Goal: Task Accomplishment & Management: Manage account settings

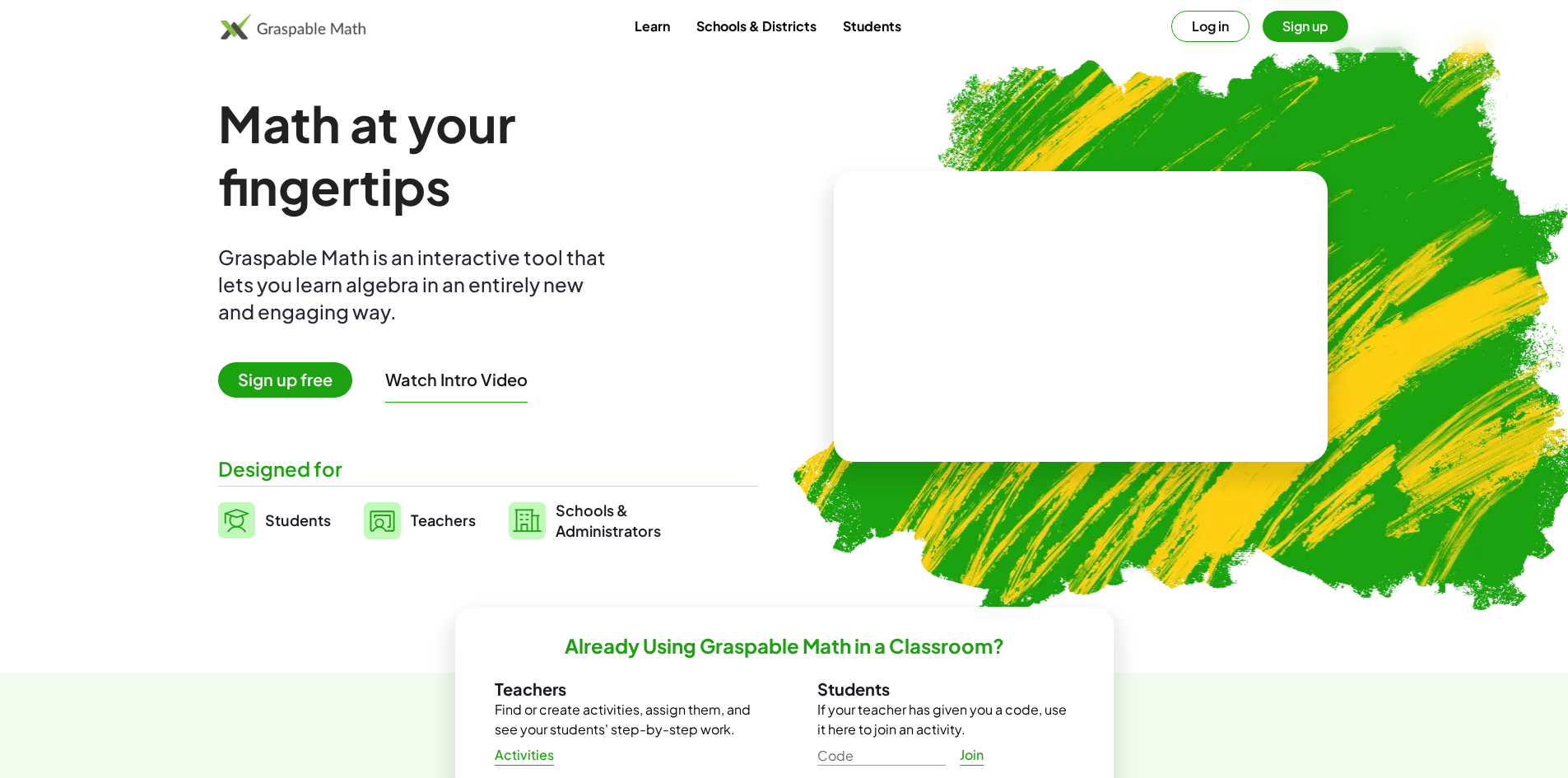
click at [1216, 20] on button "Log in" at bounding box center [1210, 26] width 78 height 31
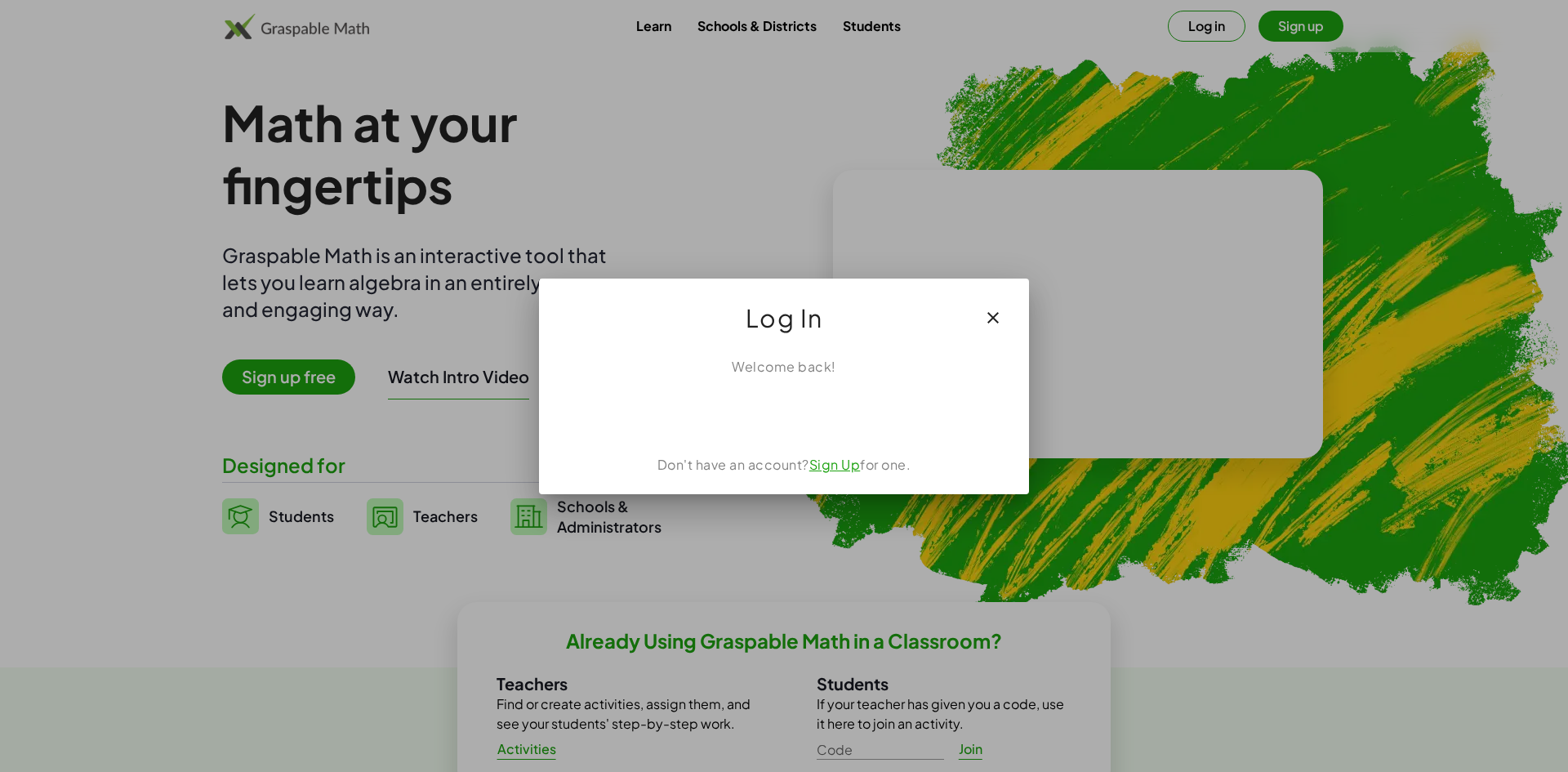
click at [1204, 26] on div at bounding box center [784, 386] width 1568 height 772
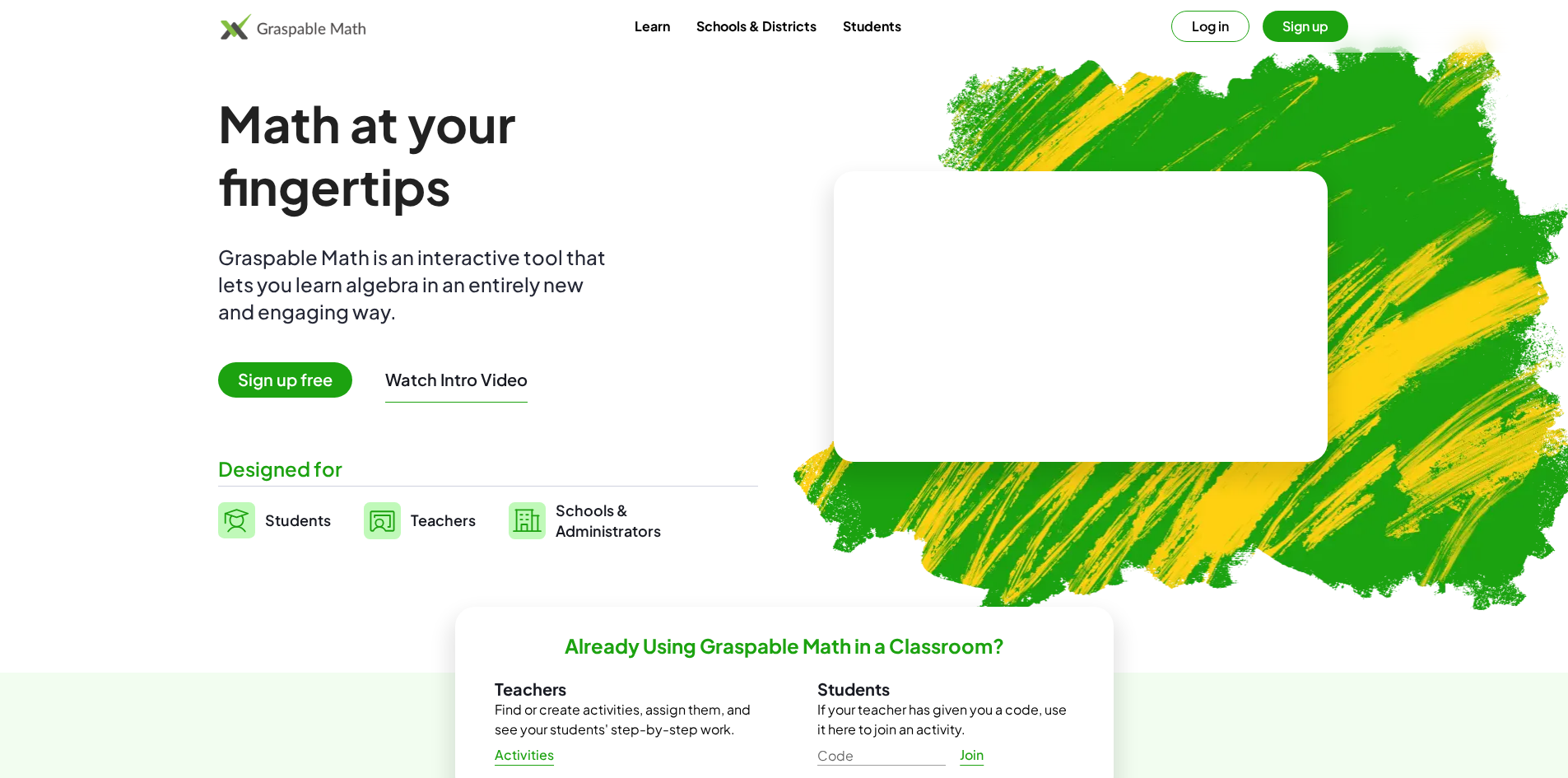
click at [1213, 26] on button "Log in" at bounding box center [1210, 26] width 78 height 31
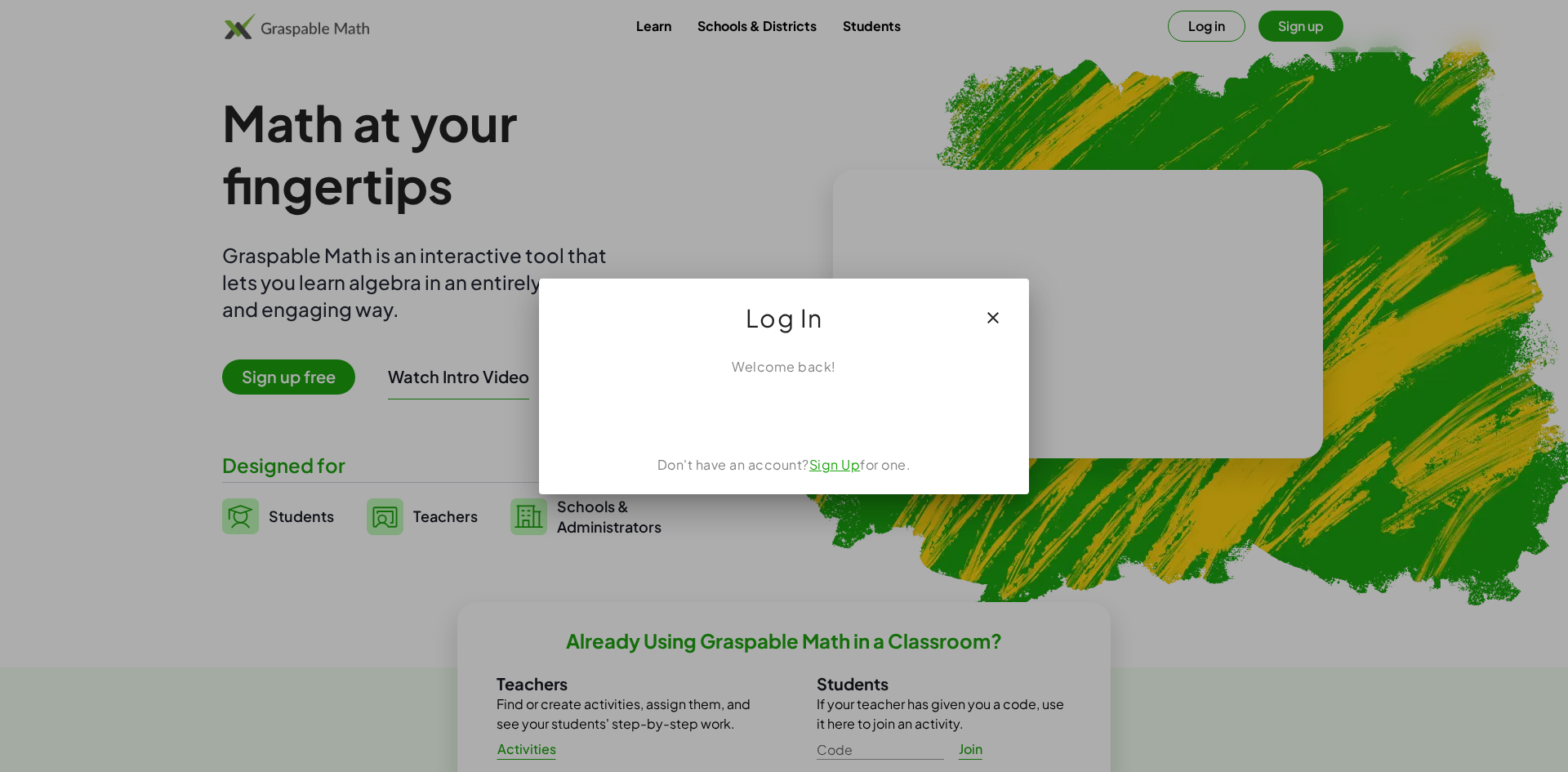
click at [830, 466] on link "Sign Up" at bounding box center [835, 464] width 51 height 17
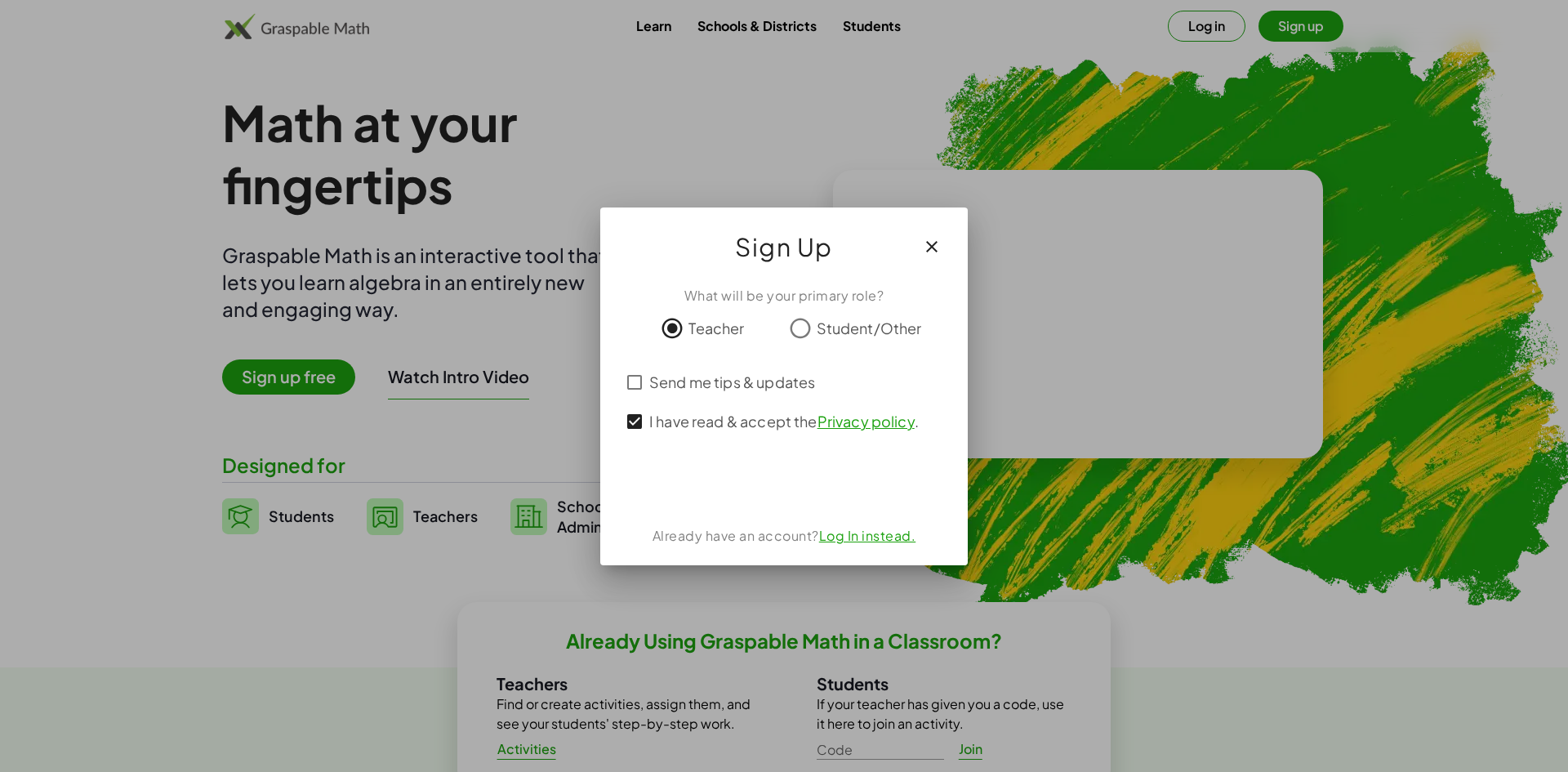
click at [885, 528] on link "Log In instead." at bounding box center [867, 535] width 97 height 17
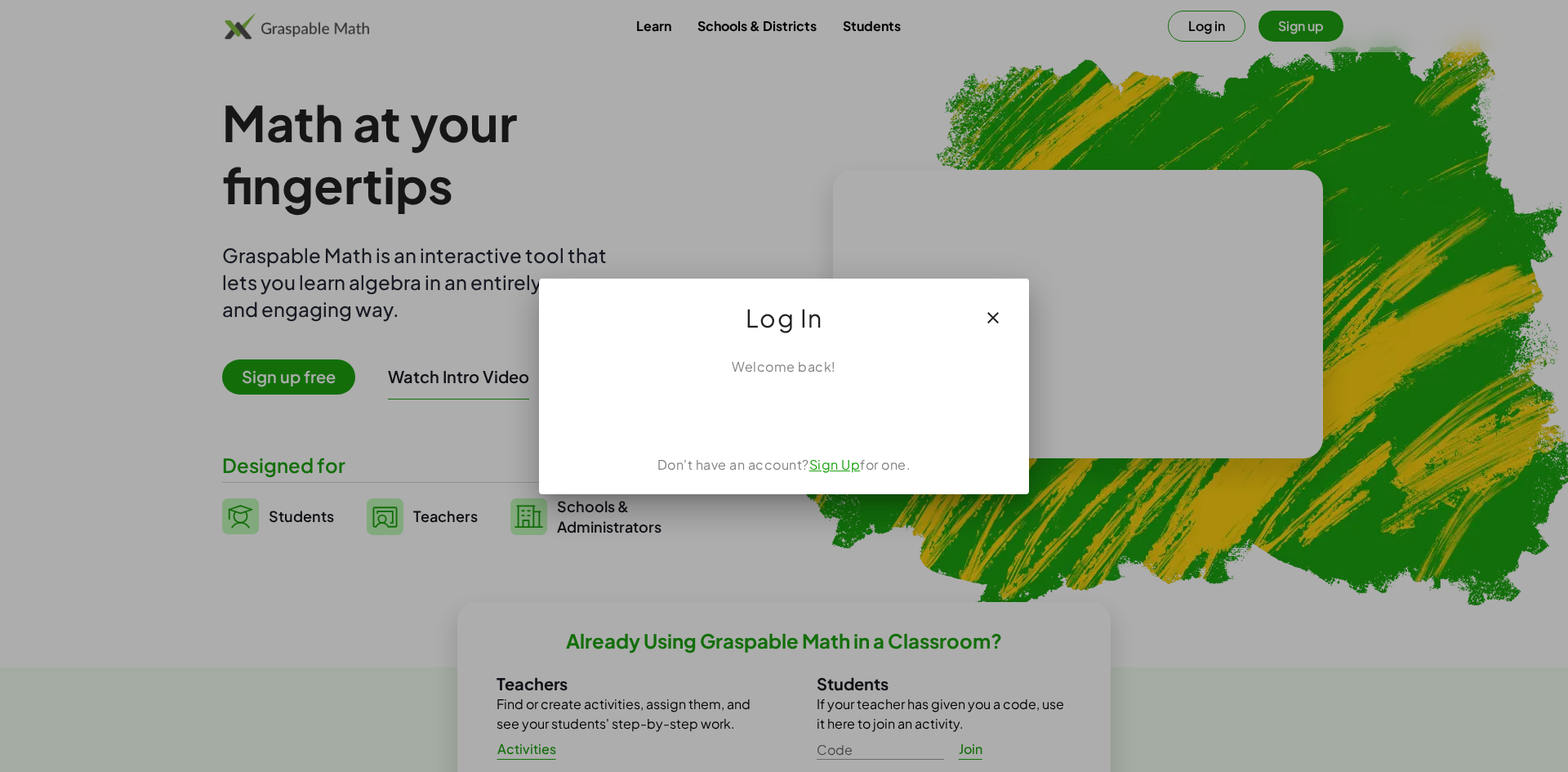
click at [986, 314] on icon "button" at bounding box center [993, 317] width 19 height 19
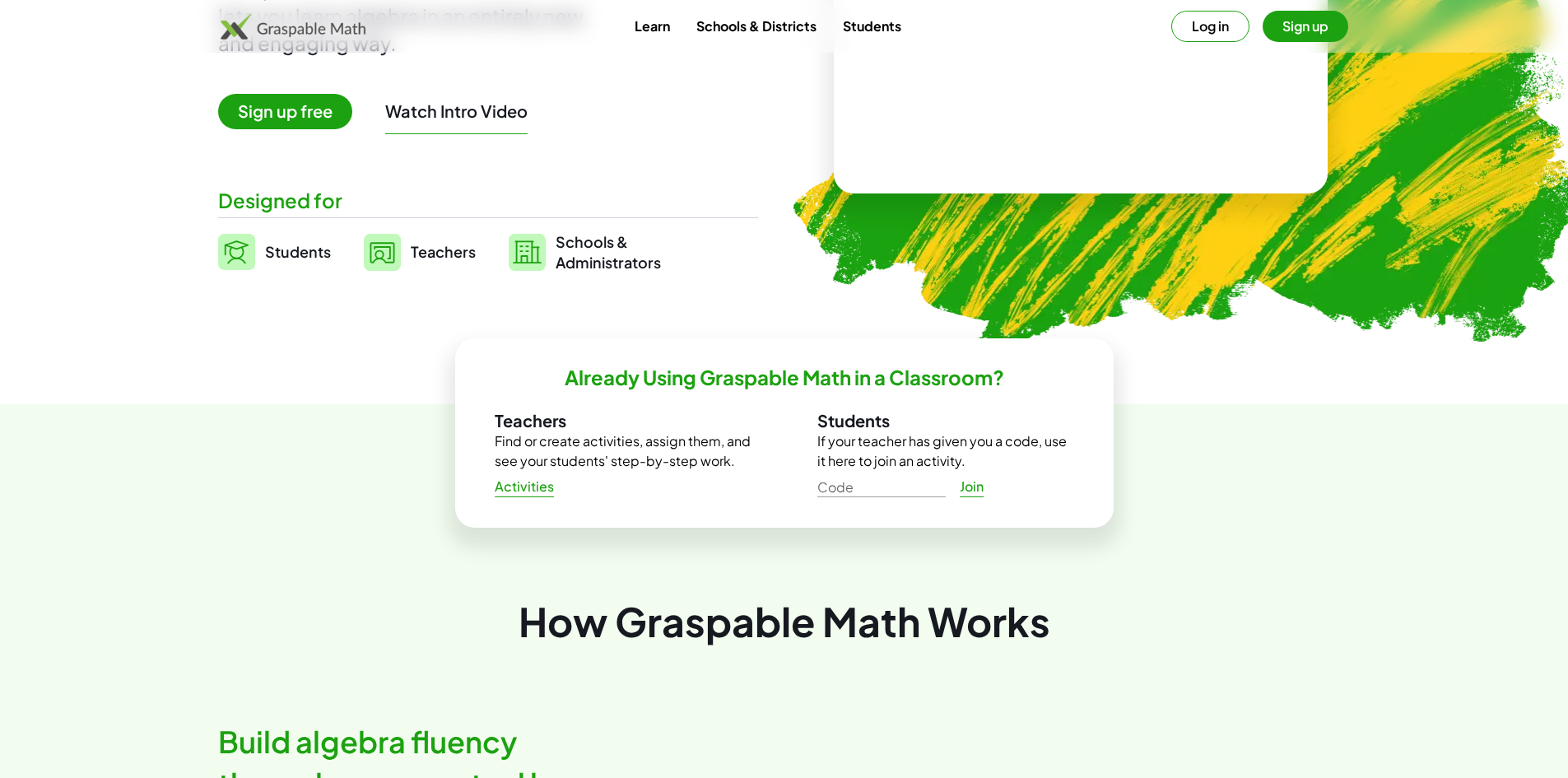
scroll to position [304, 0]
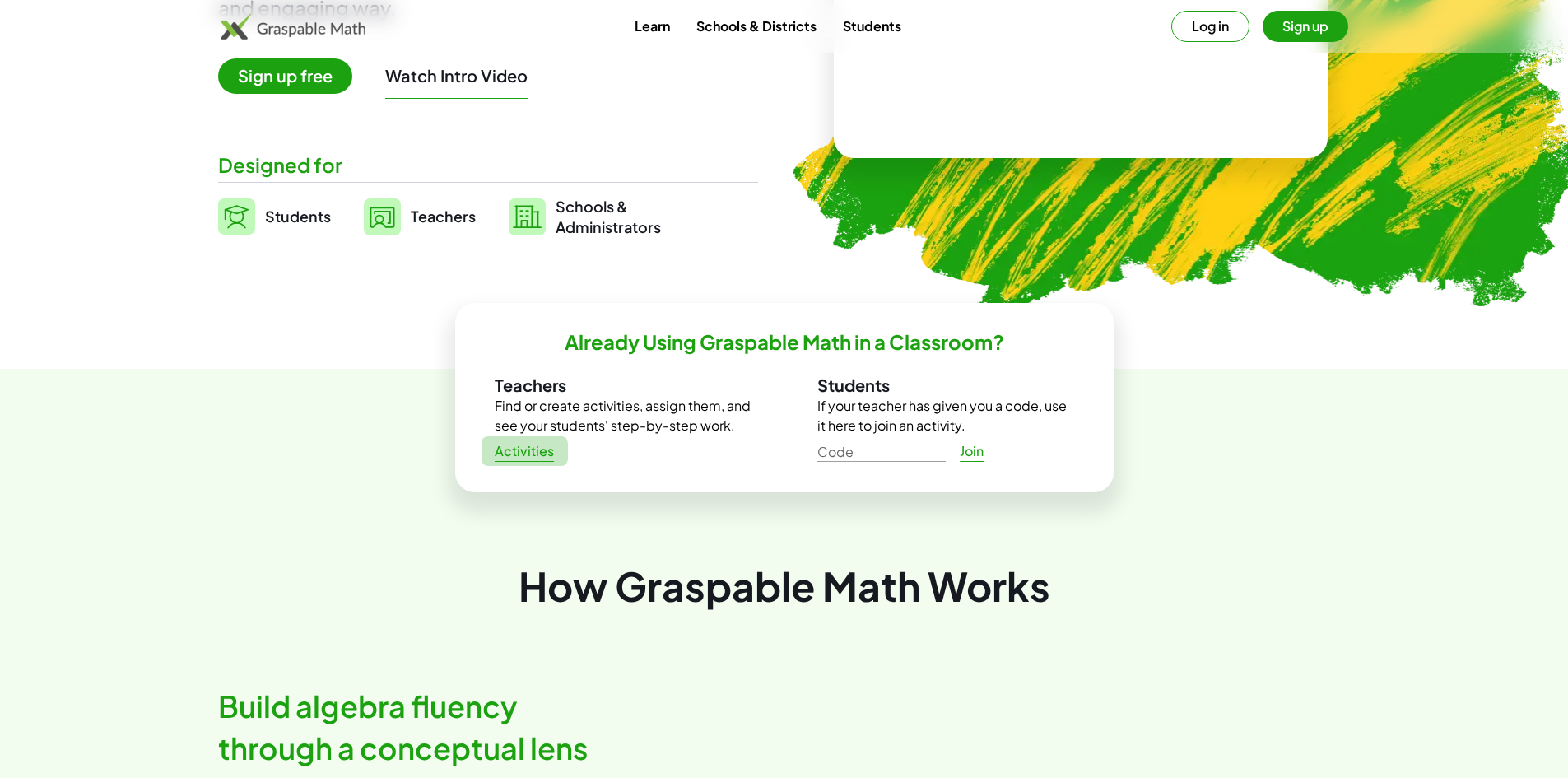
click at [533, 454] on span "Activities" at bounding box center [524, 451] width 60 height 17
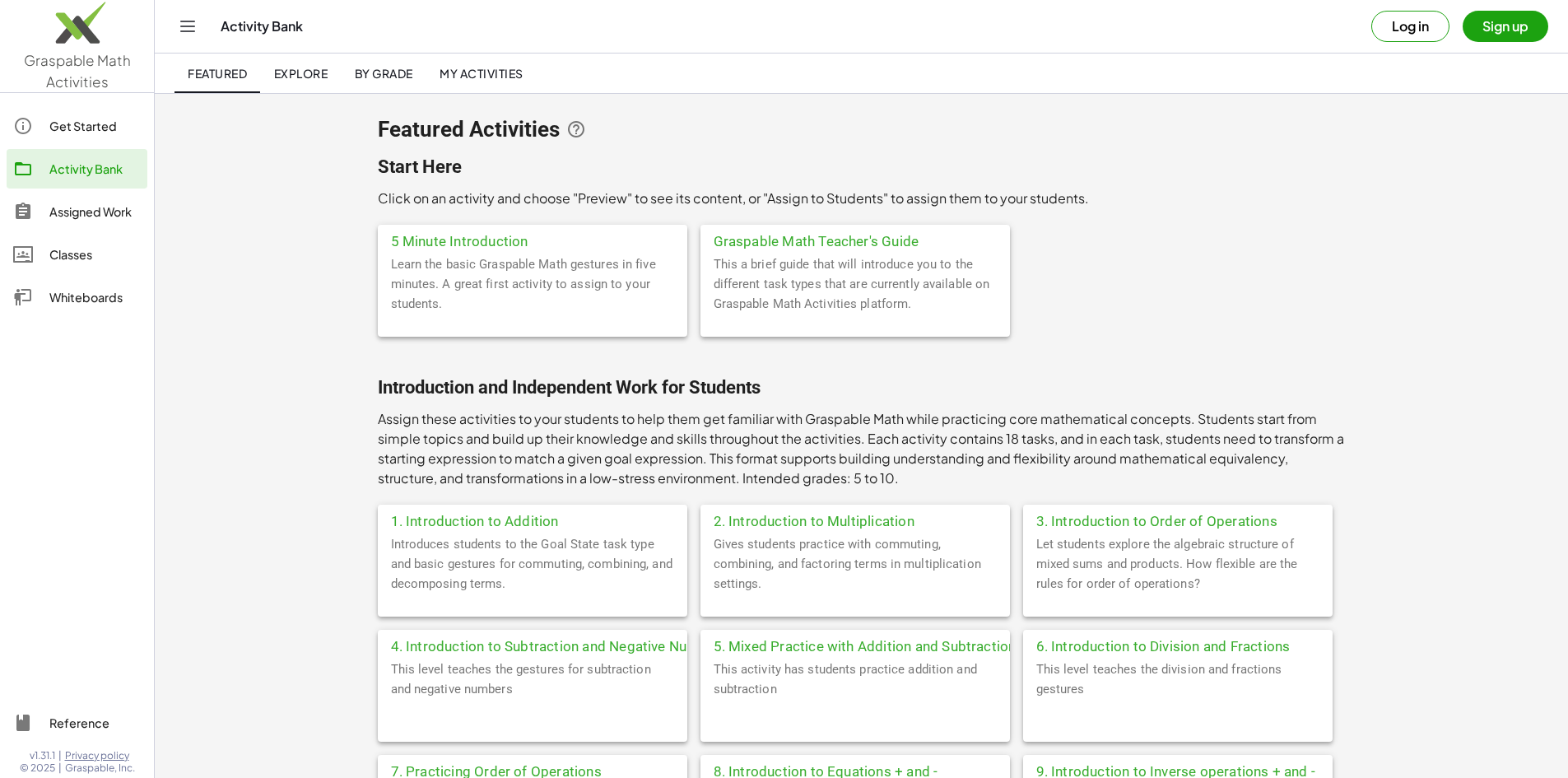
click at [1407, 15] on button "Log in" at bounding box center [1410, 26] width 78 height 31
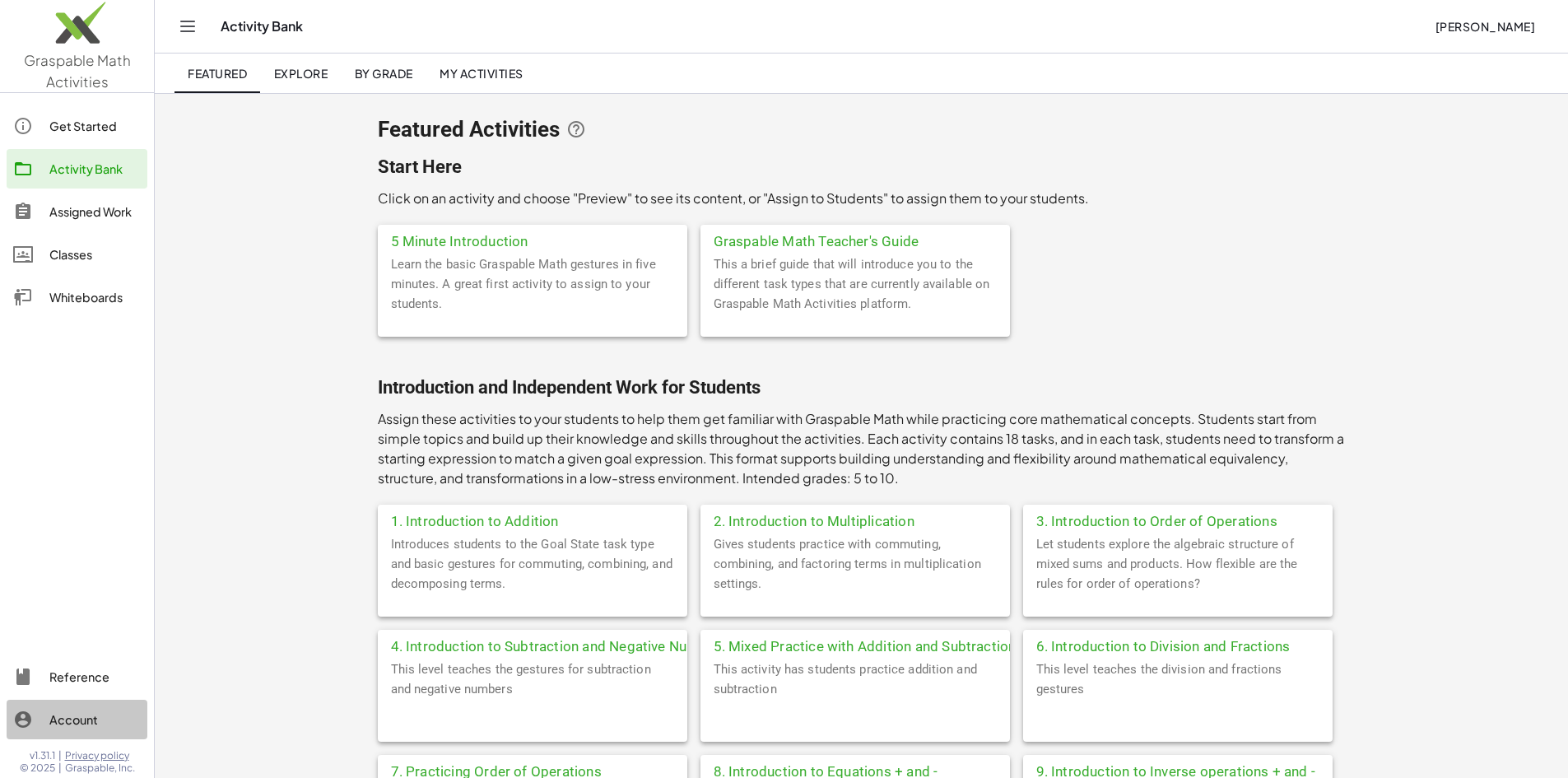
click at [81, 721] on div "Account" at bounding box center [95, 719] width 92 height 20
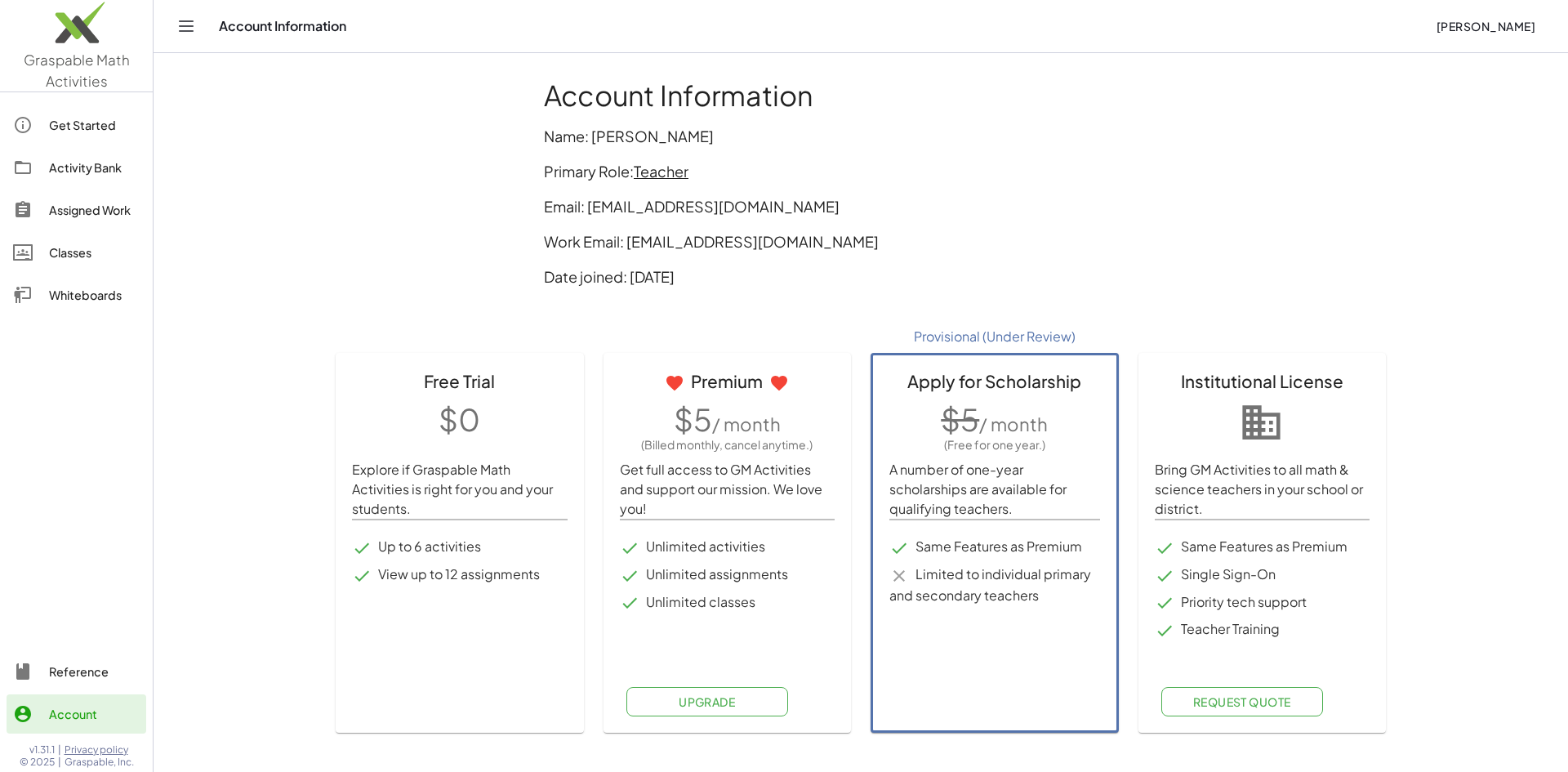
click at [686, 137] on p "Name: [PERSON_NAME]" at bounding box center [861, 136] width 634 height 22
click at [82, 163] on div "Activity Bank" at bounding box center [94, 167] width 91 height 19
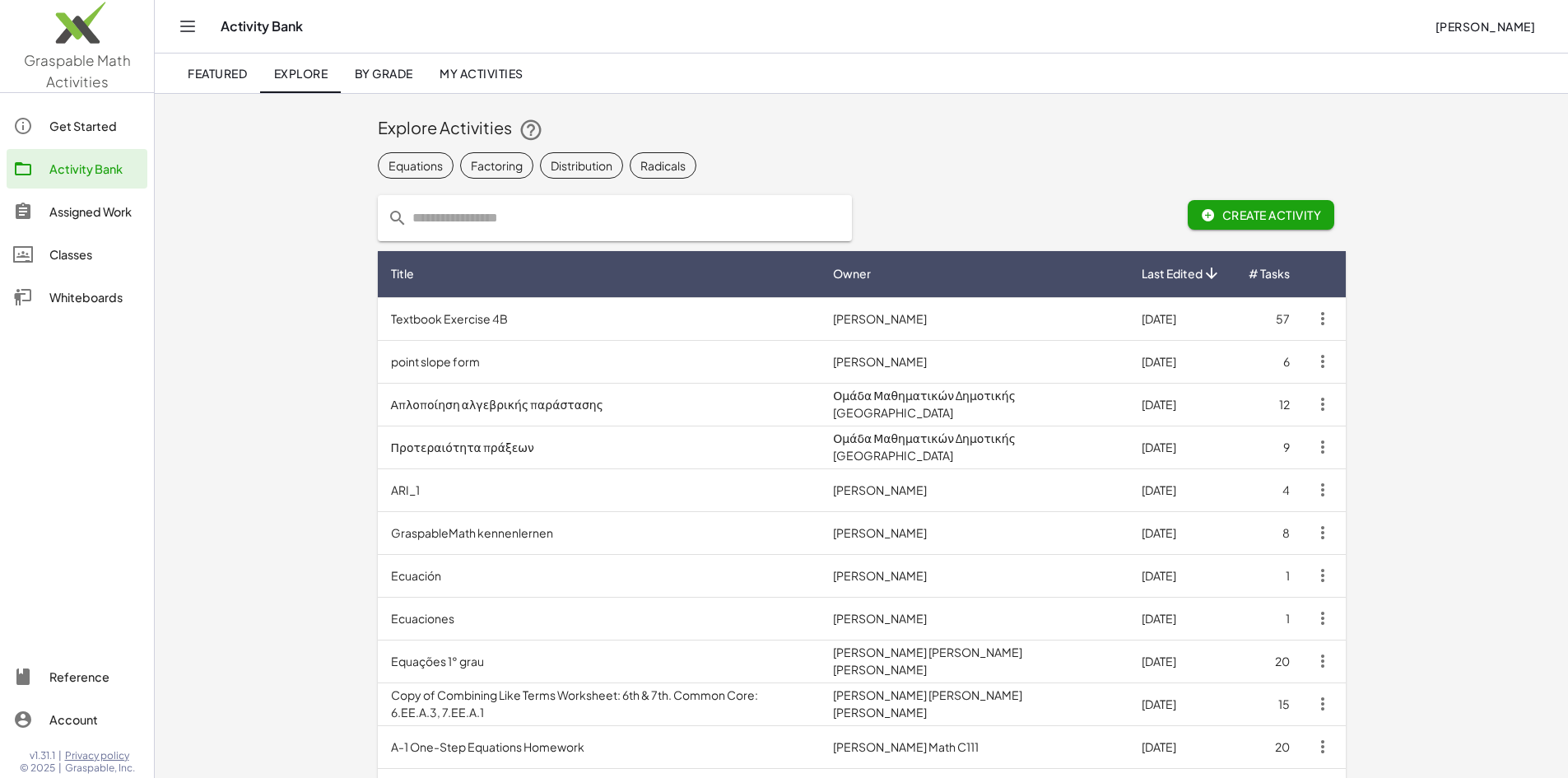
click at [408, 217] on input "text" at bounding box center [625, 218] width 435 height 46
type input "**********"
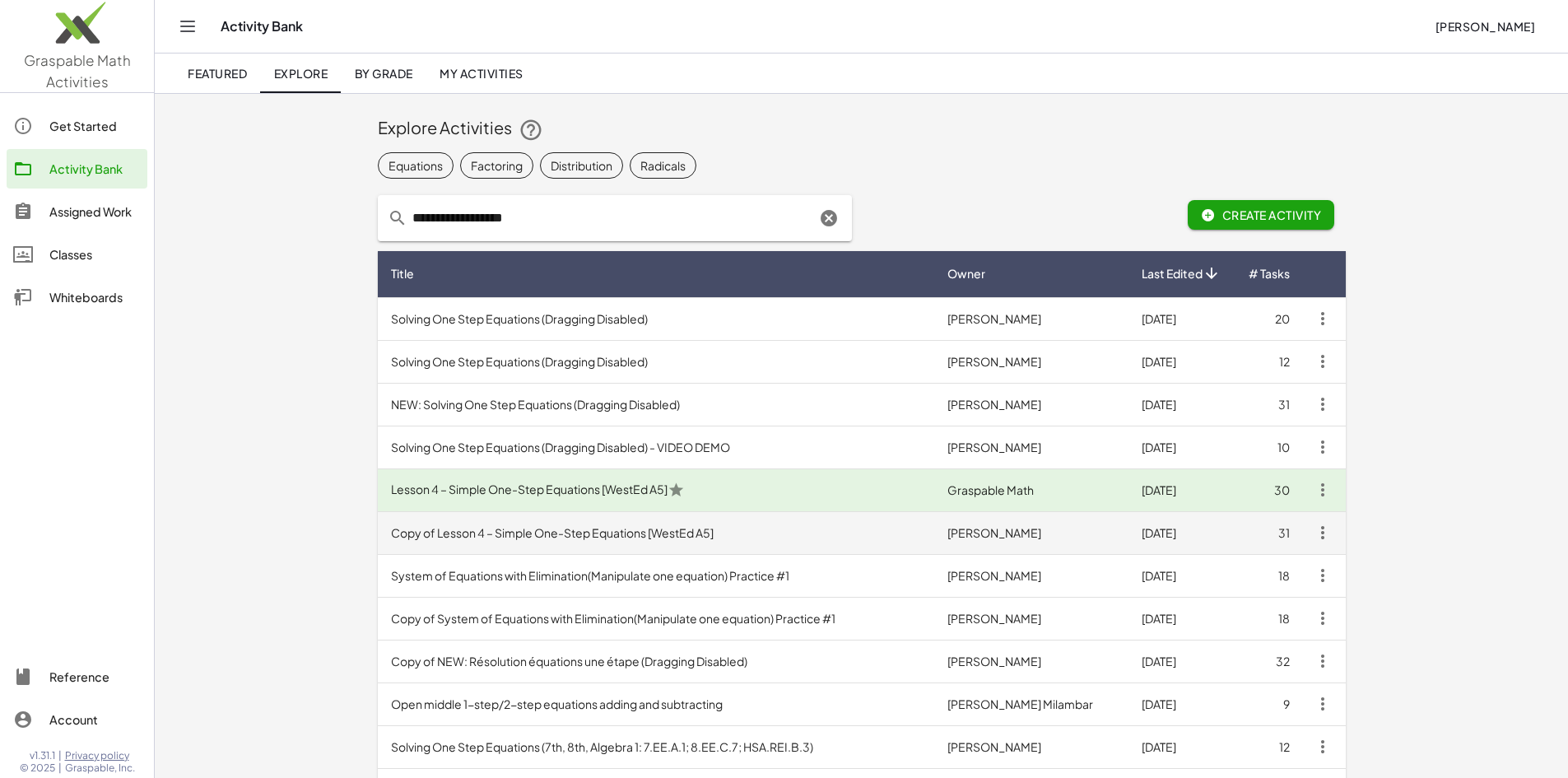
click at [378, 532] on td "Copy of Lesson 4 – Simple One-Step Equations [WestEd A5]" at bounding box center [657, 533] width 557 height 42
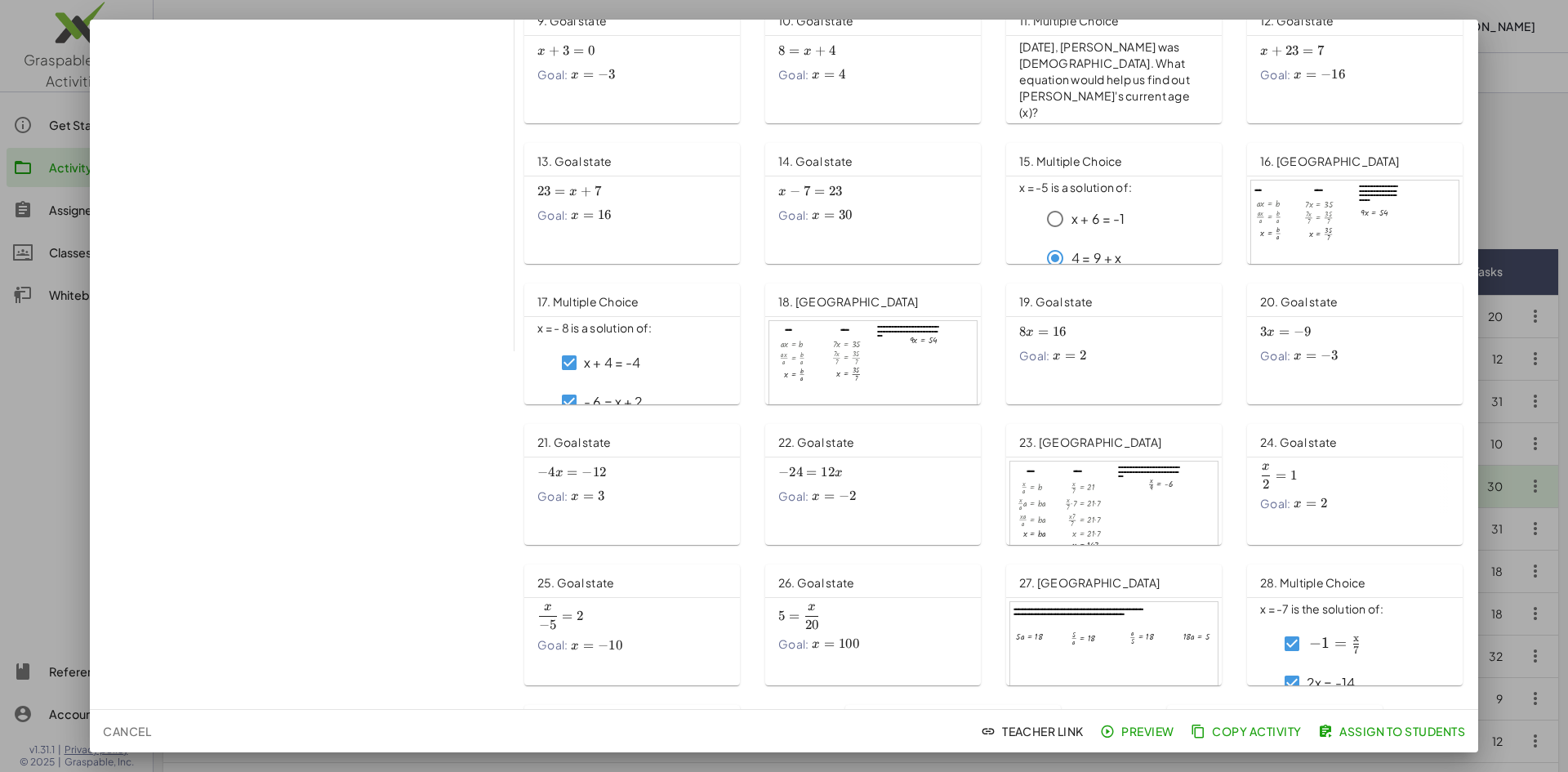
scroll to position [485, 0]
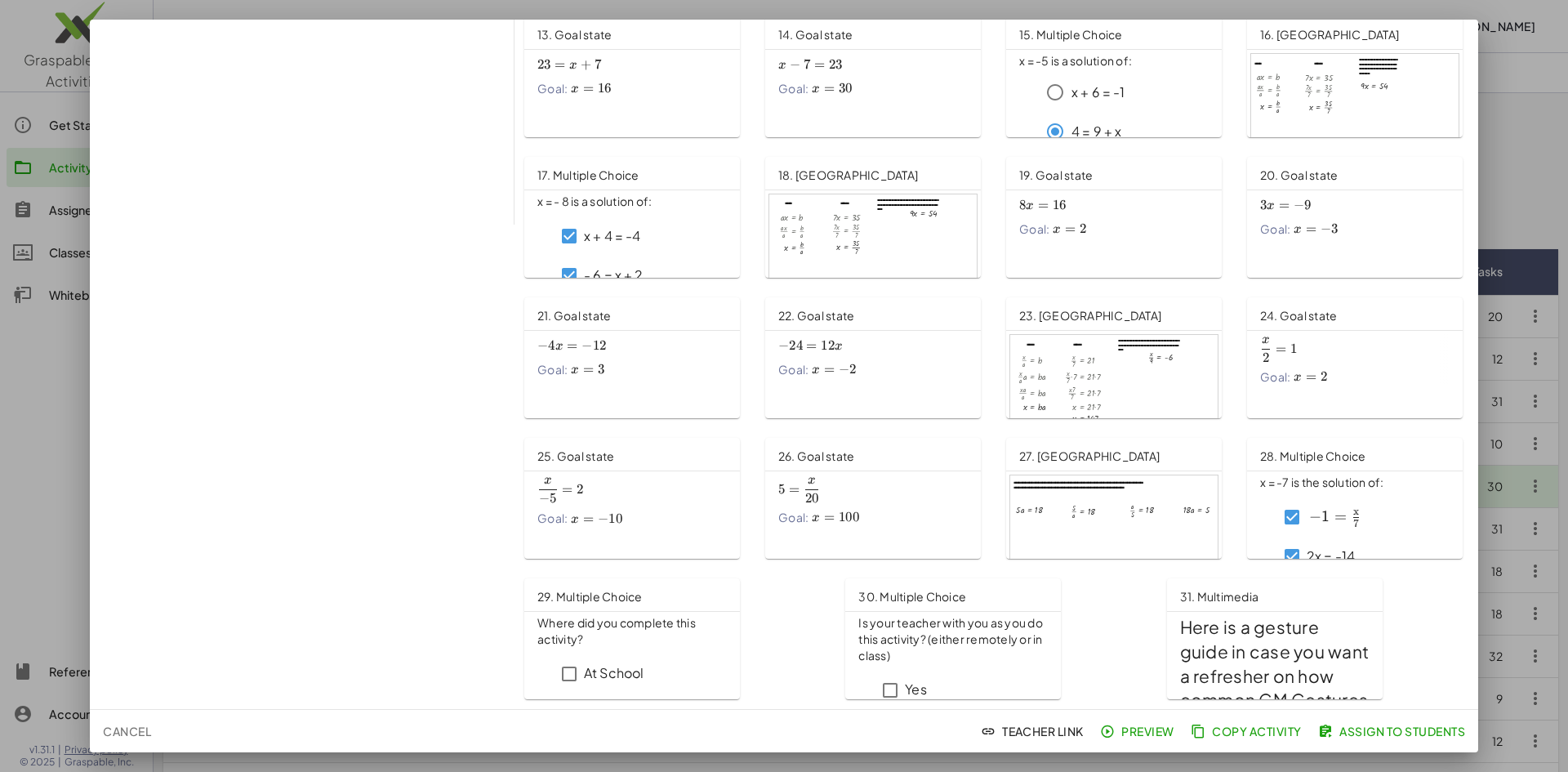
click at [35, 357] on div at bounding box center [784, 386] width 1568 height 772
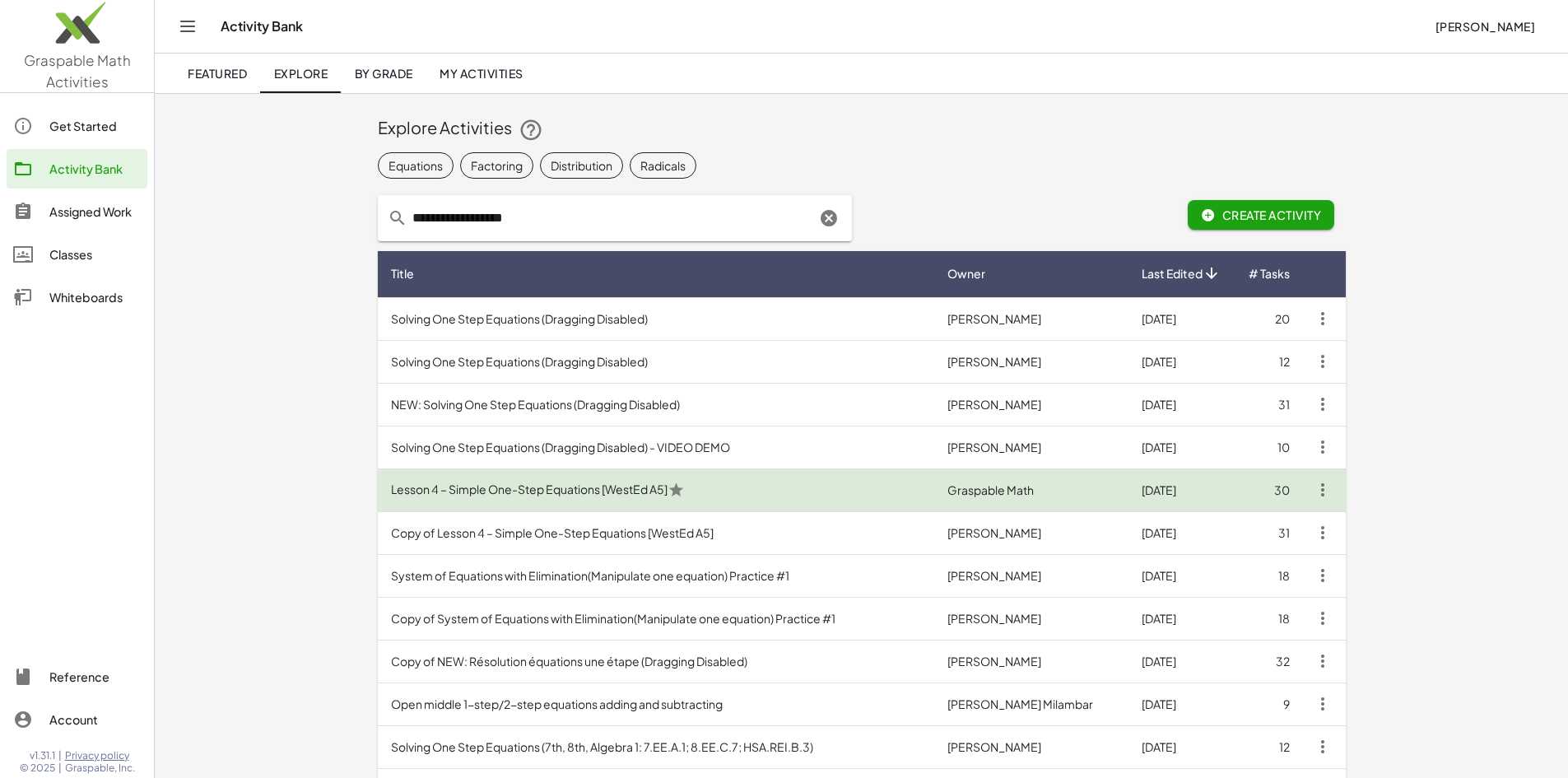
click at [378, 490] on td "Lesson 4 – Simple One-Step Equations [WestEd A5]" at bounding box center [657, 489] width 557 height 42
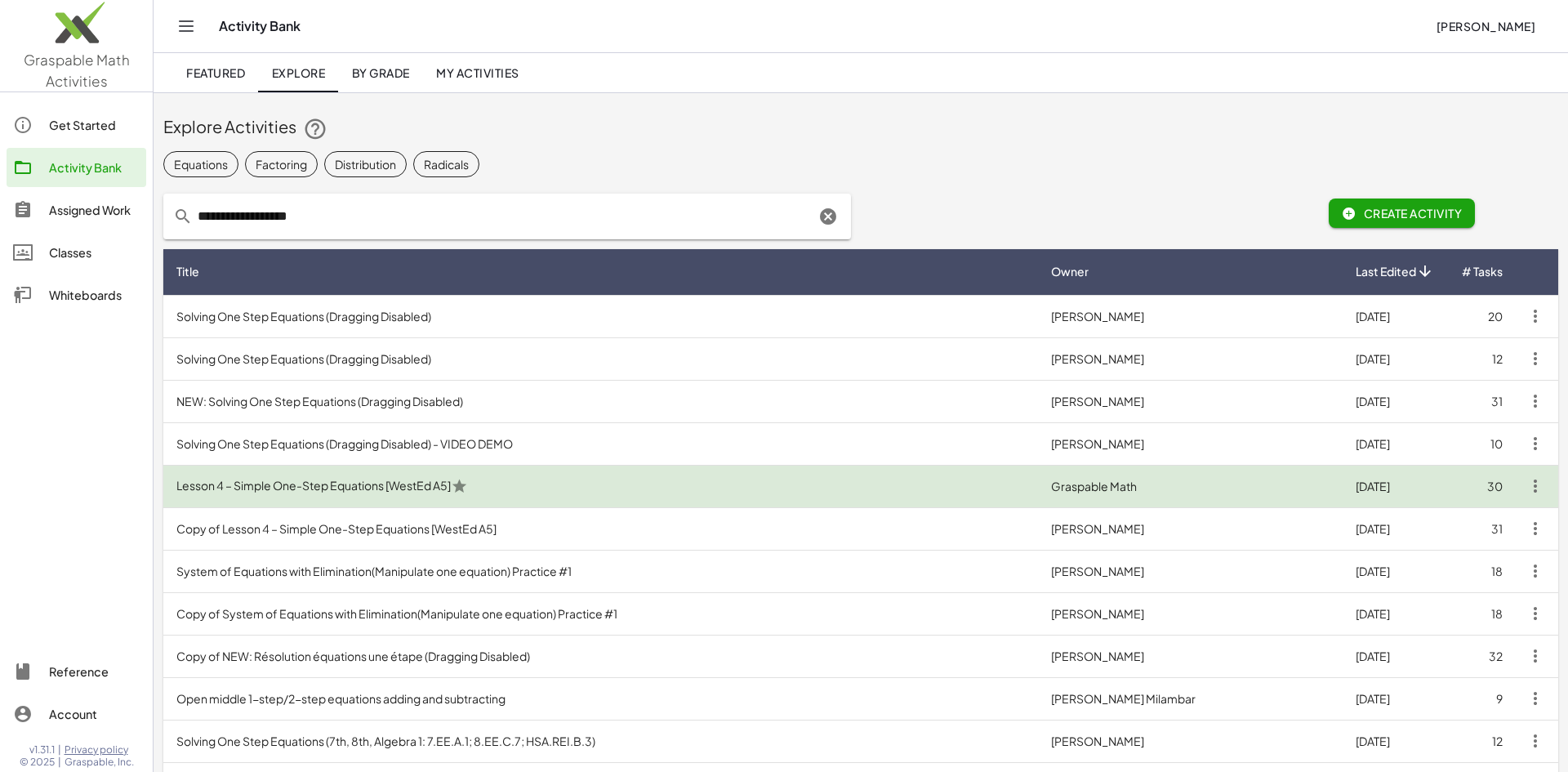
click at [346, 486] on div at bounding box center [784, 386] width 1568 height 772
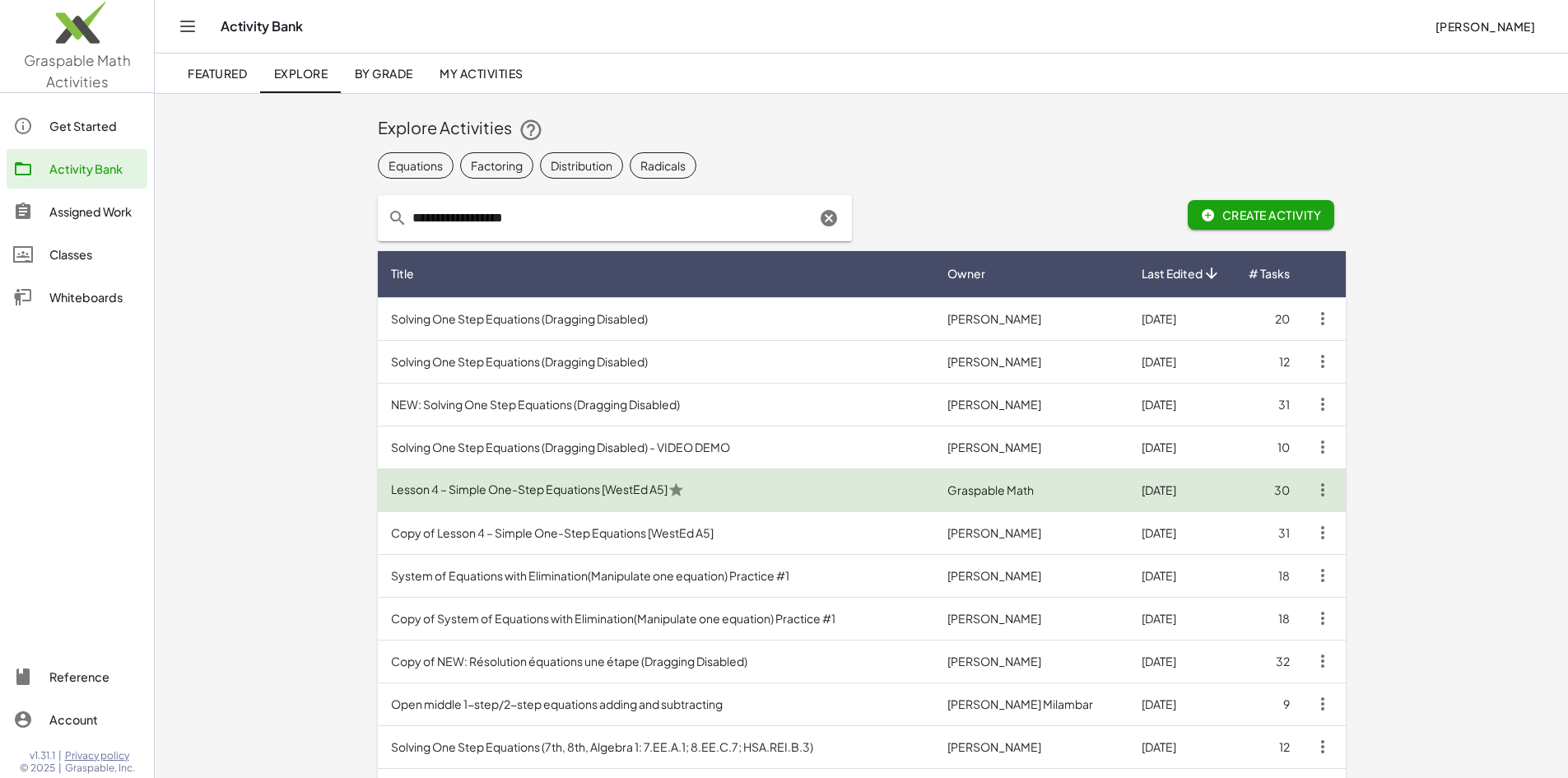
click at [378, 490] on td "Lesson 4 – Simple One-Step Equations [WestEd A5]" at bounding box center [657, 489] width 557 height 42
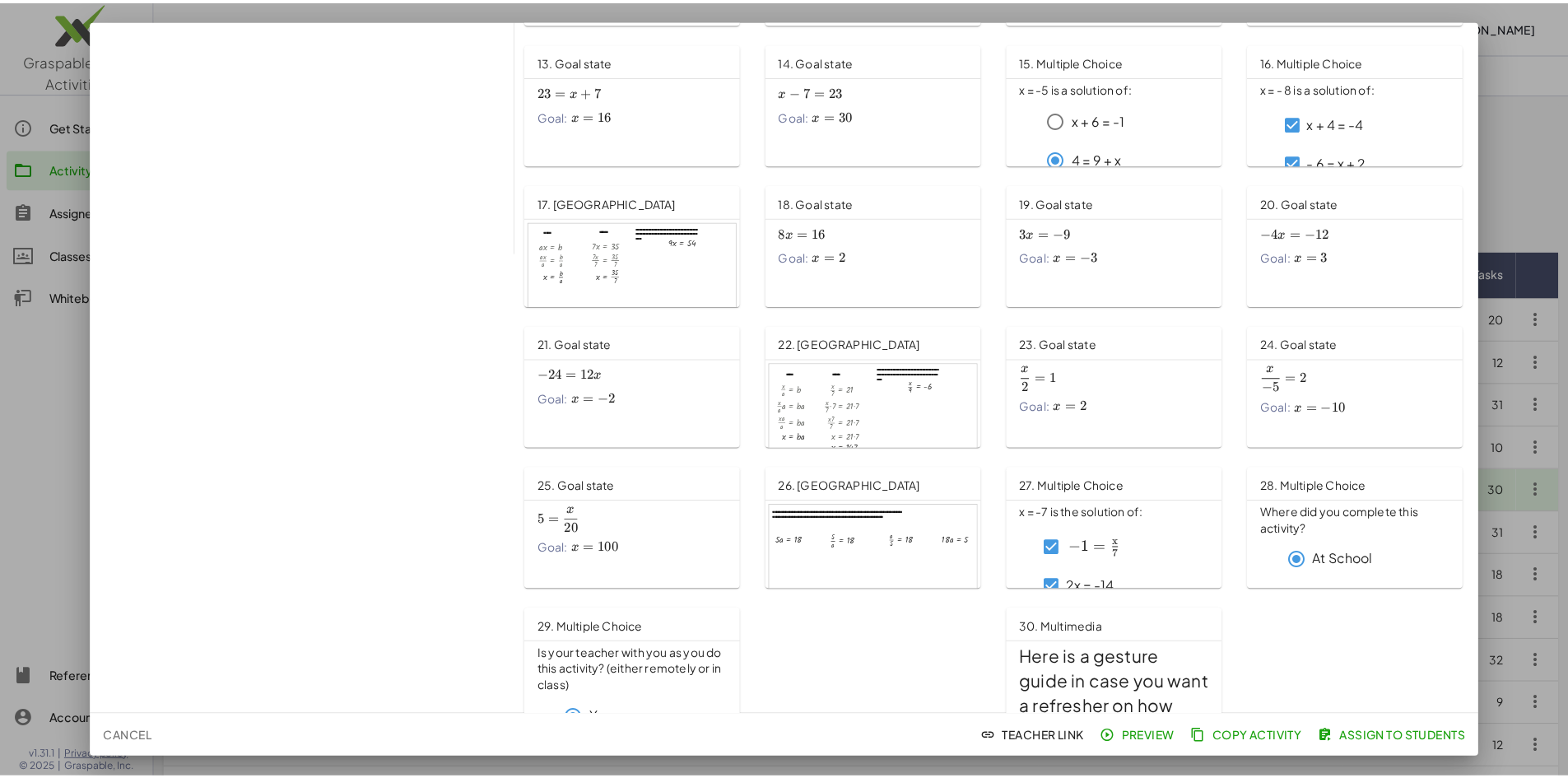
scroll to position [488, 0]
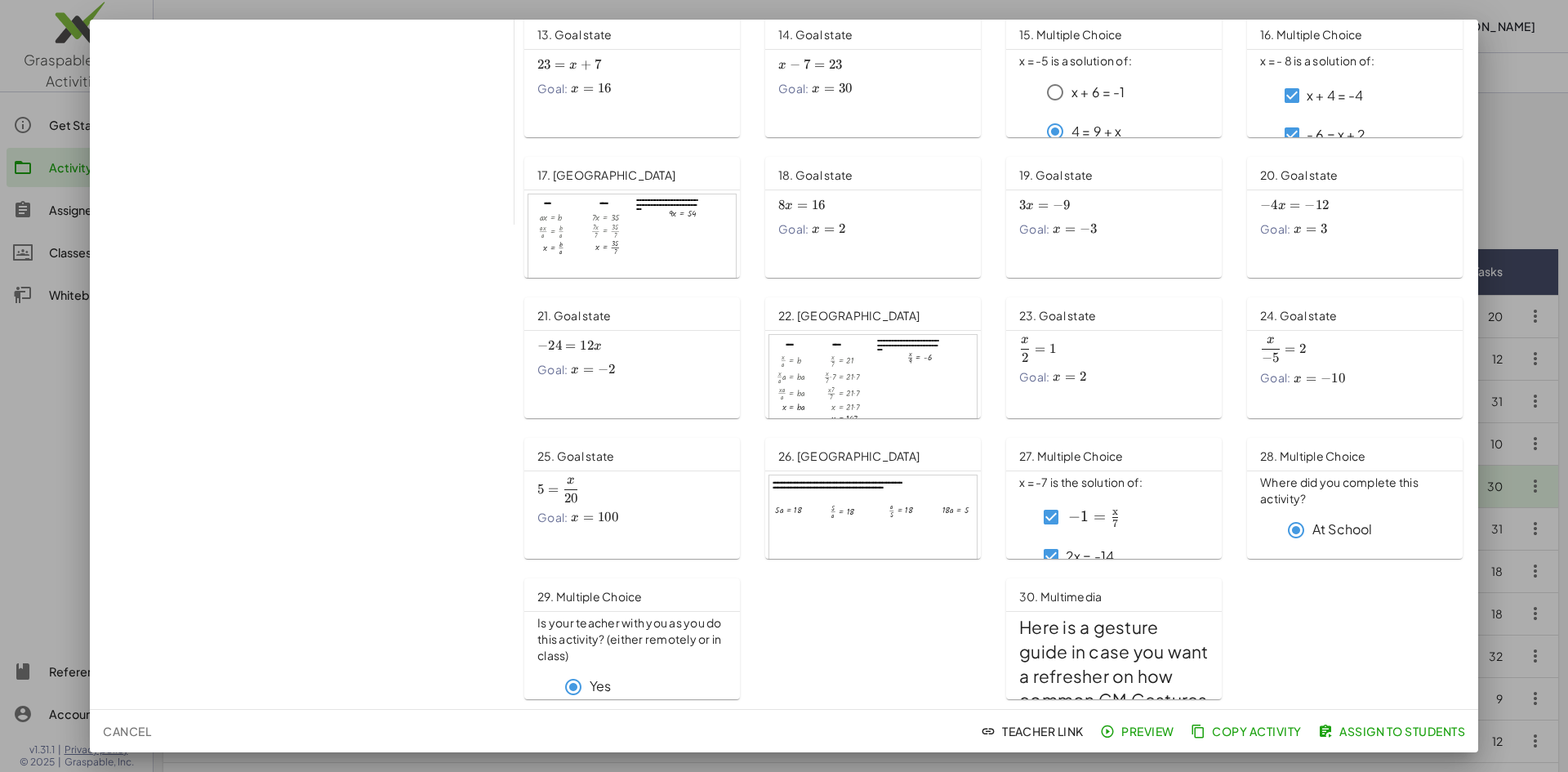
click at [46, 330] on div at bounding box center [784, 386] width 1568 height 772
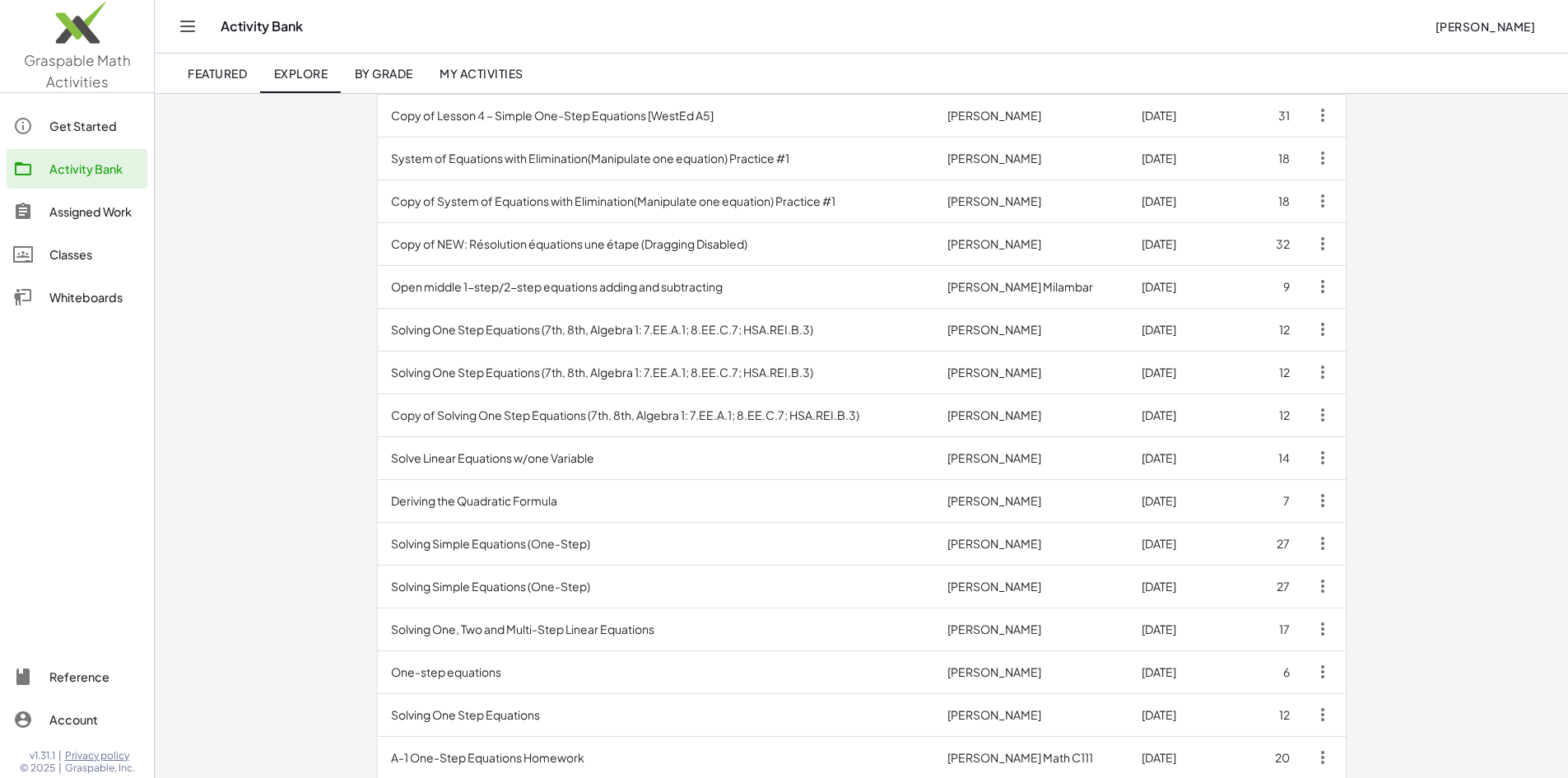
scroll to position [419, 0]
click at [378, 538] on td "Solving Simple Equations (One-Step)" at bounding box center [657, 541] width 557 height 42
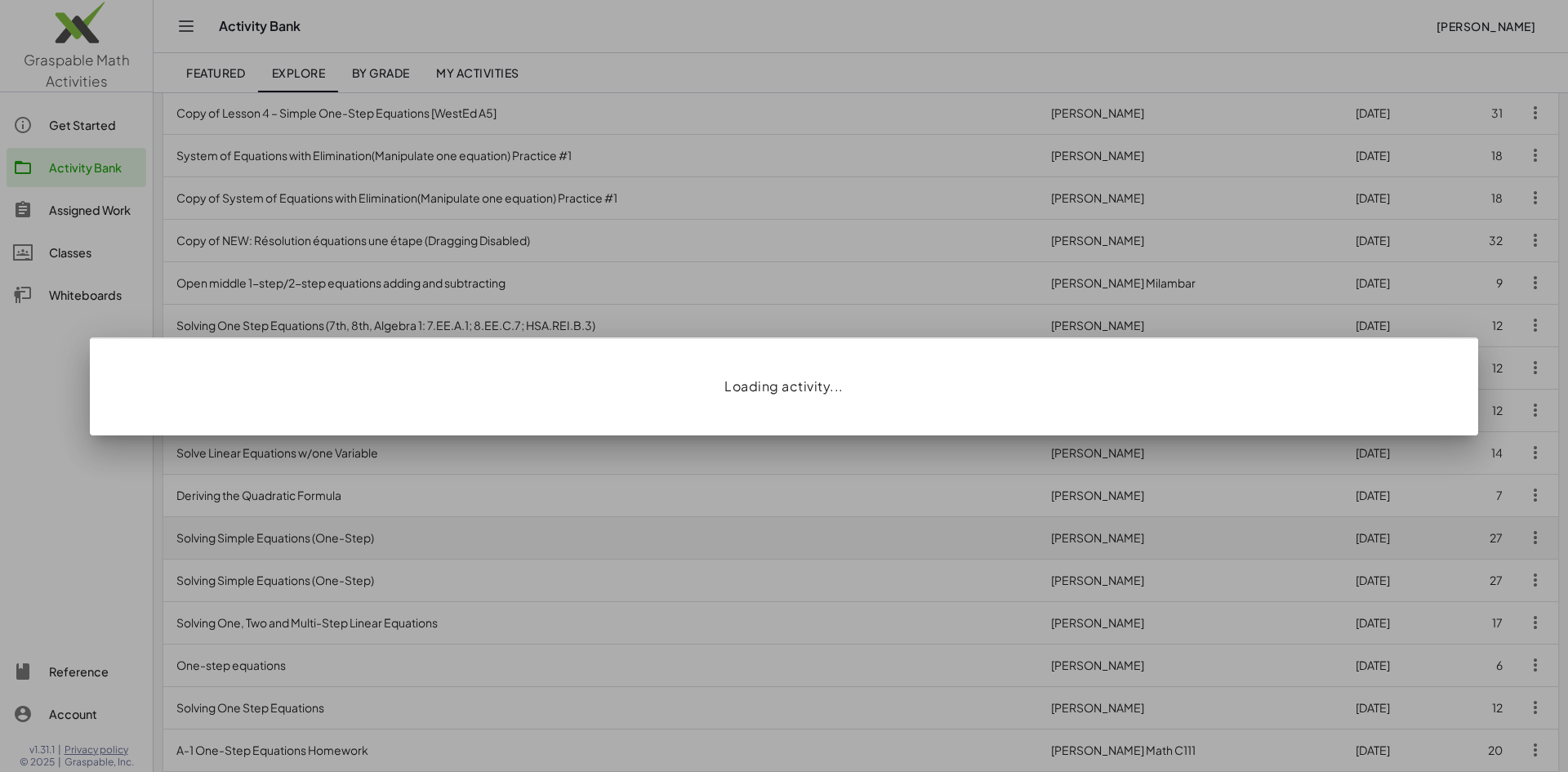
click at [357, 534] on div at bounding box center [784, 386] width 1568 height 772
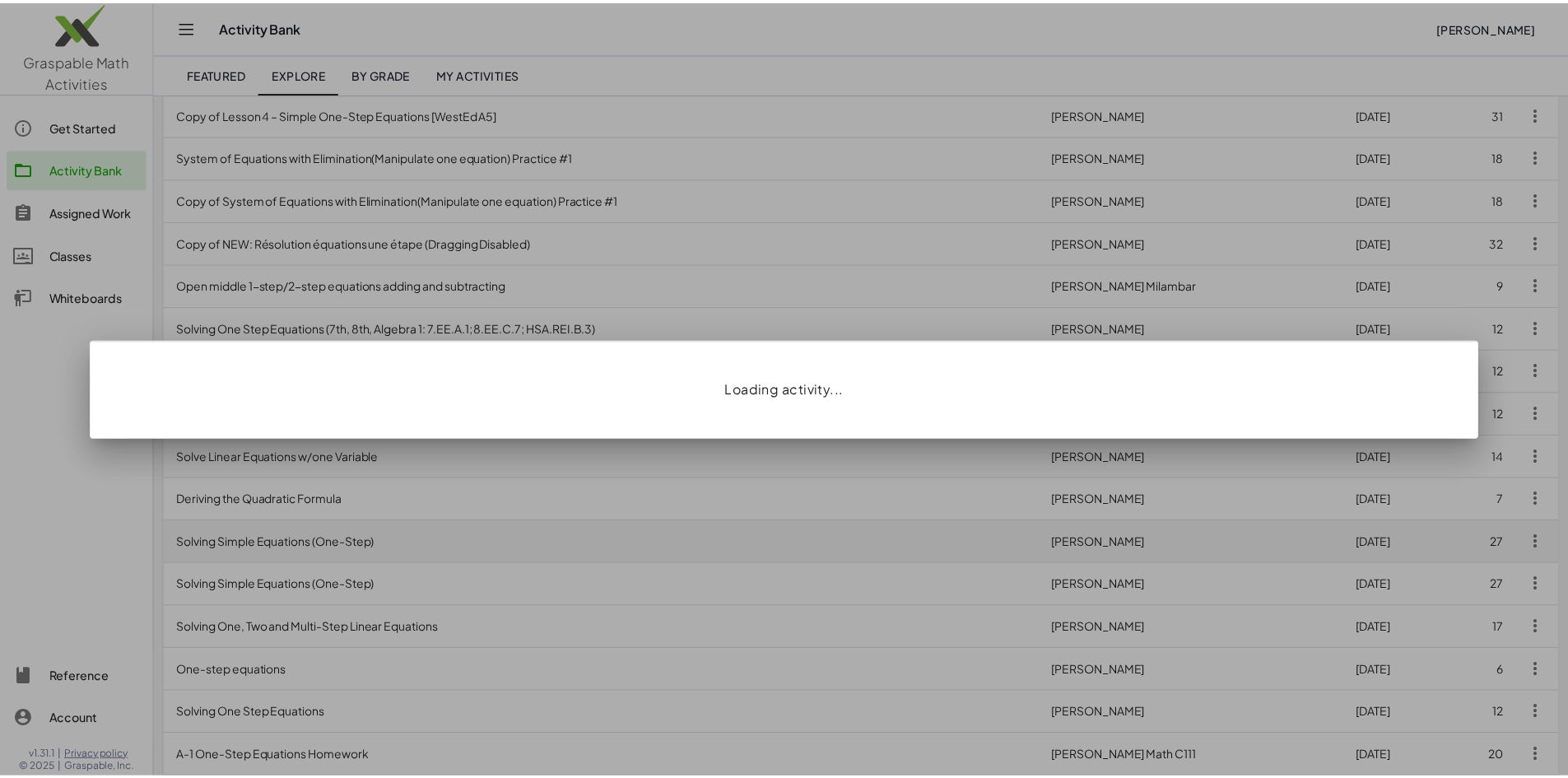
scroll to position [419, 0]
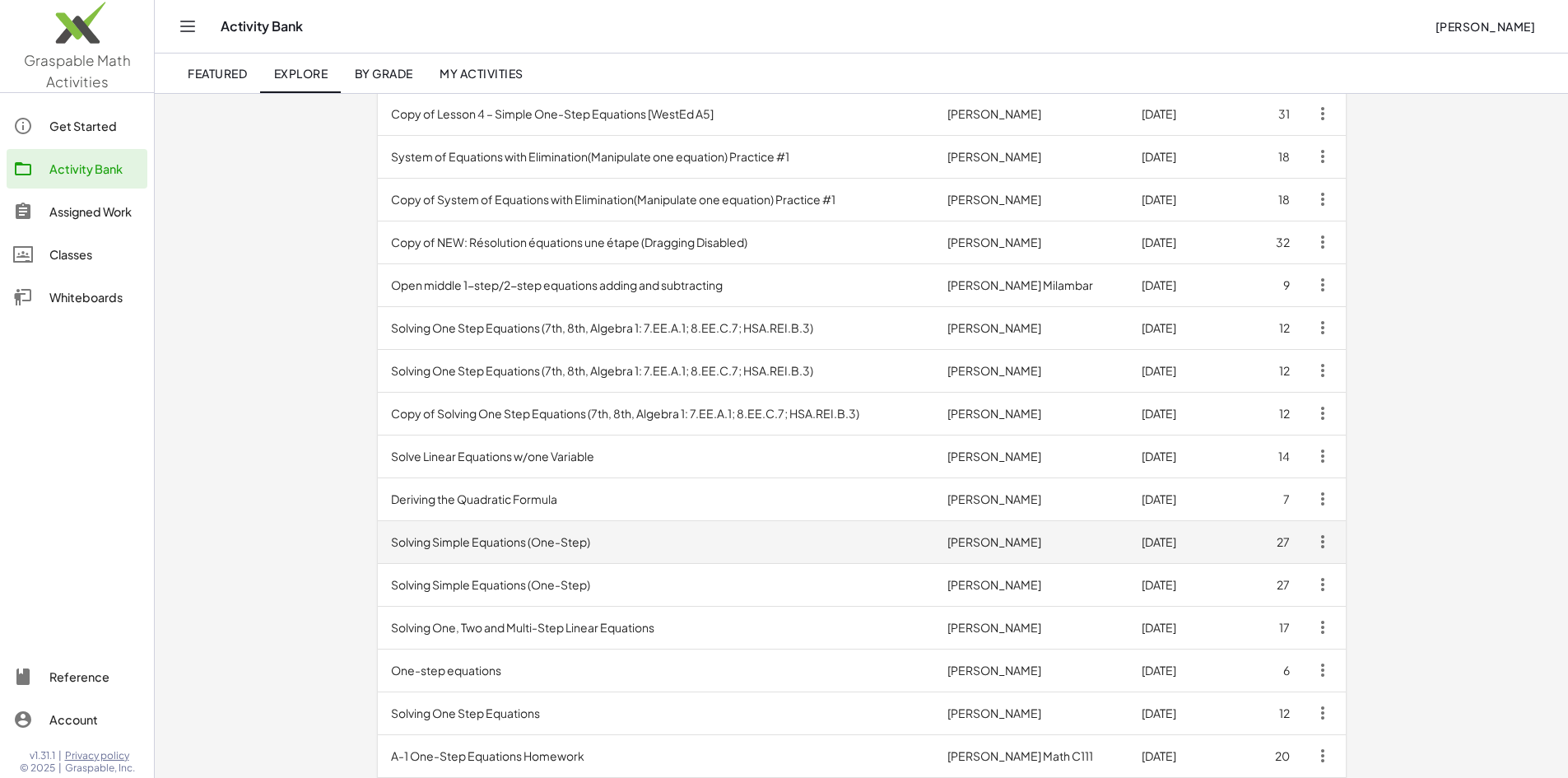
click at [378, 538] on td "Solving Simple Equations (One-Step)" at bounding box center [657, 541] width 557 height 42
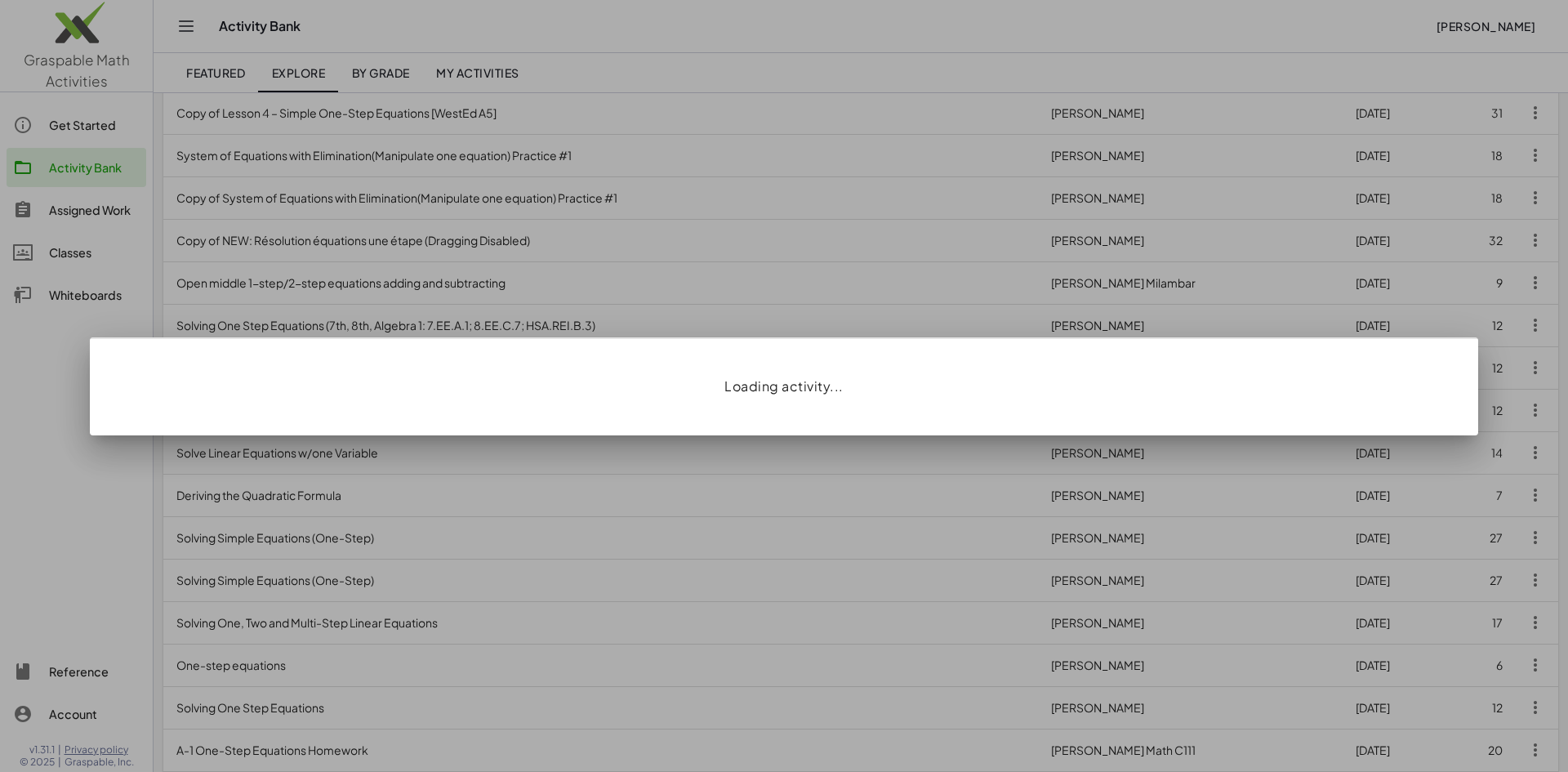
click at [356, 587] on div at bounding box center [784, 386] width 1568 height 772
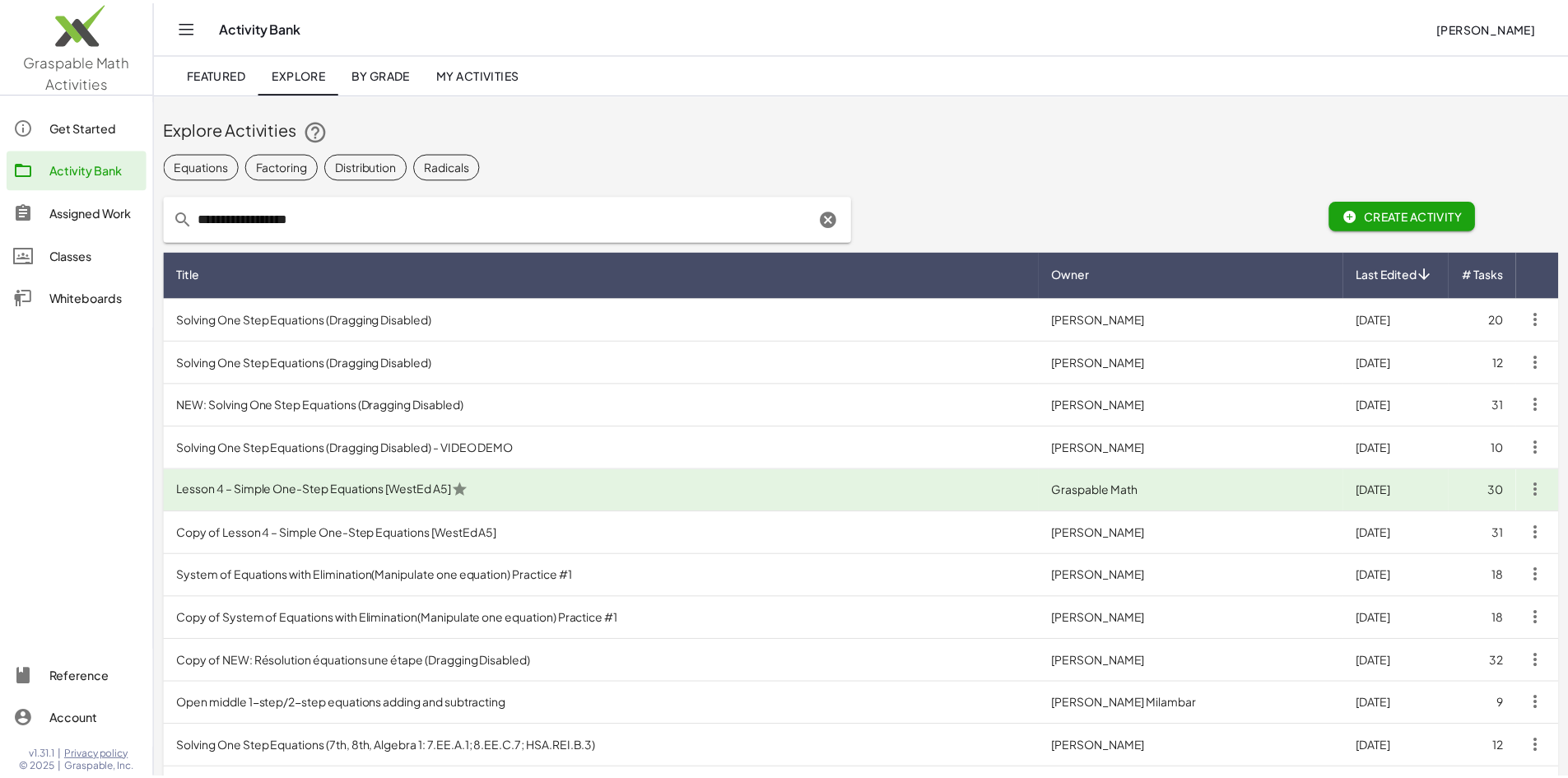
scroll to position [419, 0]
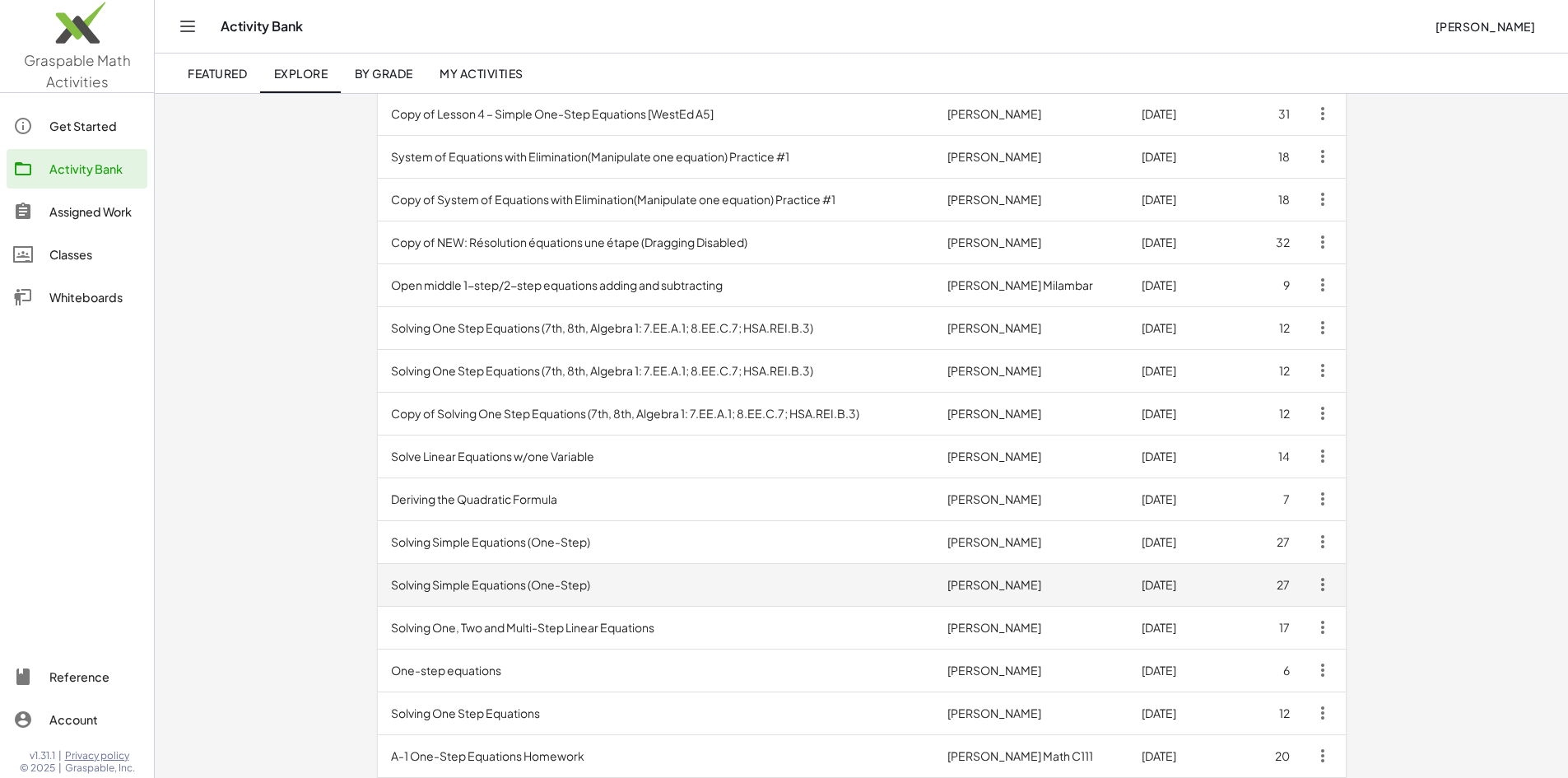
click at [378, 583] on td "Solving Simple Equations (One-Step)" at bounding box center [657, 584] width 557 height 42
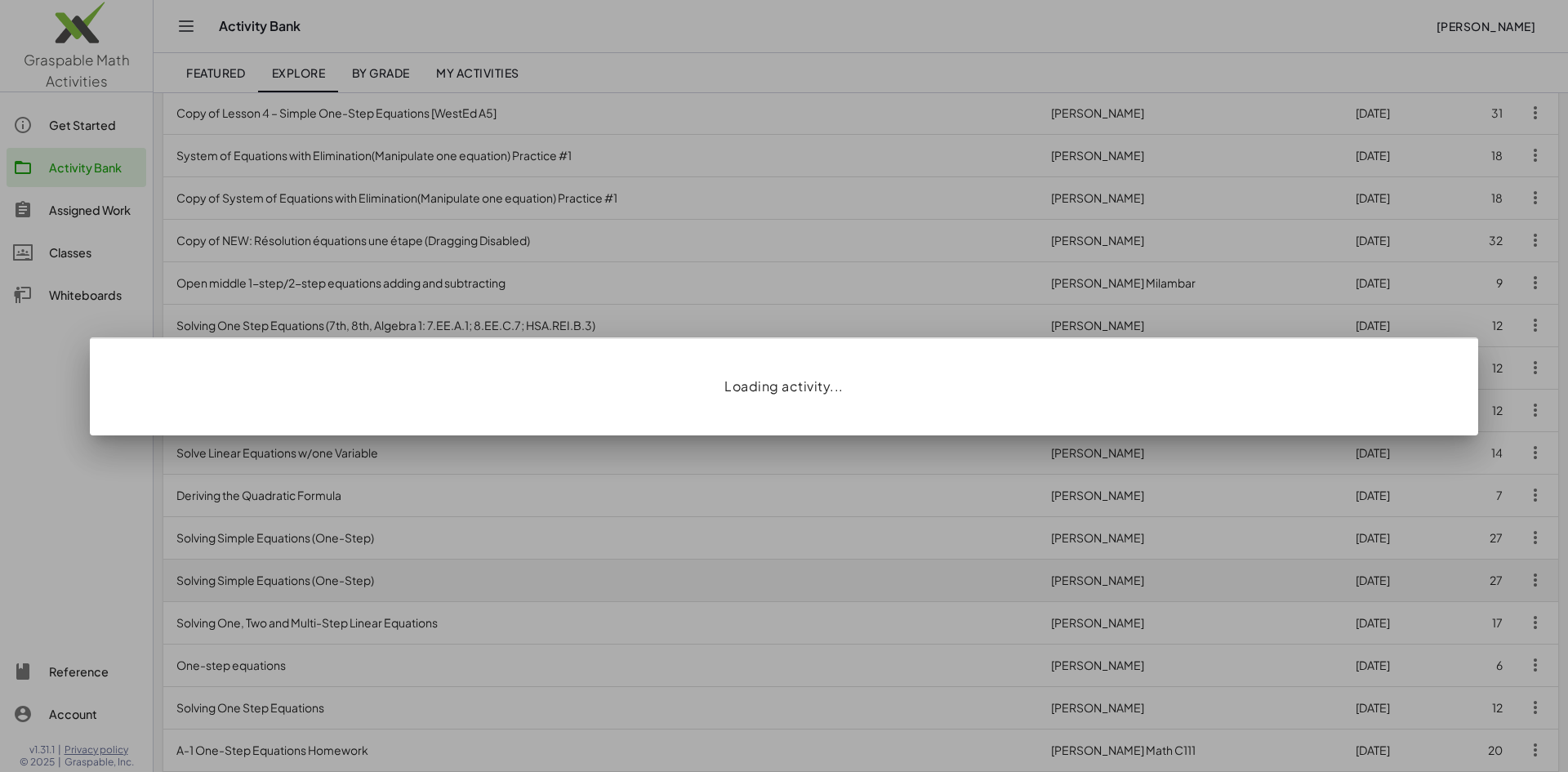
click at [338, 578] on div at bounding box center [784, 386] width 1568 height 772
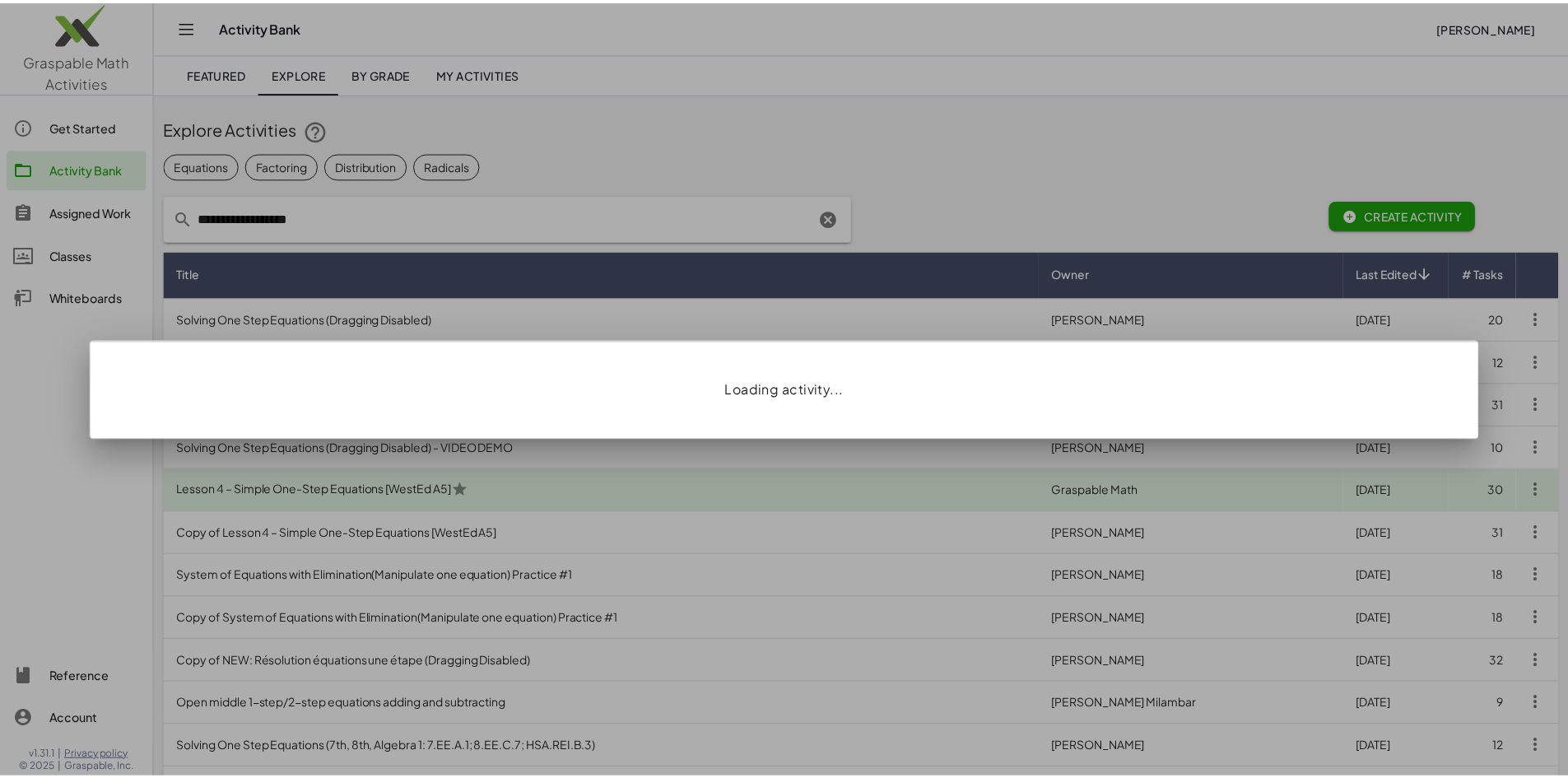
scroll to position [419, 0]
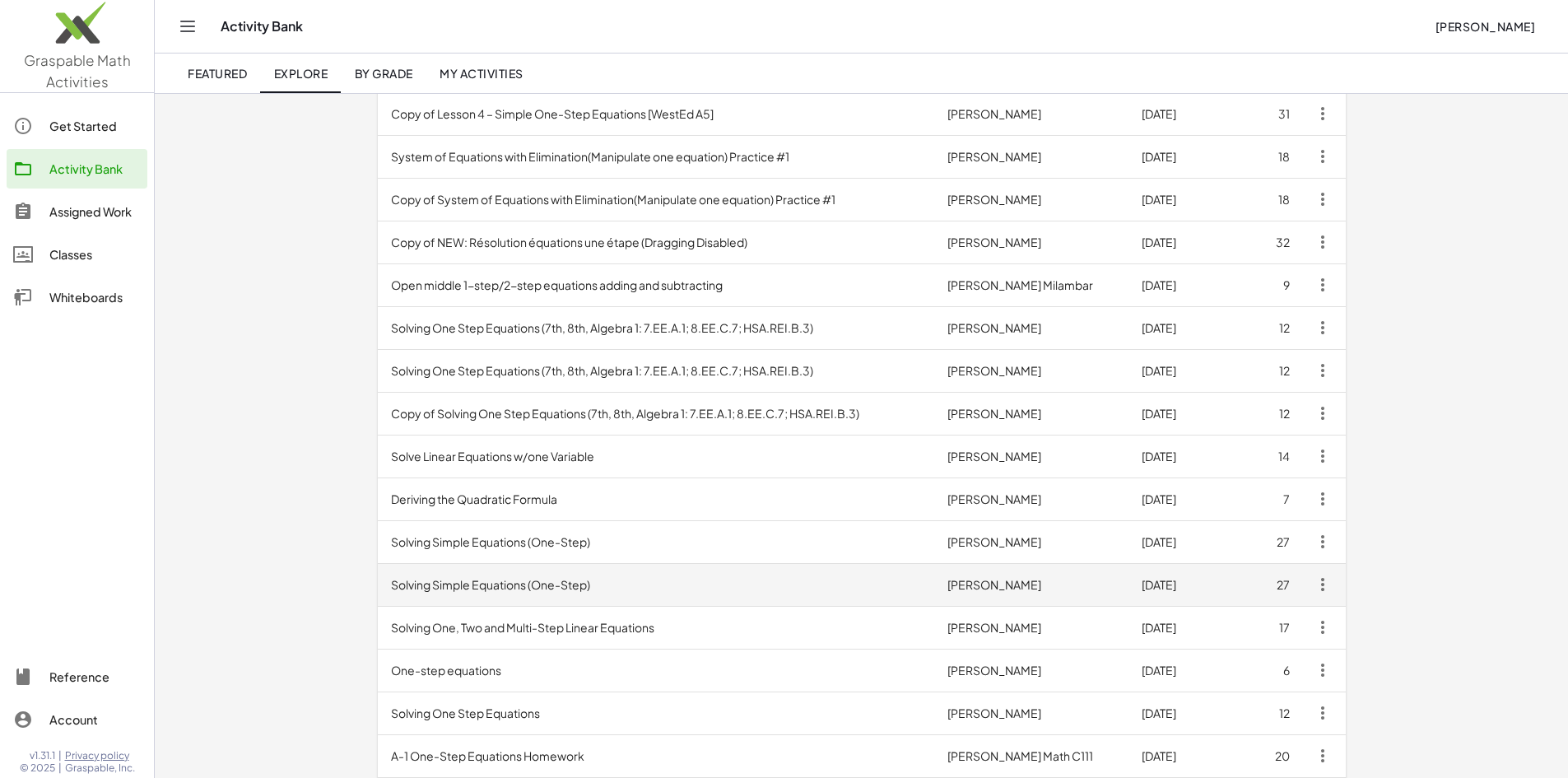
click at [378, 583] on td "Solving Simple Equations (One-Step)" at bounding box center [657, 584] width 557 height 42
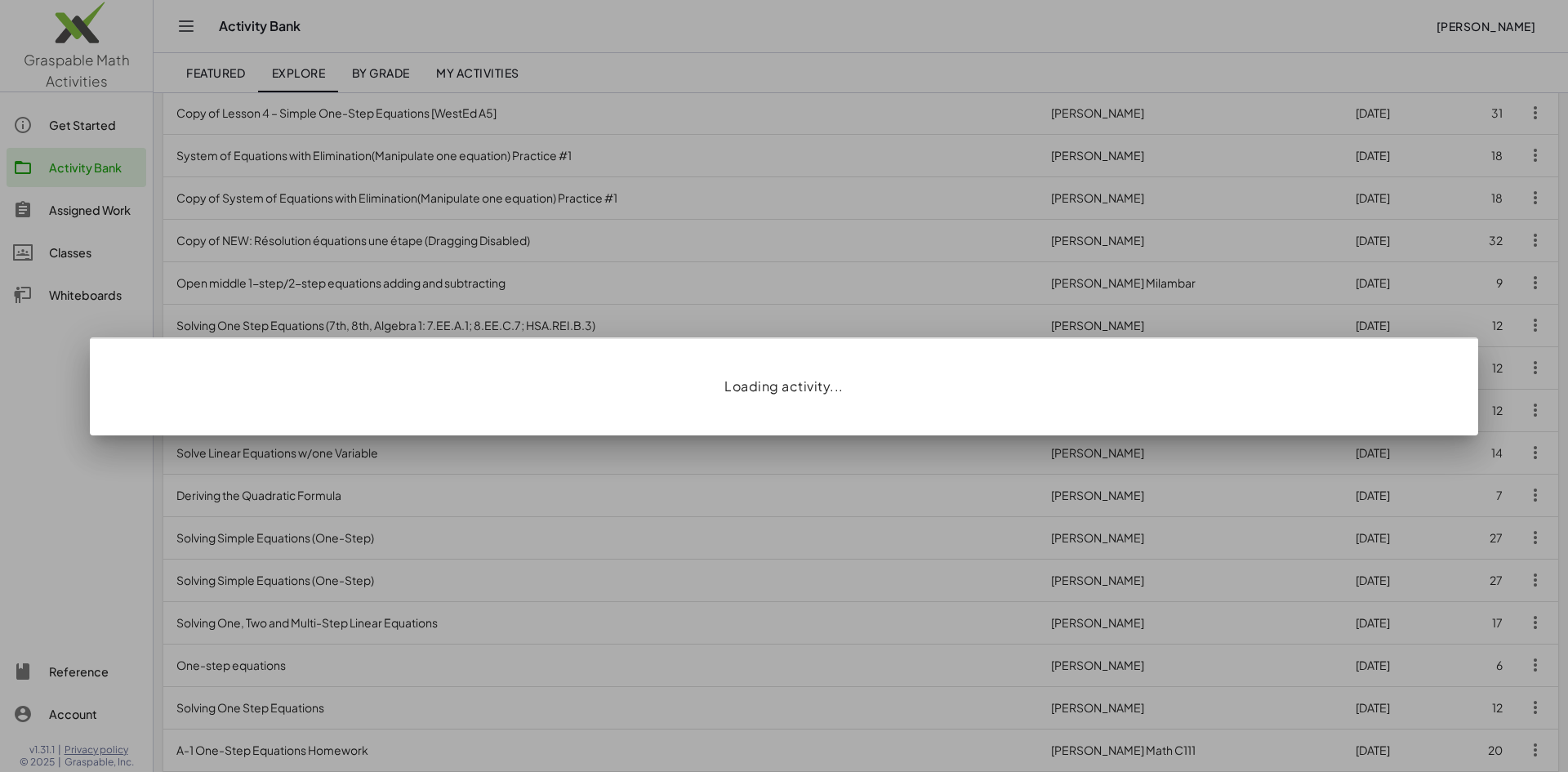
click at [39, 409] on div at bounding box center [784, 386] width 1568 height 772
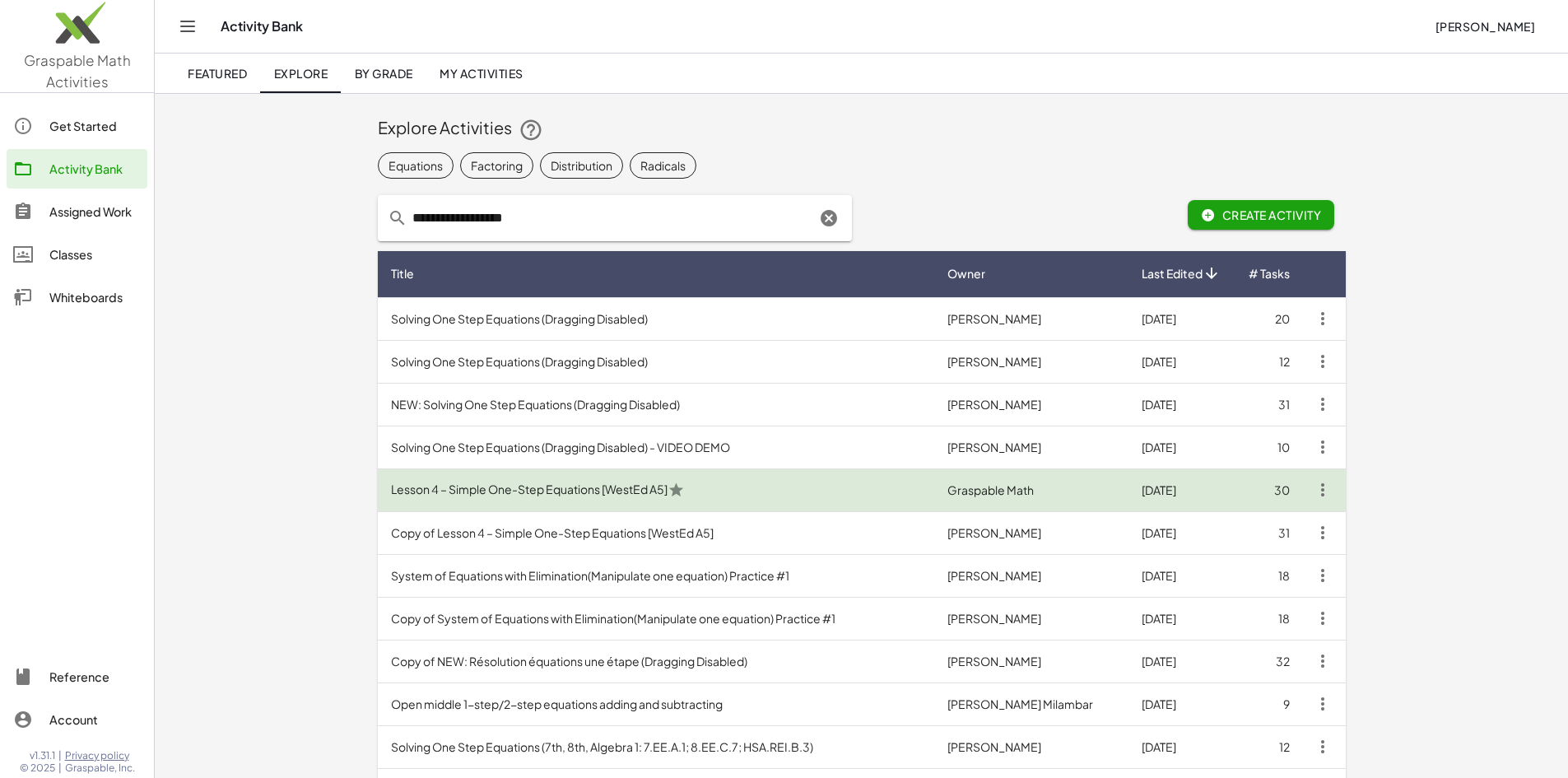
click at [633, 495] on td "Lesson 4 – Simple One-Step Equations [WestEd A5]" at bounding box center [657, 489] width 557 height 42
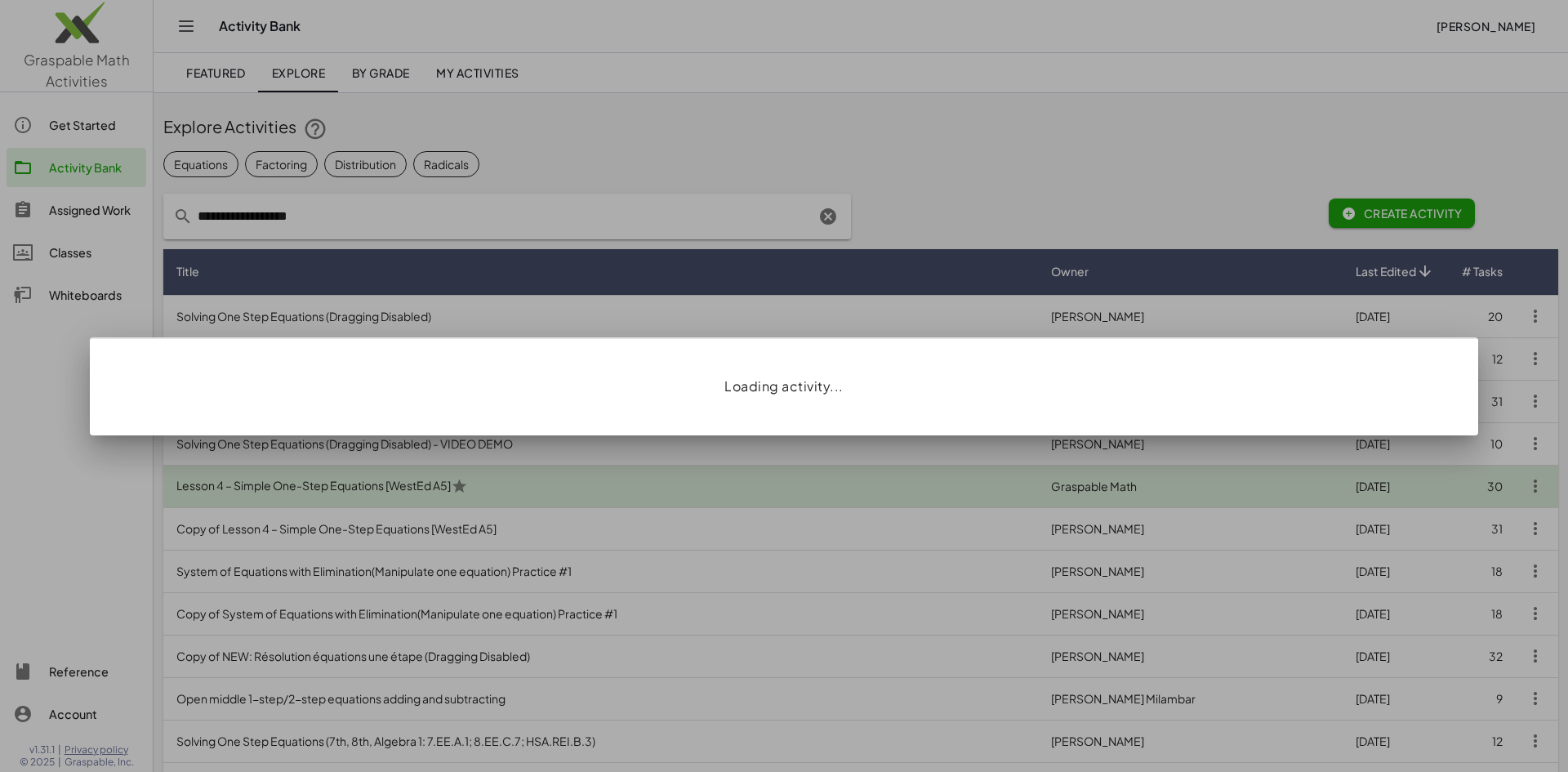
click at [631, 491] on div at bounding box center [784, 386] width 1568 height 772
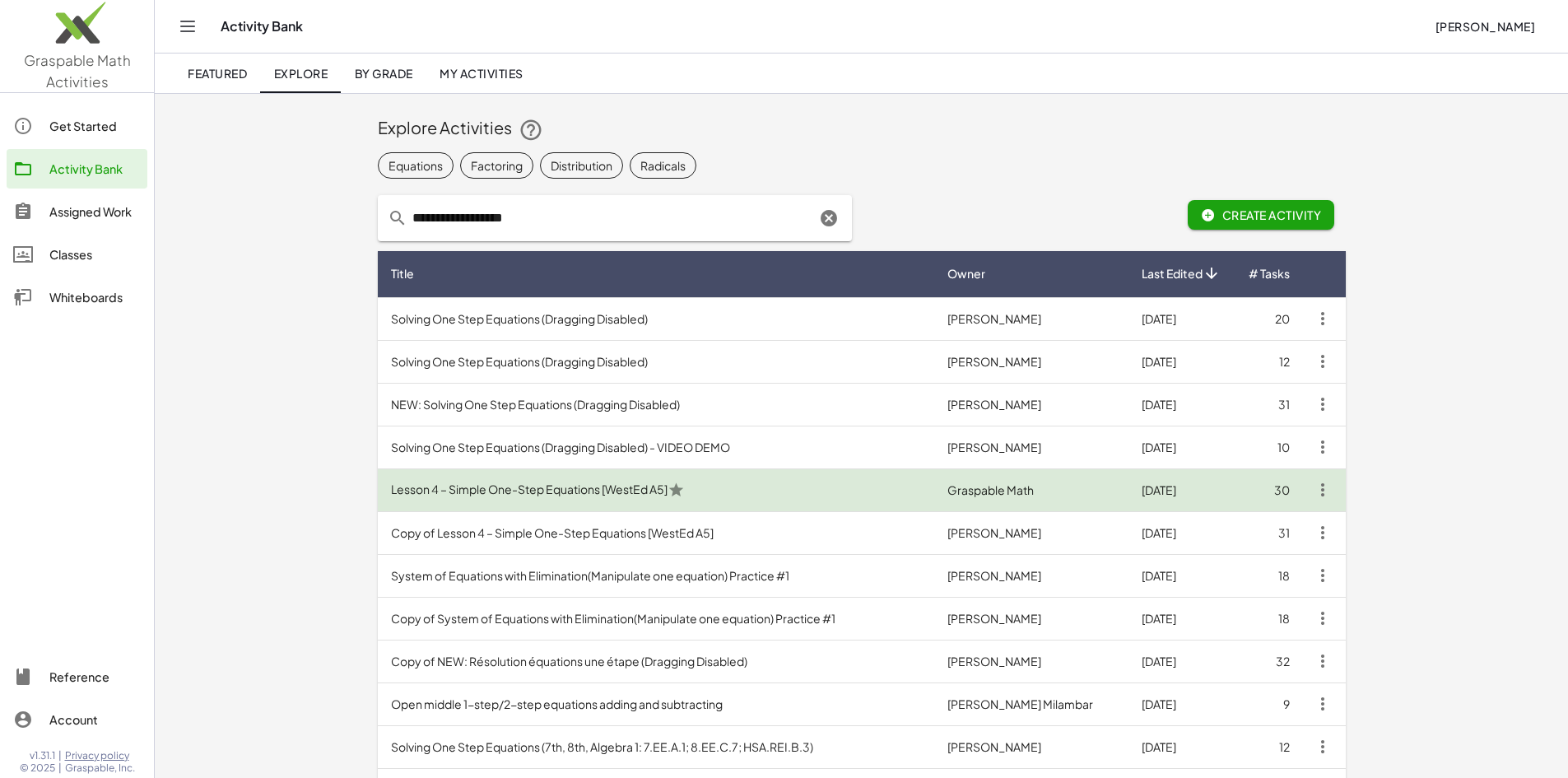
click at [636, 494] on td "Lesson 4 – Simple One-Step Equations [WestEd A5]" at bounding box center [657, 489] width 557 height 42
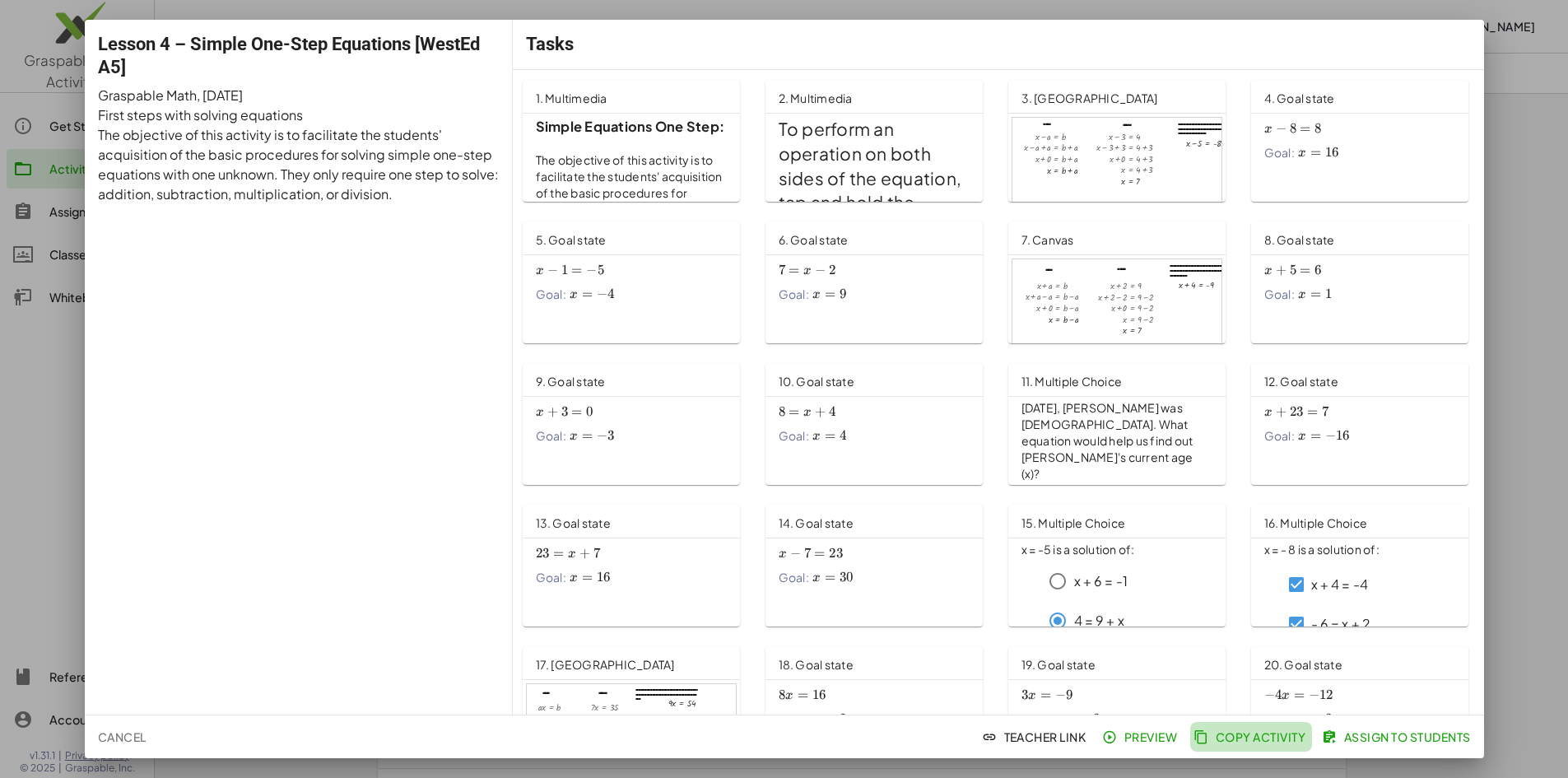
click at [1253, 740] on span "Copy Activity" at bounding box center [1251, 736] width 109 height 14
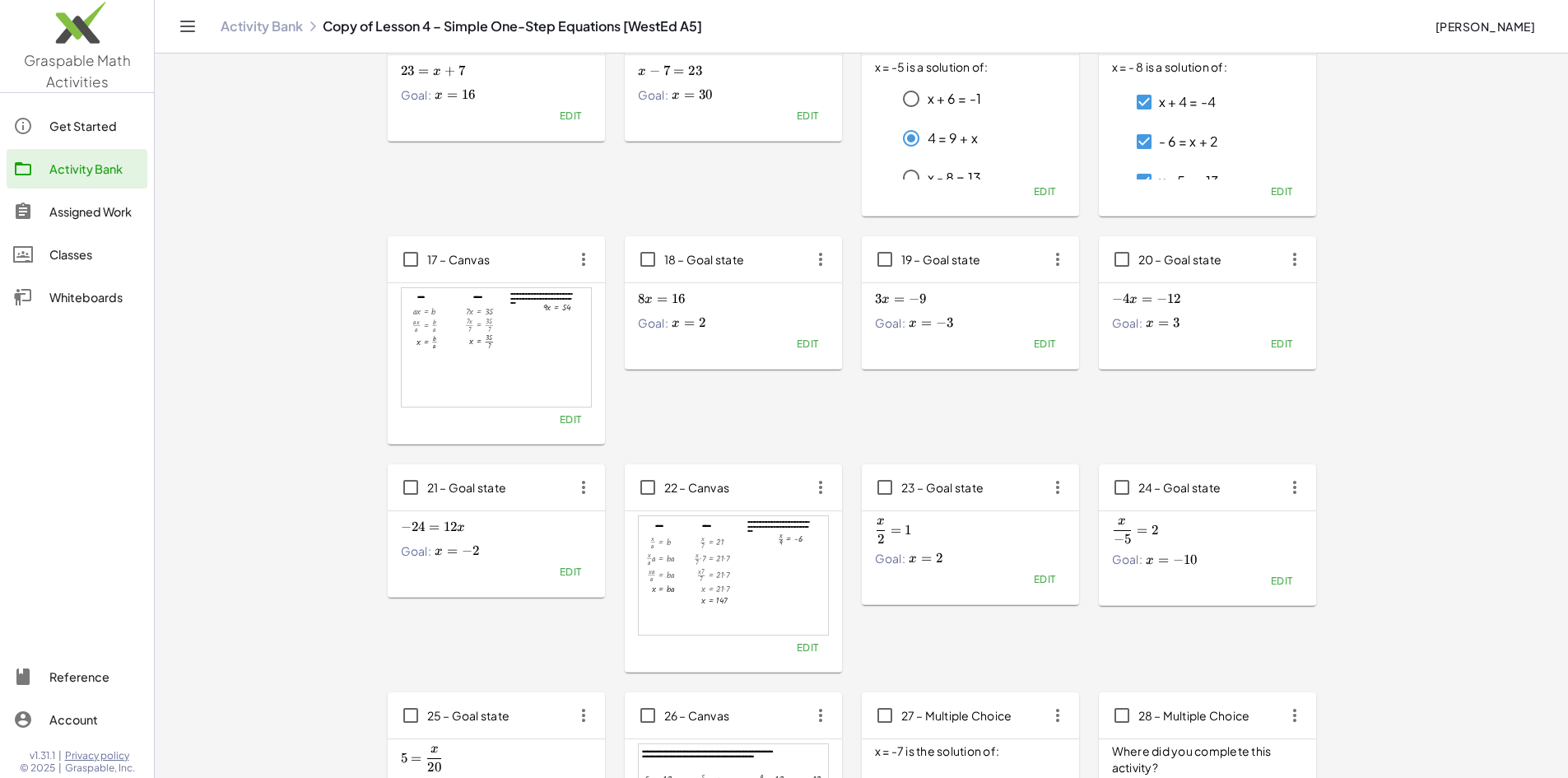
scroll to position [870, 0]
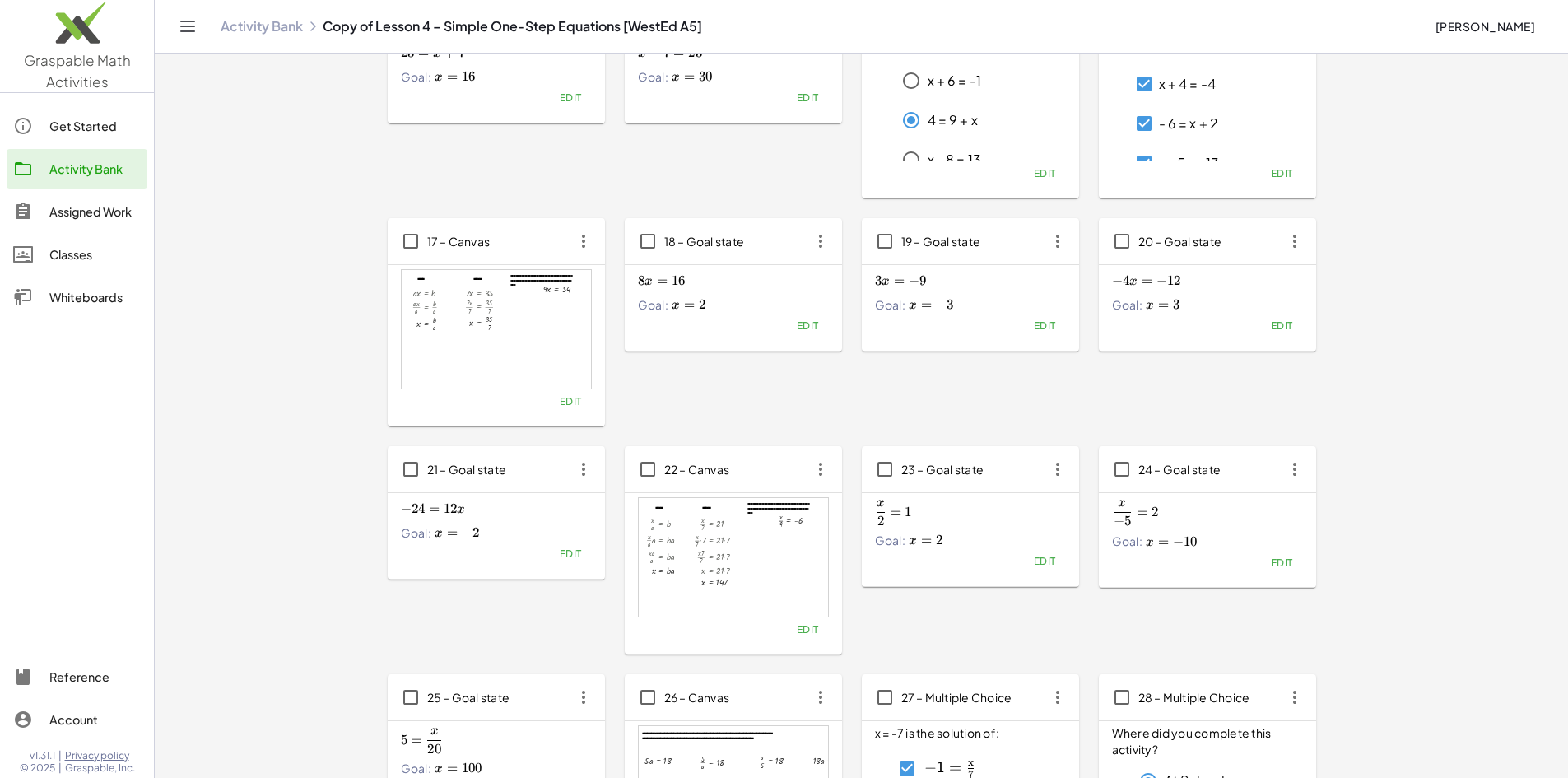
click at [1280, 682] on icon "button" at bounding box center [1294, 696] width 30 height 30
click at [878, 557] on div "Delete" at bounding box center [875, 552] width 65 height 20
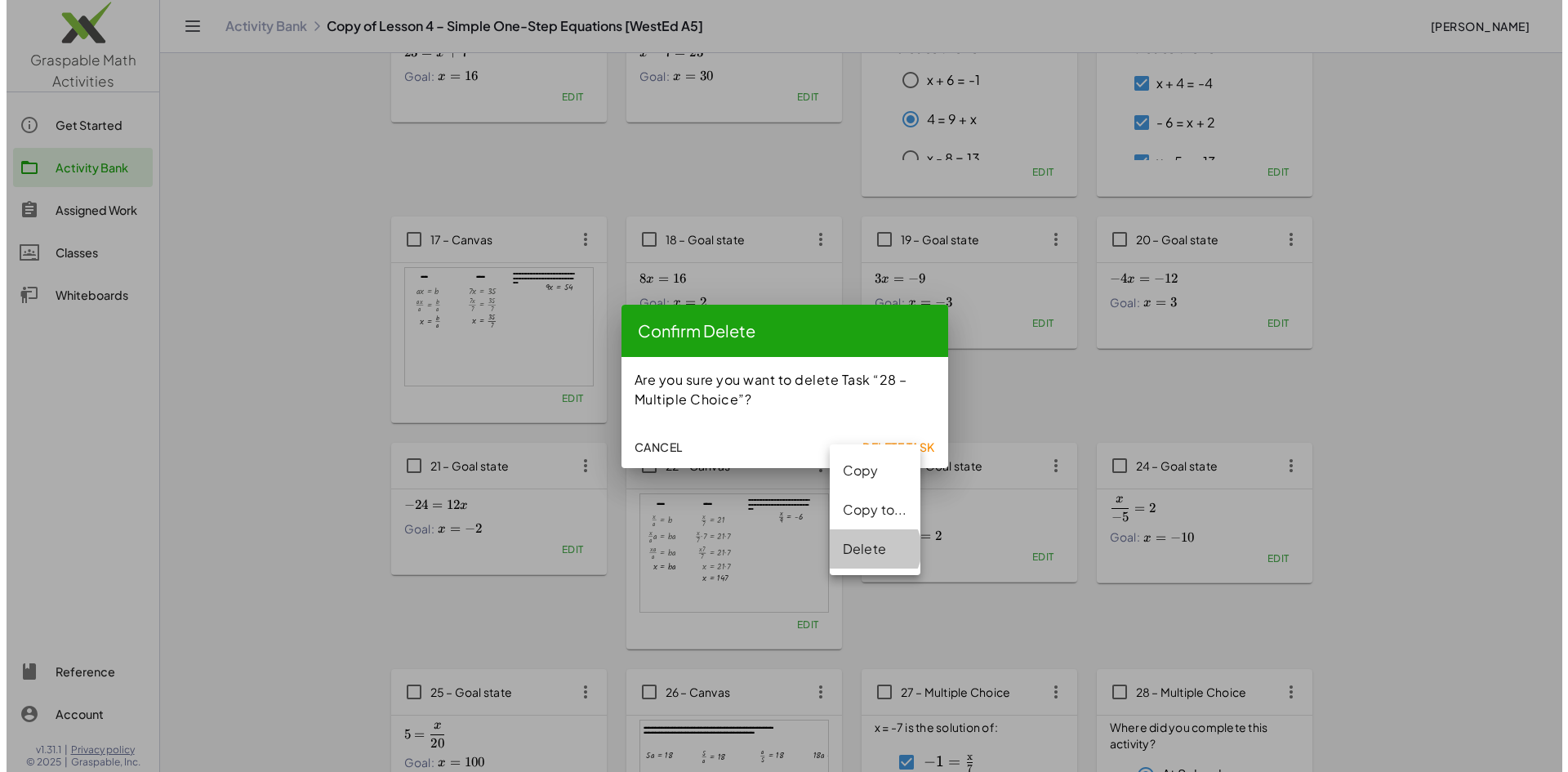
scroll to position [0, 0]
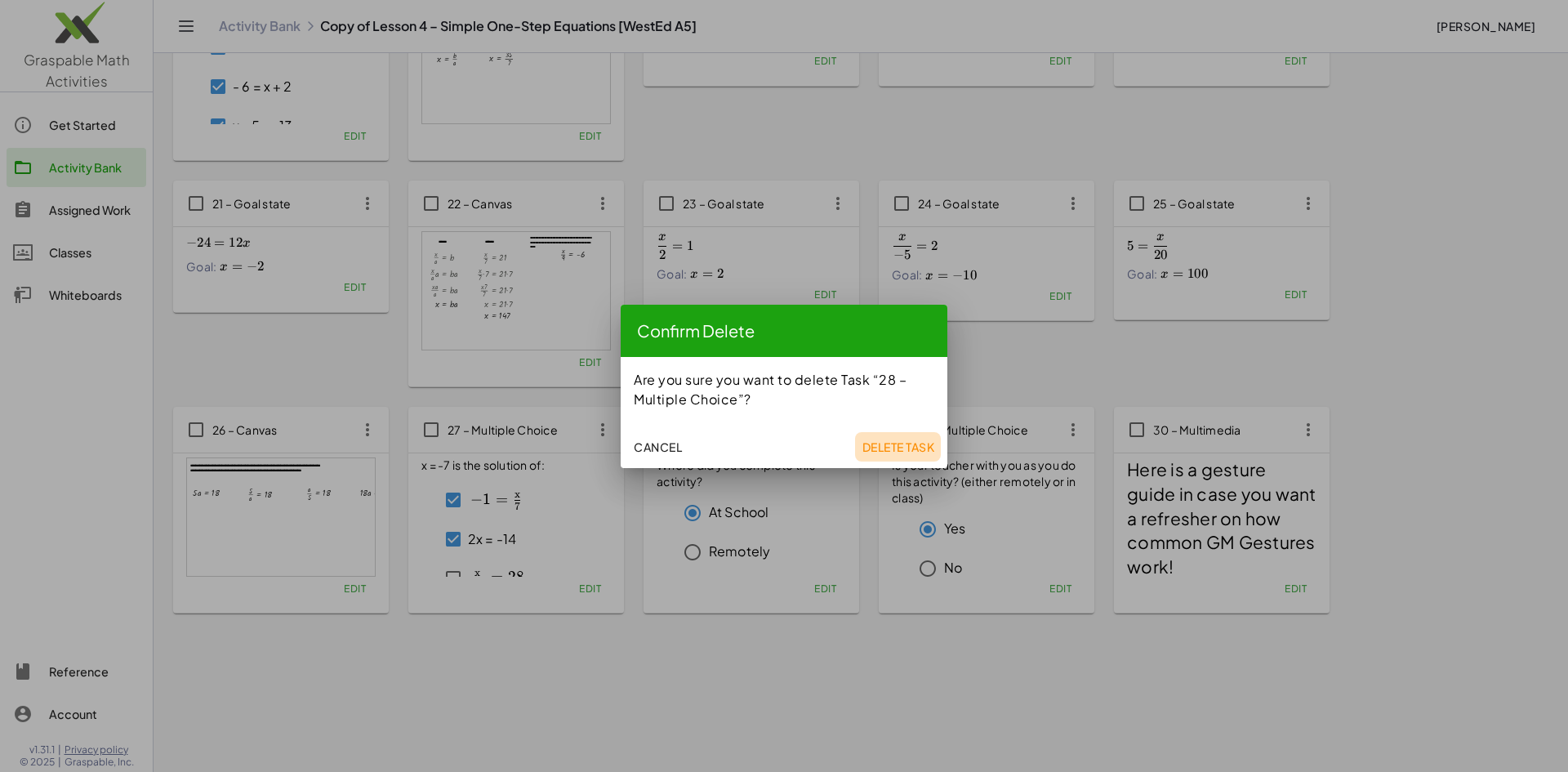
click at [883, 444] on span "Delete Task" at bounding box center [898, 446] width 72 height 14
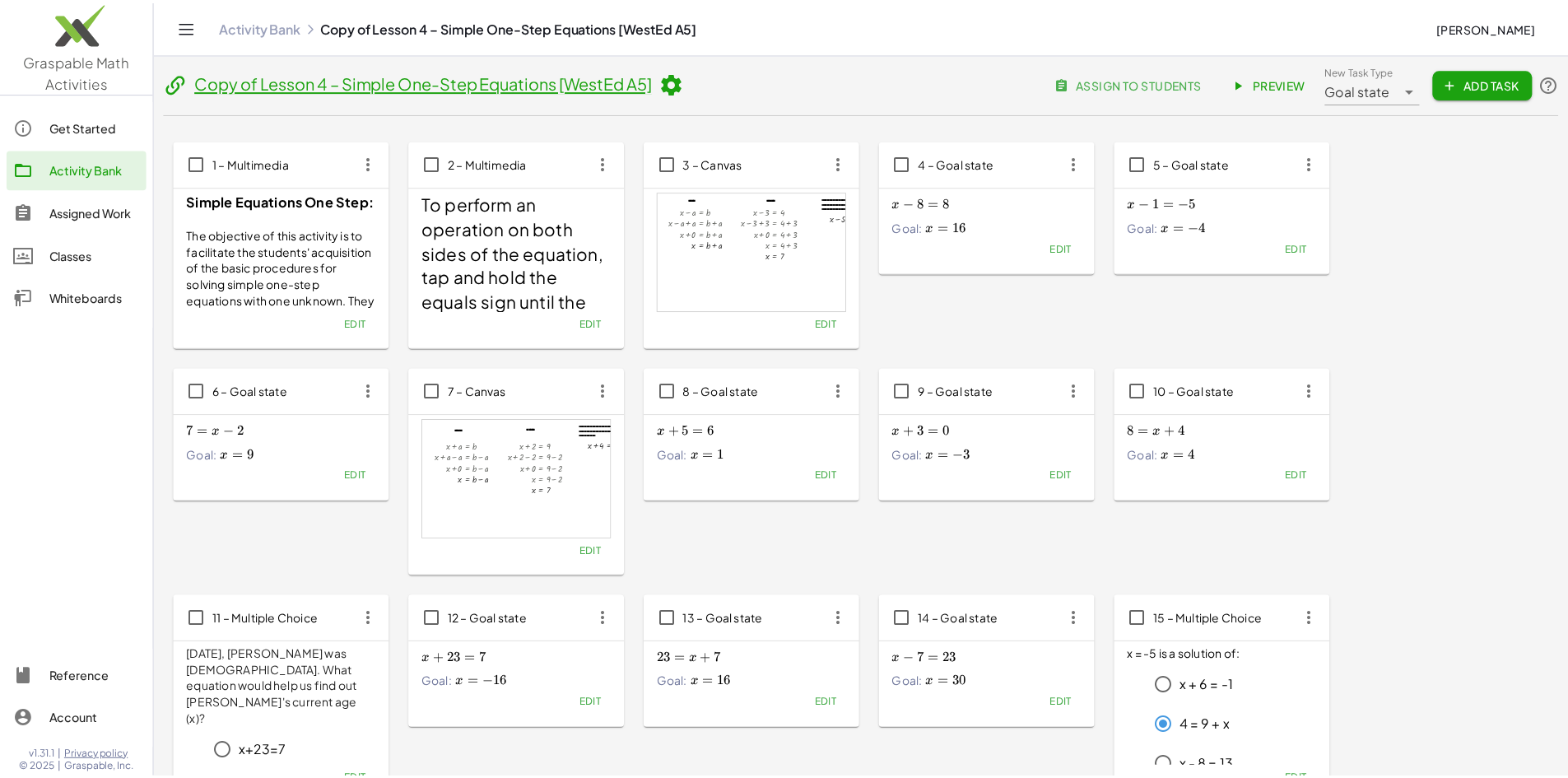
scroll to position [870, 0]
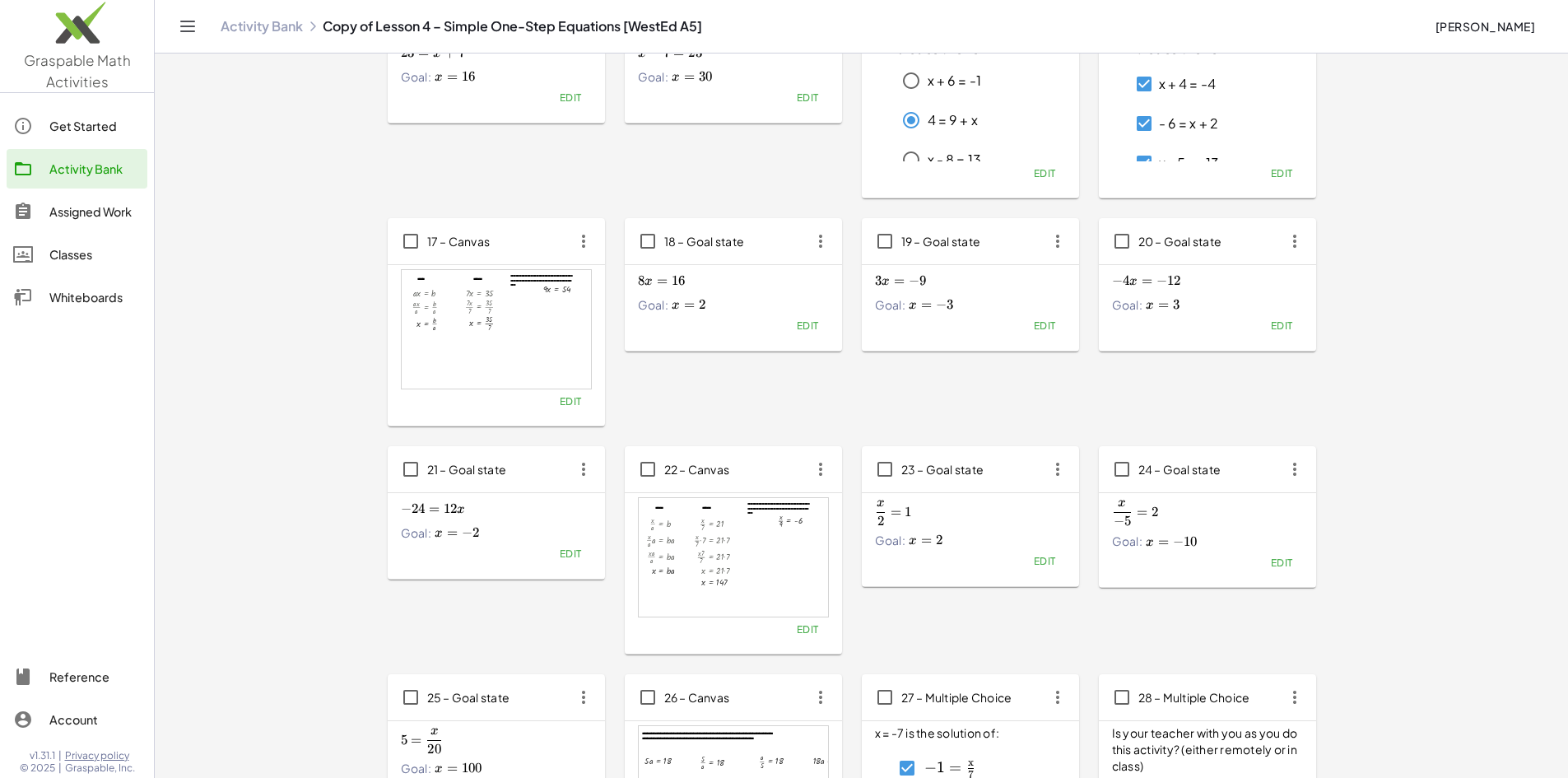
click at [1280, 682] on icon "button" at bounding box center [1294, 696] width 30 height 30
click at [856, 550] on div "Delete" at bounding box center [875, 552] width 65 height 20
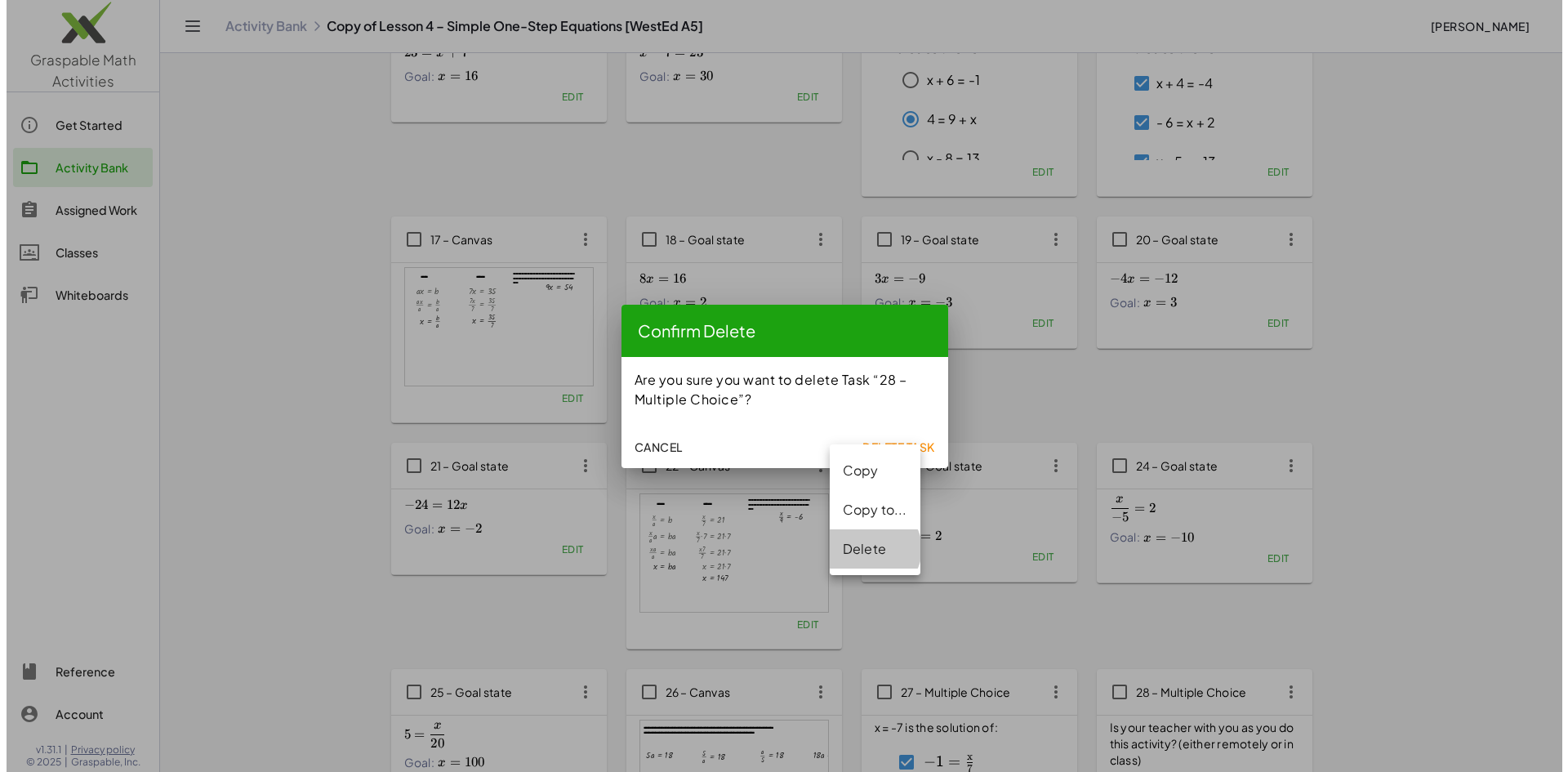
scroll to position [0, 0]
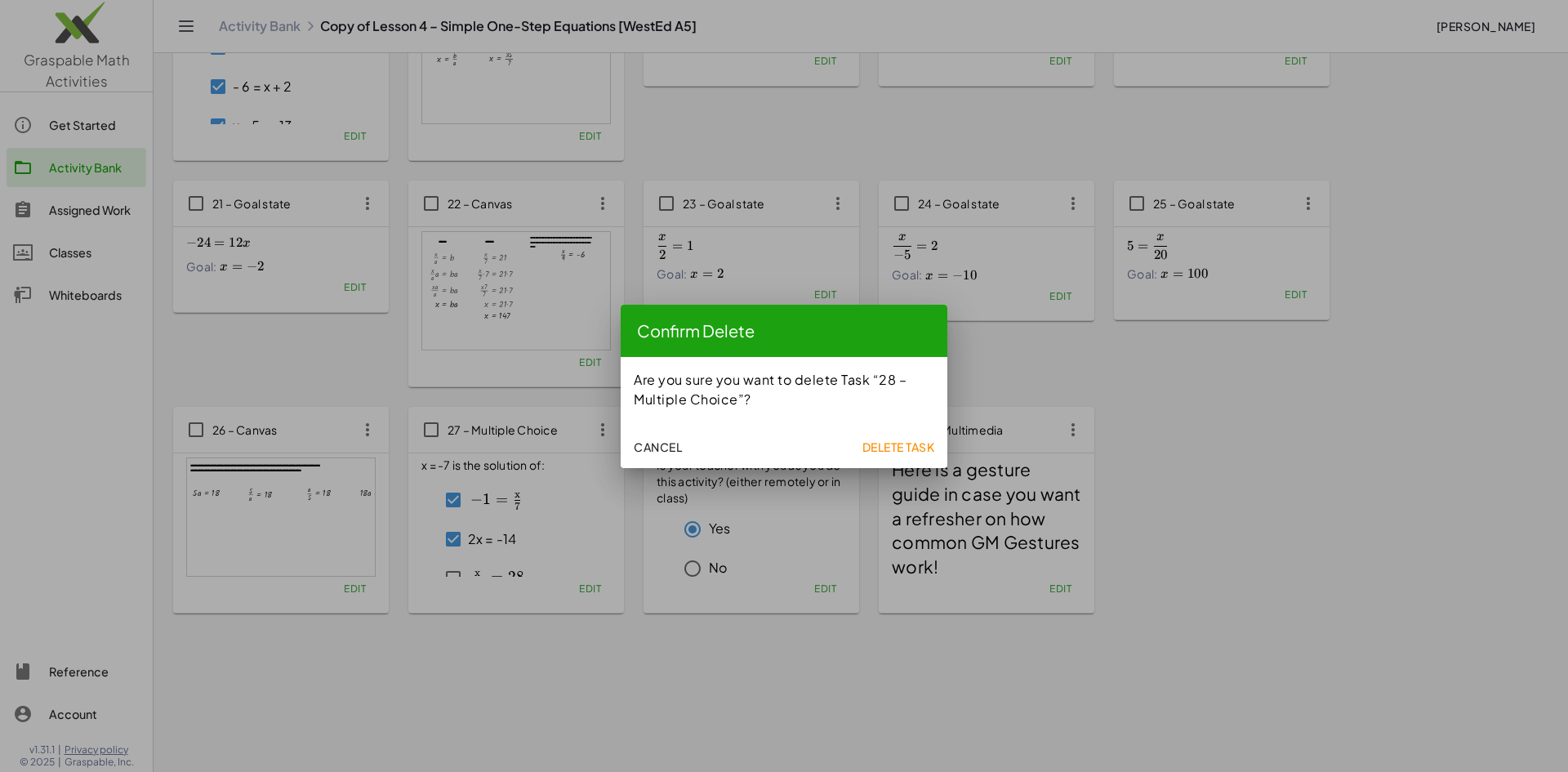
click at [918, 445] on span "Delete Task" at bounding box center [898, 446] width 72 height 14
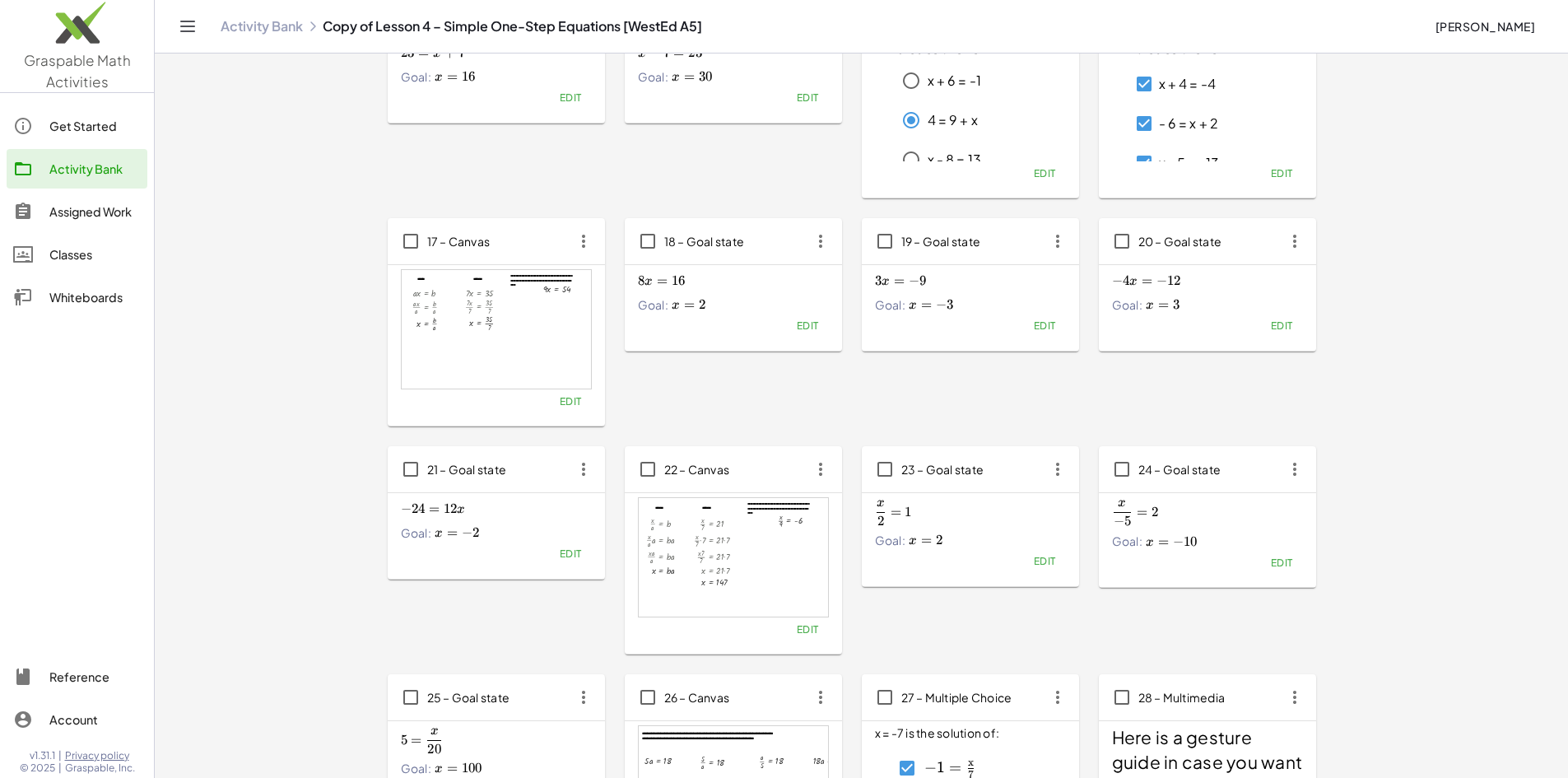
click at [1112, 725] on h2 "Here is a gesture guide in case you want a refresher on how common GM Gestures …" at bounding box center [1207, 786] width 191 height 122
click at [1138, 690] on span "28 – Multimedia" at bounding box center [1182, 696] width 87 height 14
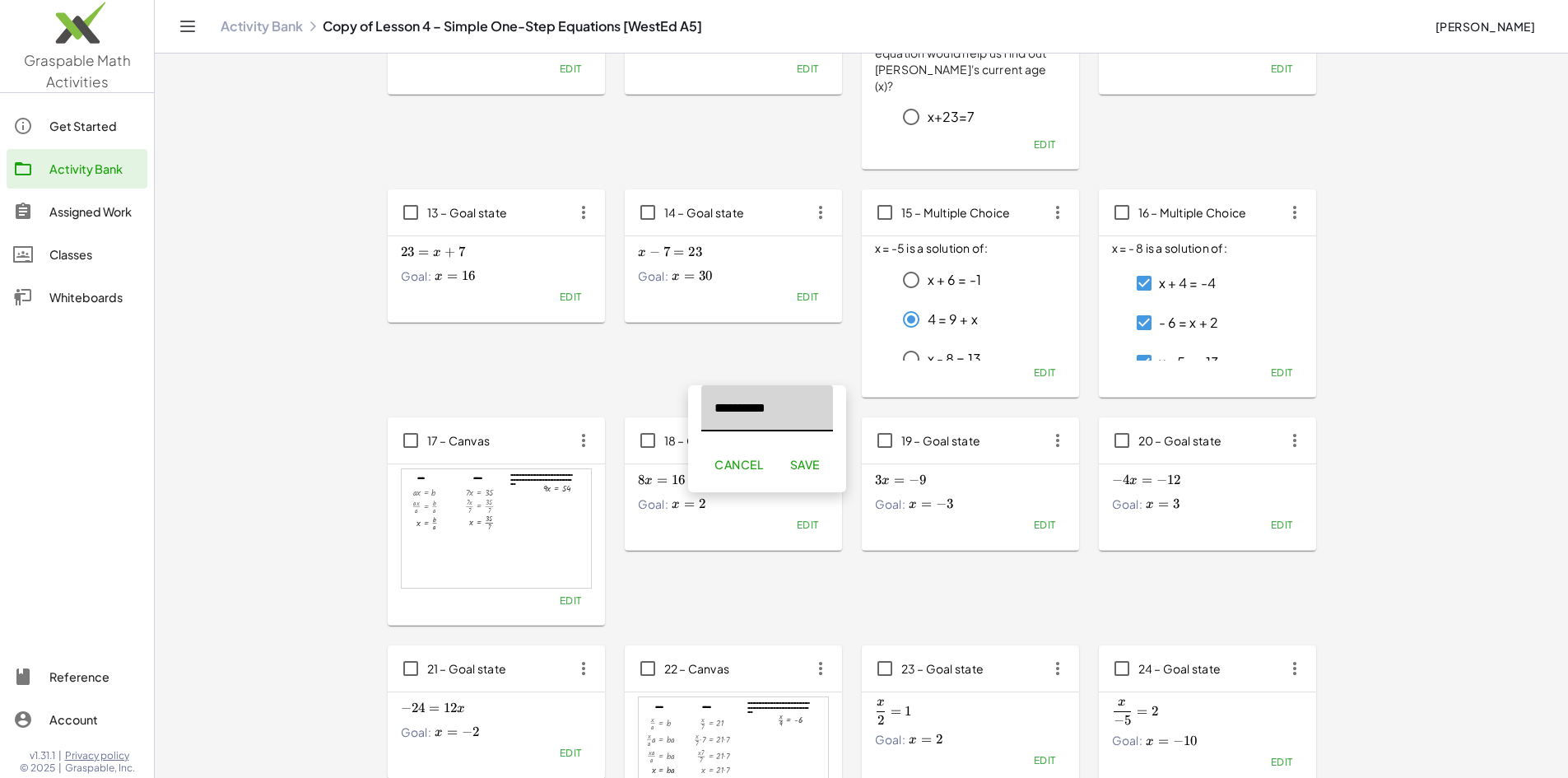
scroll to position [870, 0]
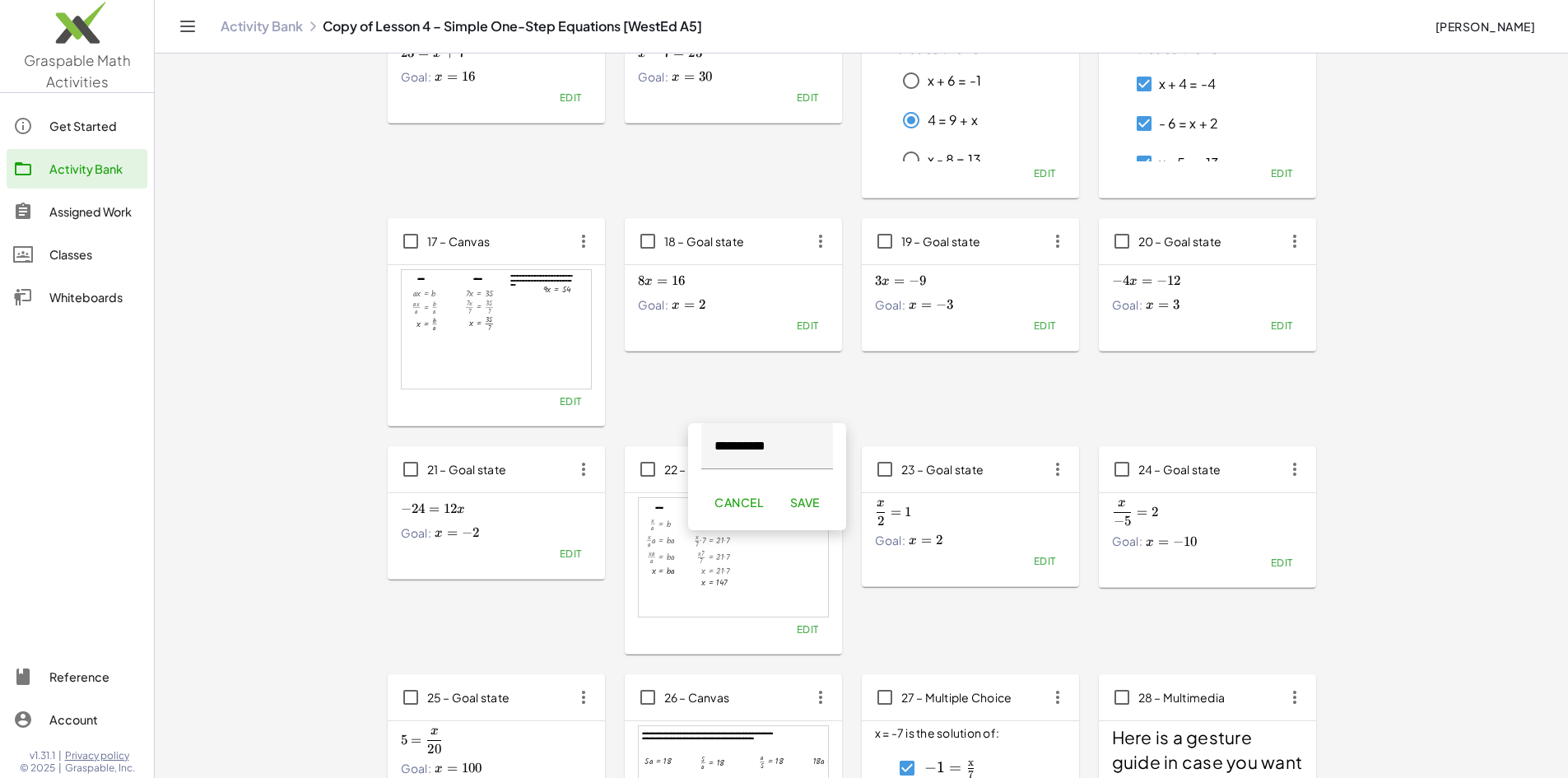
click at [1112, 725] on h2 "Here is a gesture guide in case you want a refresher on how common GM Gestures …" at bounding box center [1207, 786] width 191 height 122
click at [1280, 682] on icon "button" at bounding box center [1294, 696] width 30 height 30
click at [867, 556] on div "Delete" at bounding box center [875, 552] width 65 height 20
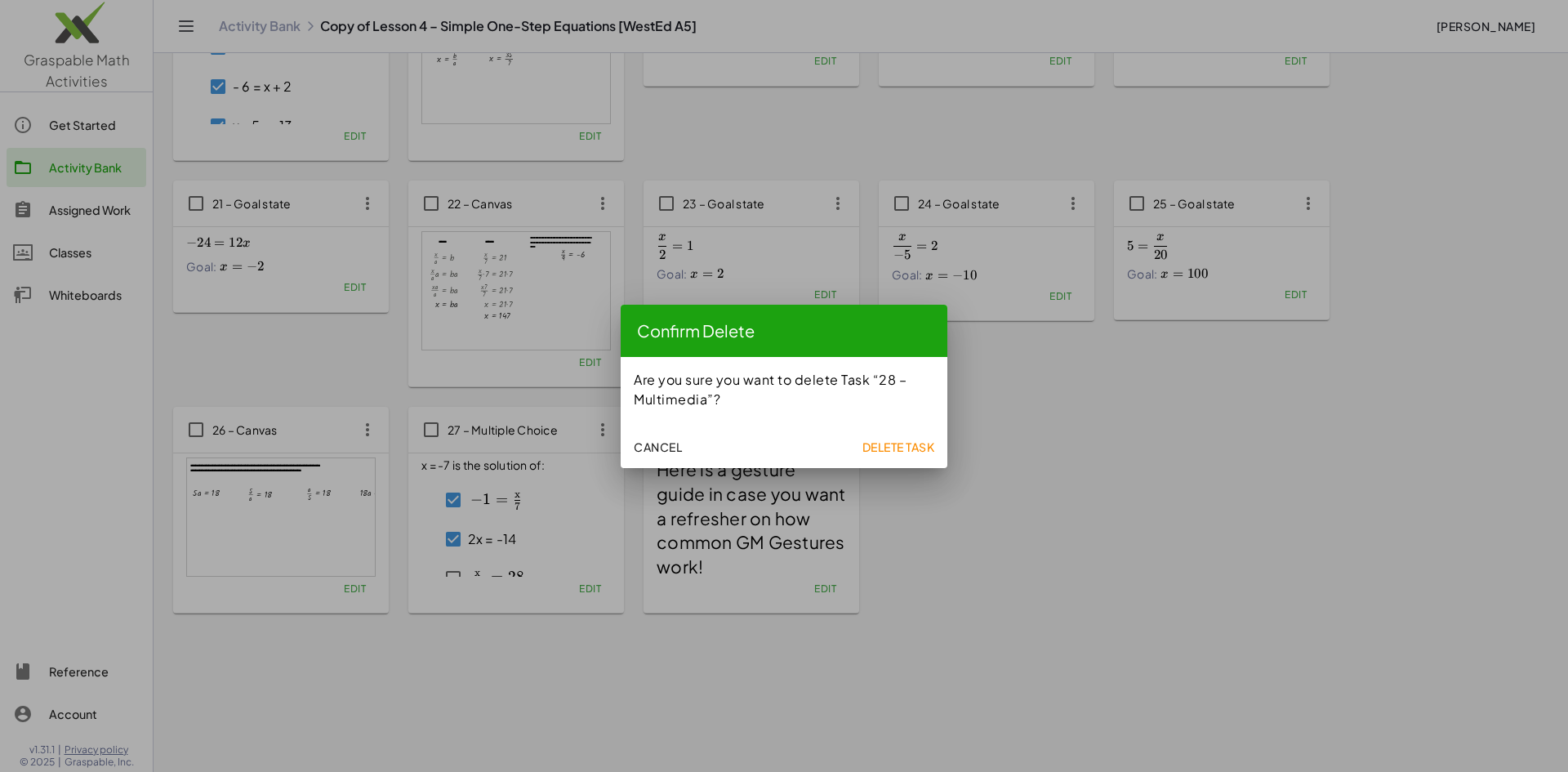
click at [889, 449] on span "Delete Task" at bounding box center [898, 446] width 72 height 14
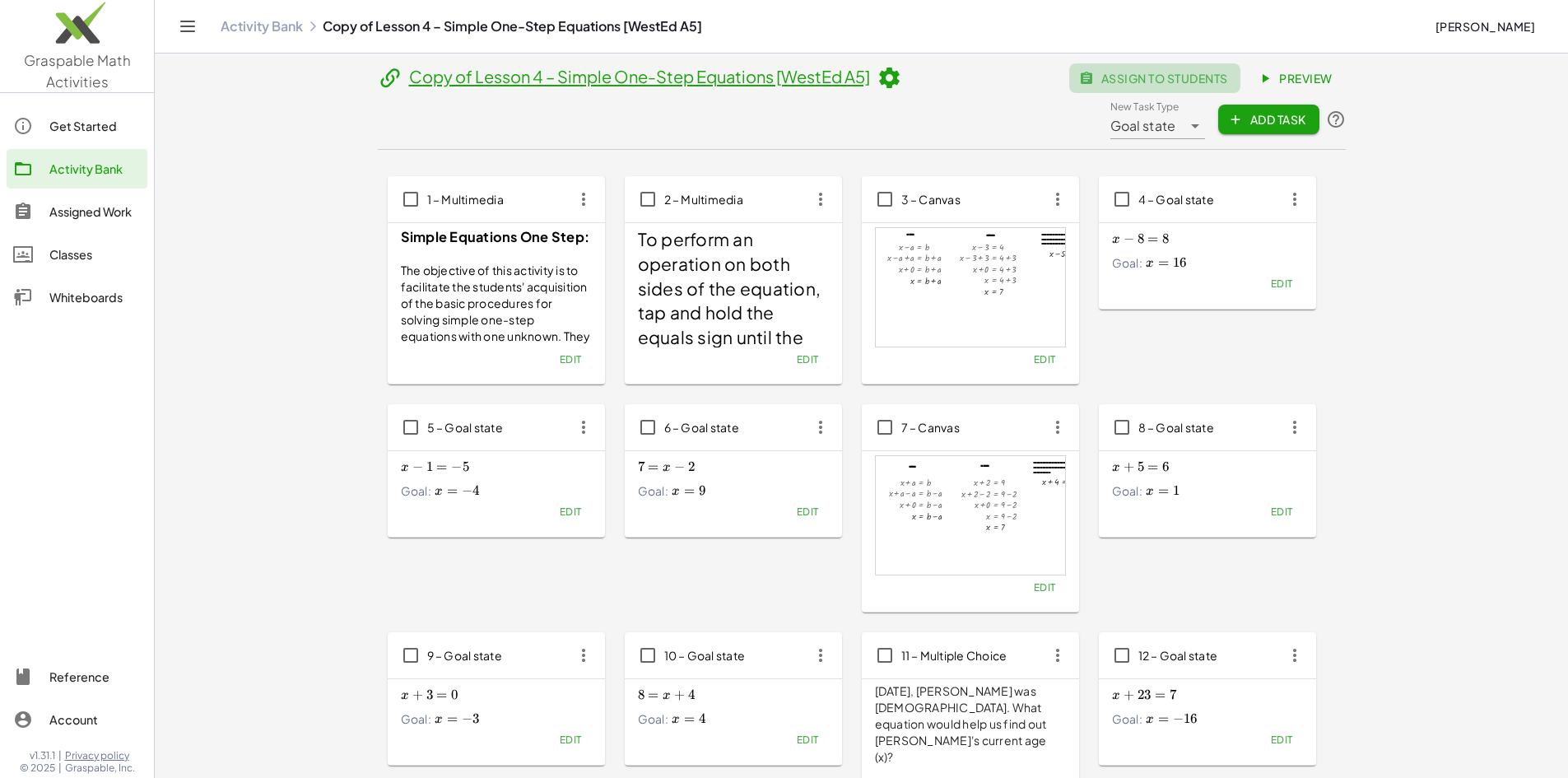
click at [1120, 78] on span "assign to students" at bounding box center [1154, 77] width 145 height 14
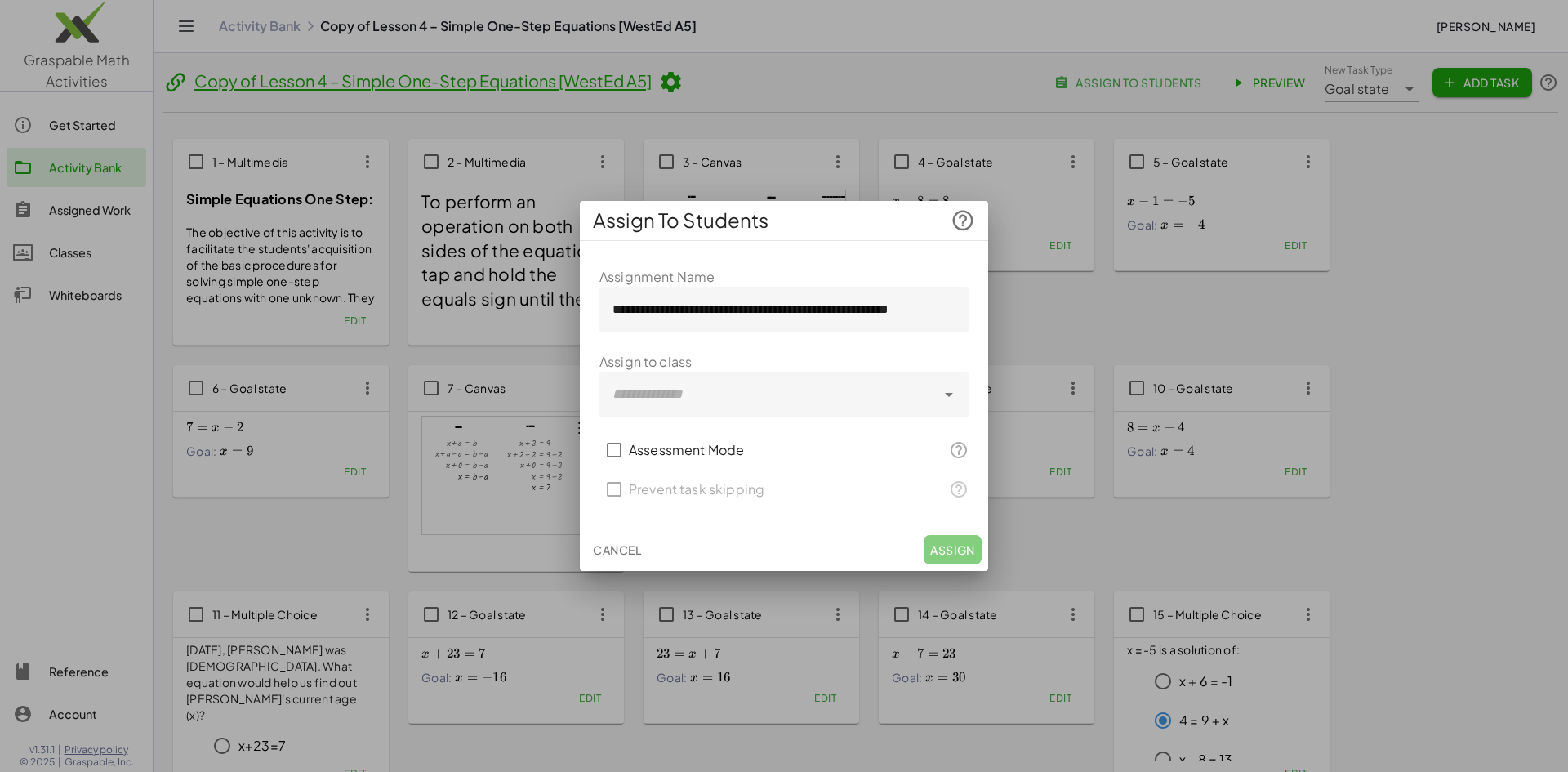
click at [951, 398] on icon at bounding box center [948, 394] width 19 height 19
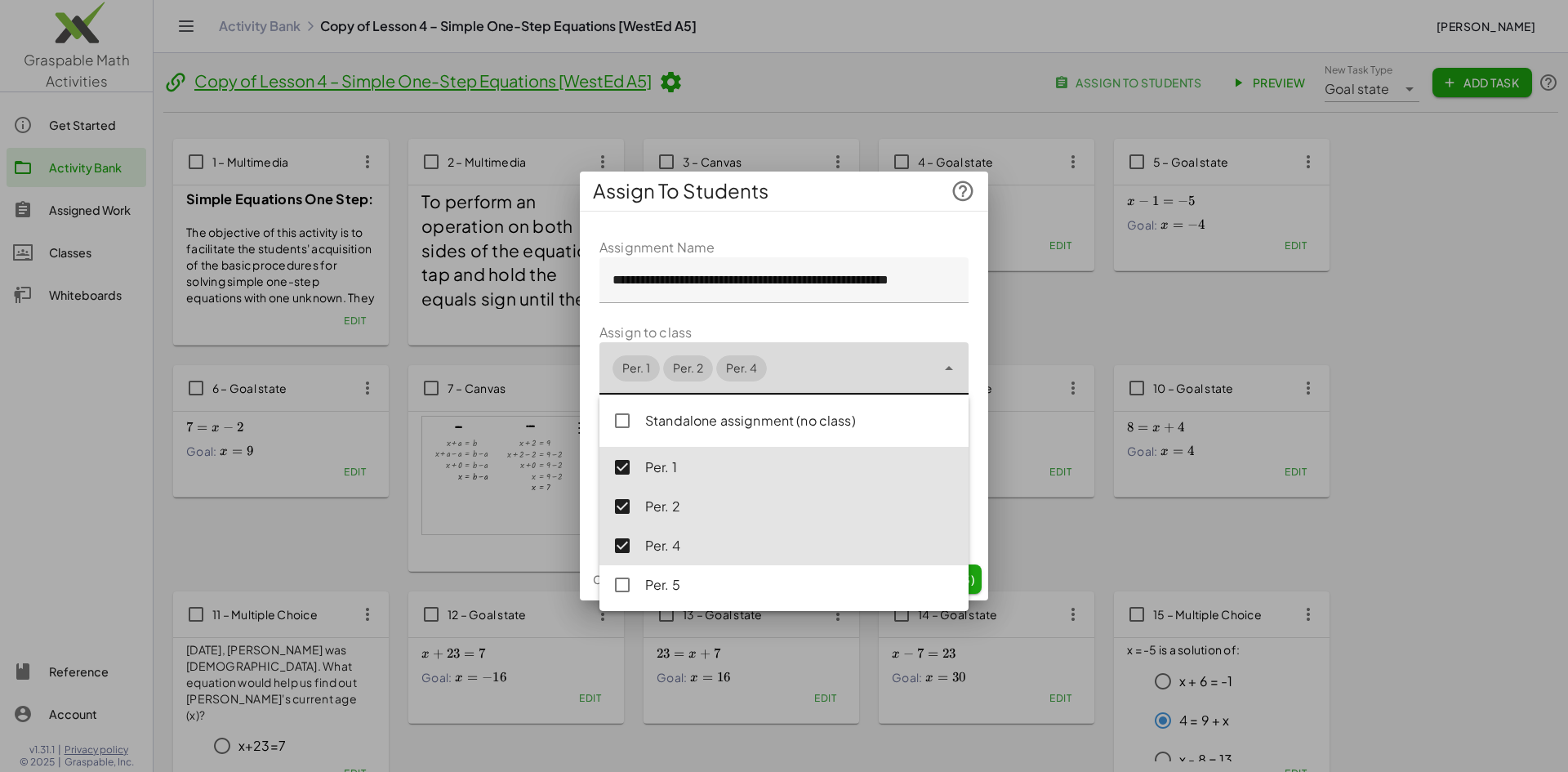
type input "**********"
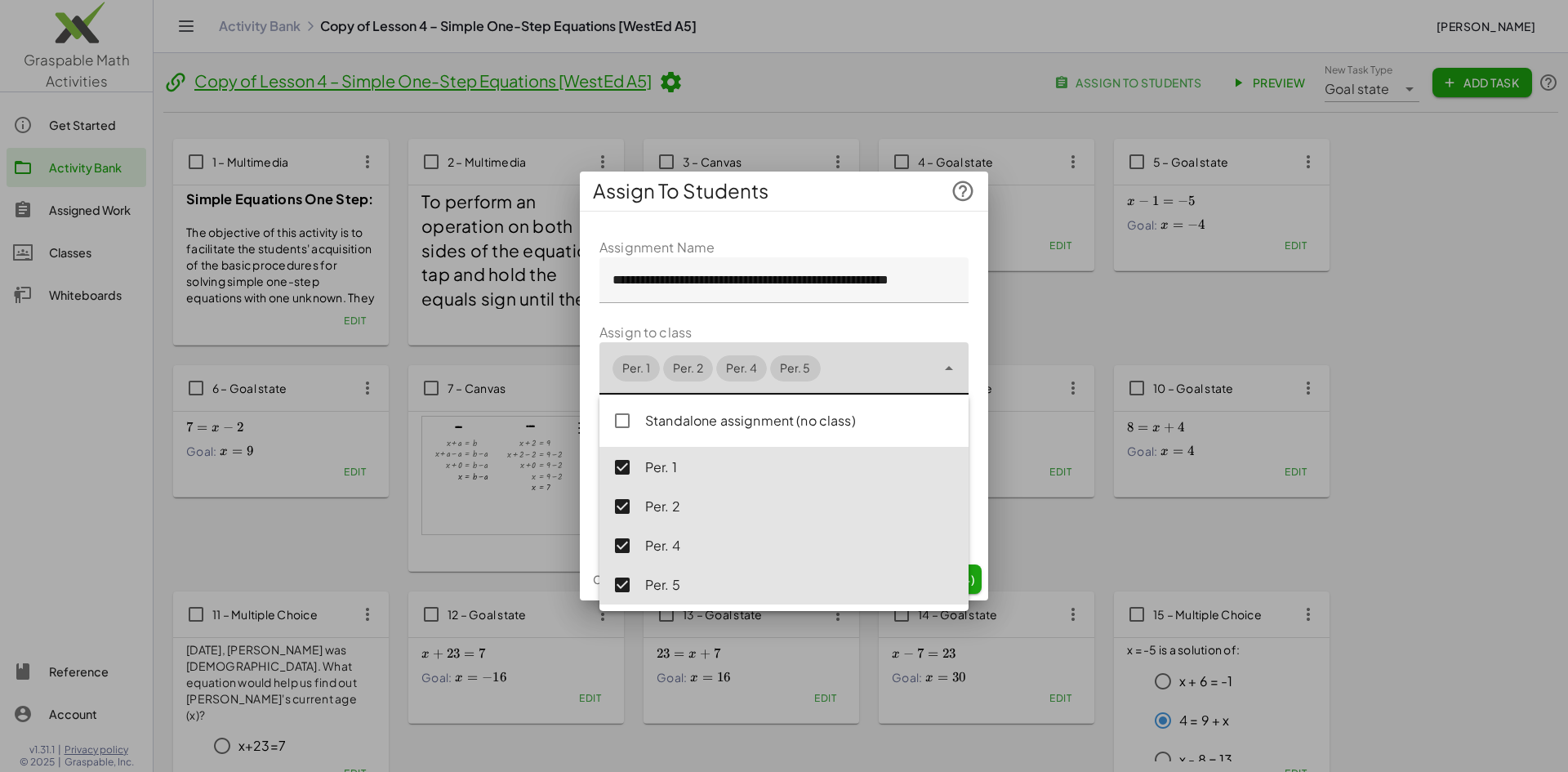
click at [1062, 302] on div at bounding box center [784, 386] width 1568 height 772
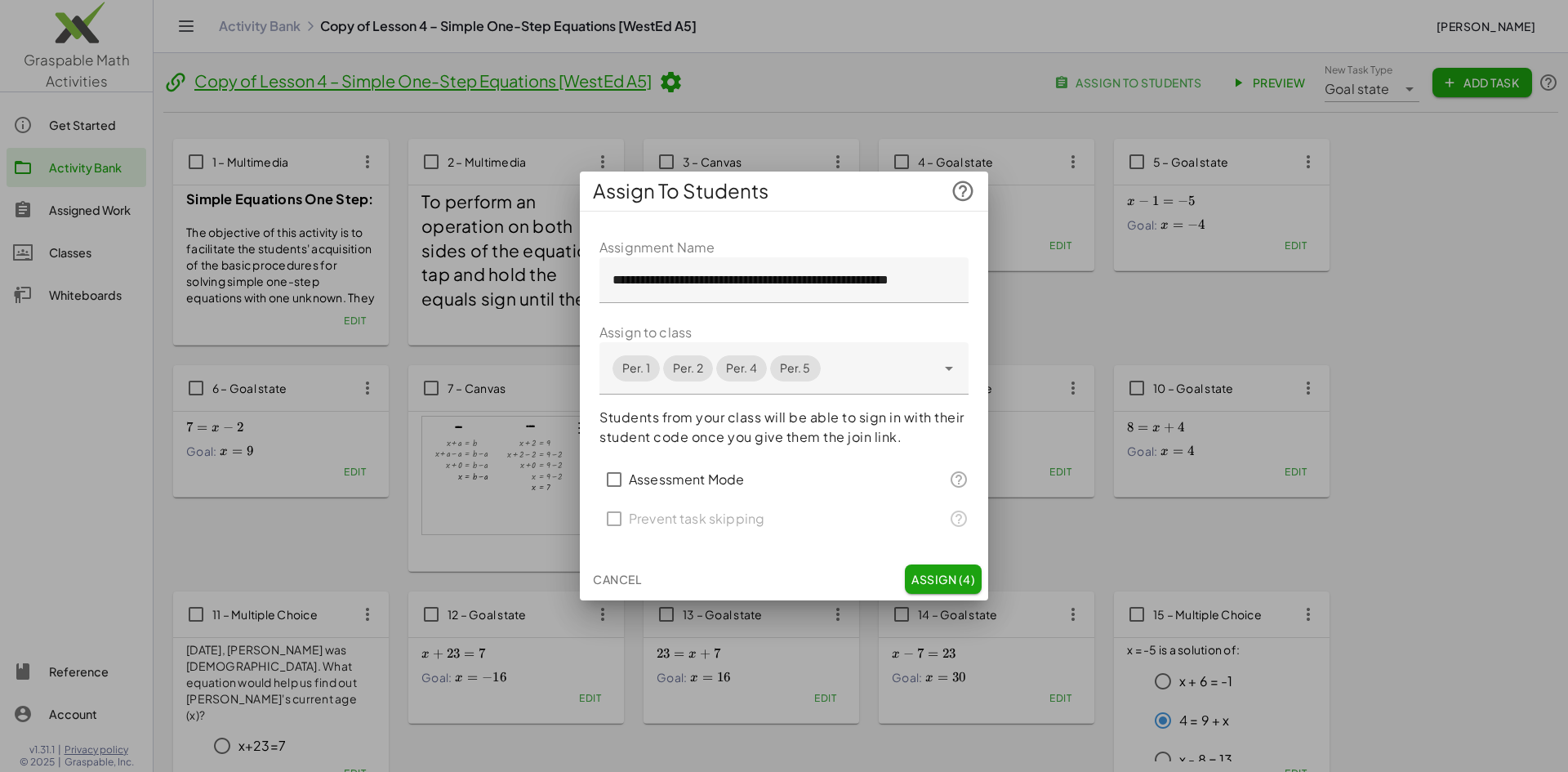
click at [941, 576] on span "Assign (4)" at bounding box center [943, 578] width 64 height 14
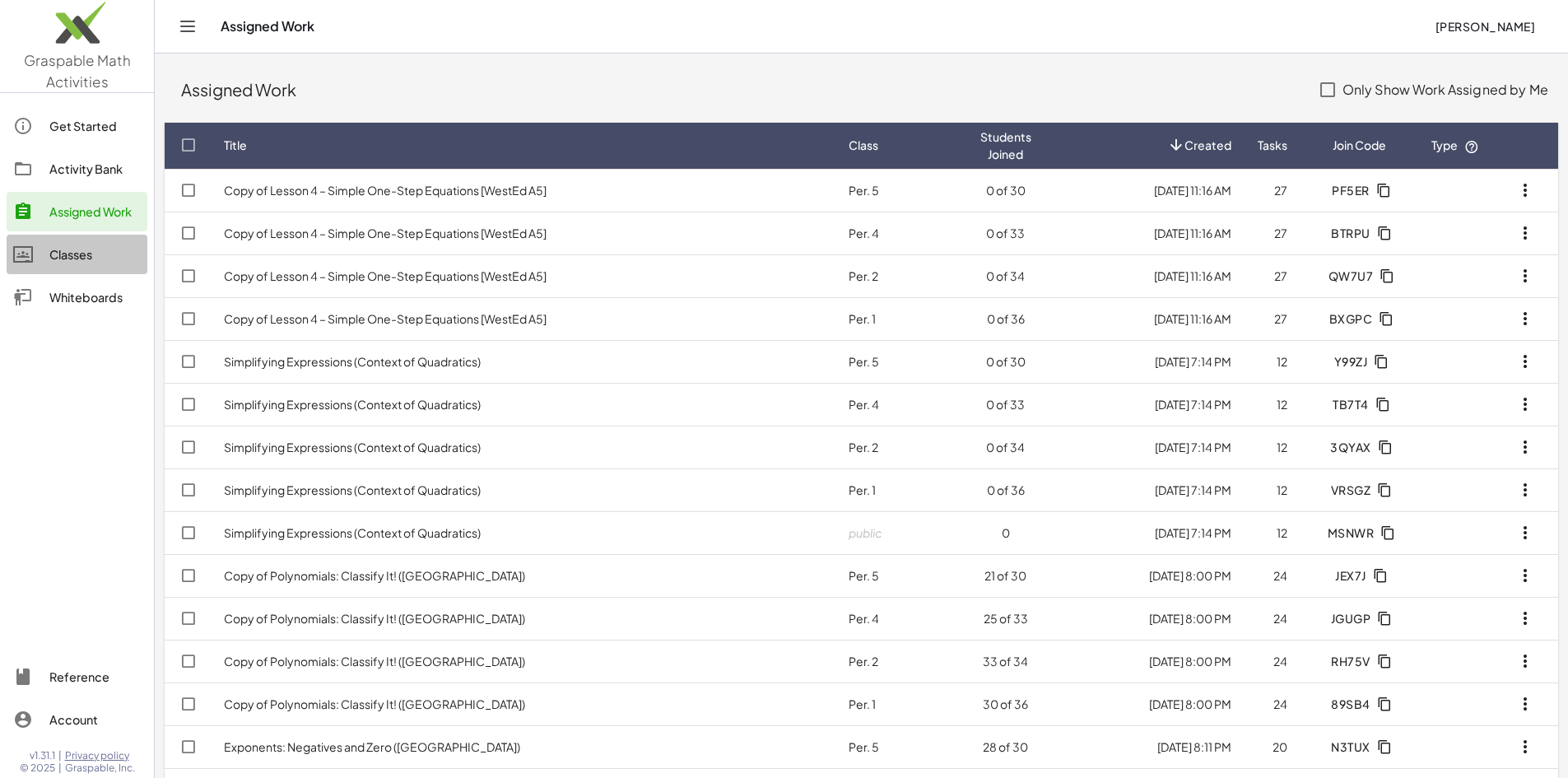
click at [74, 251] on div "Classes" at bounding box center [95, 254] width 92 height 20
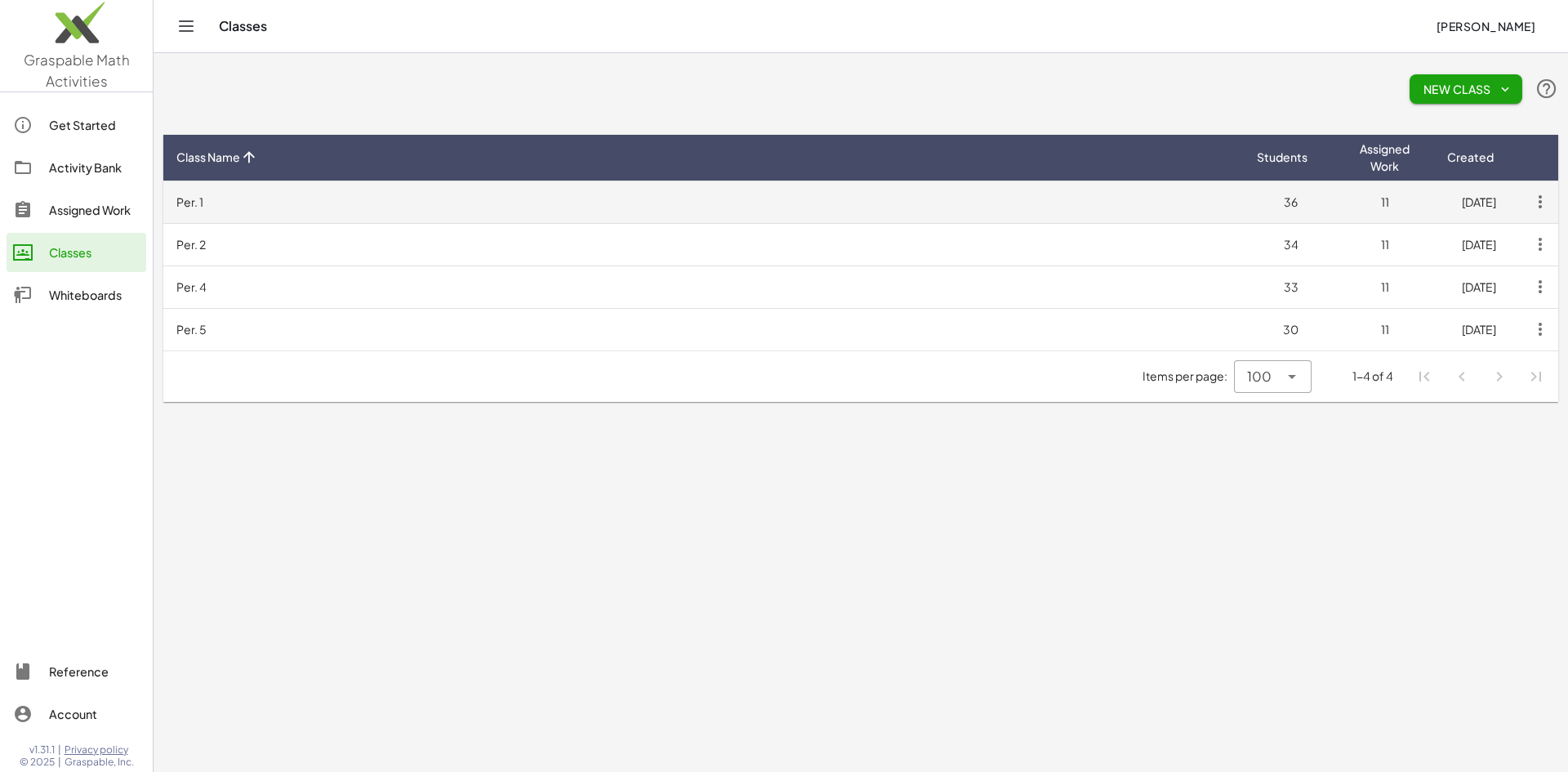
click at [217, 200] on td "Per. 1" at bounding box center [704, 201] width 1081 height 42
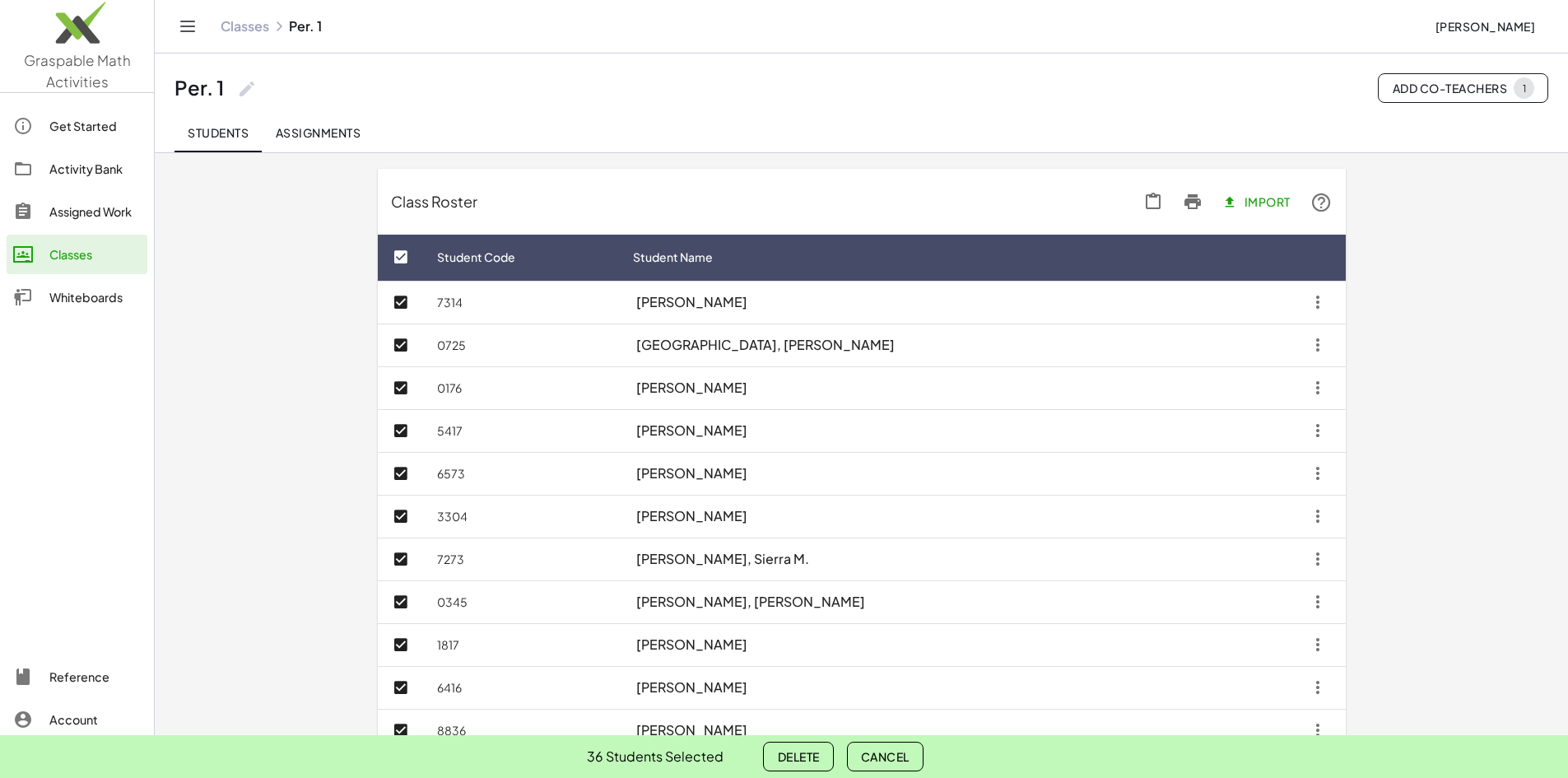
click at [787, 754] on span "Delete" at bounding box center [798, 756] width 42 height 14
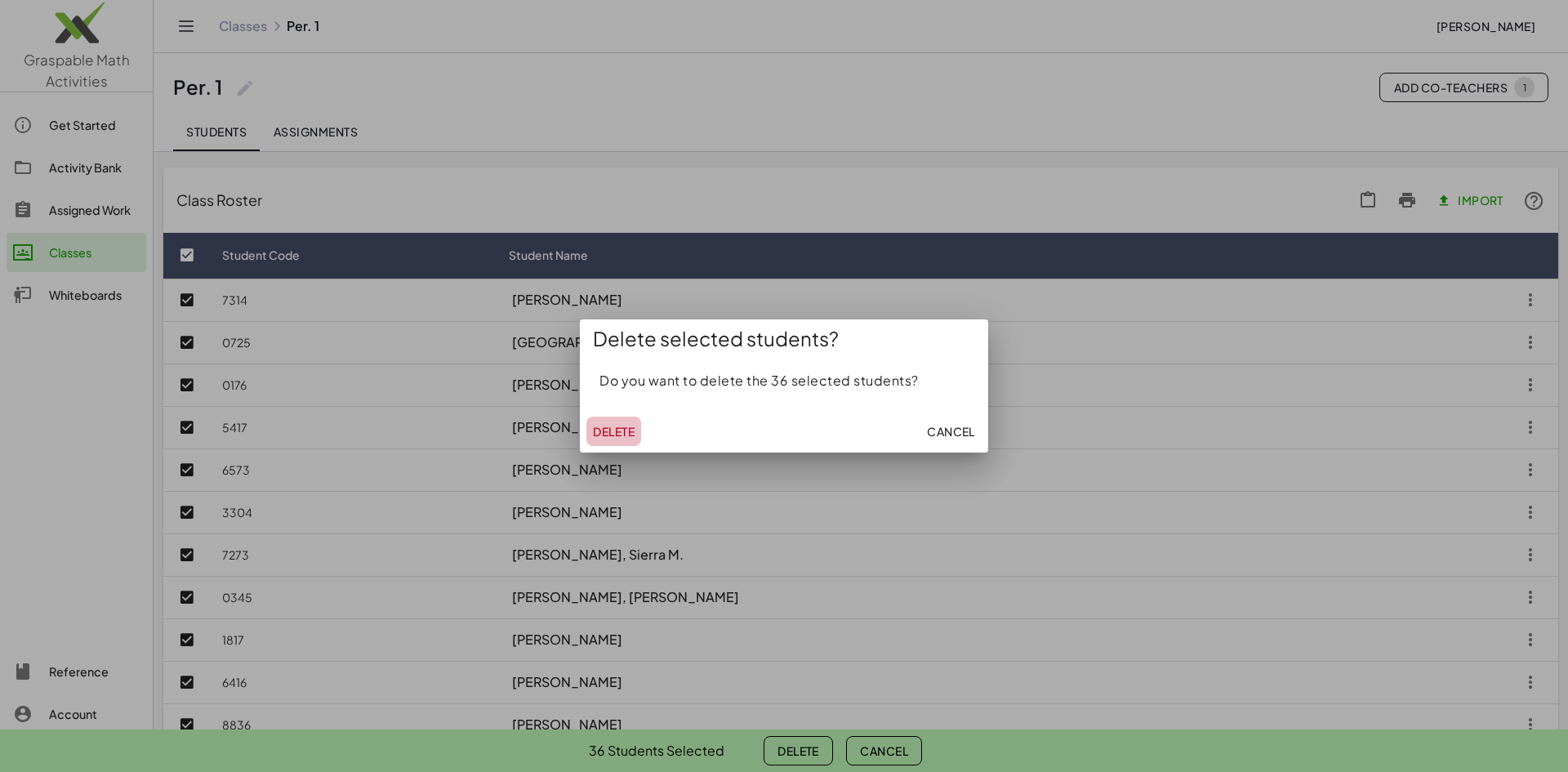
click at [615, 424] on span "Delete" at bounding box center [613, 431] width 41 height 14
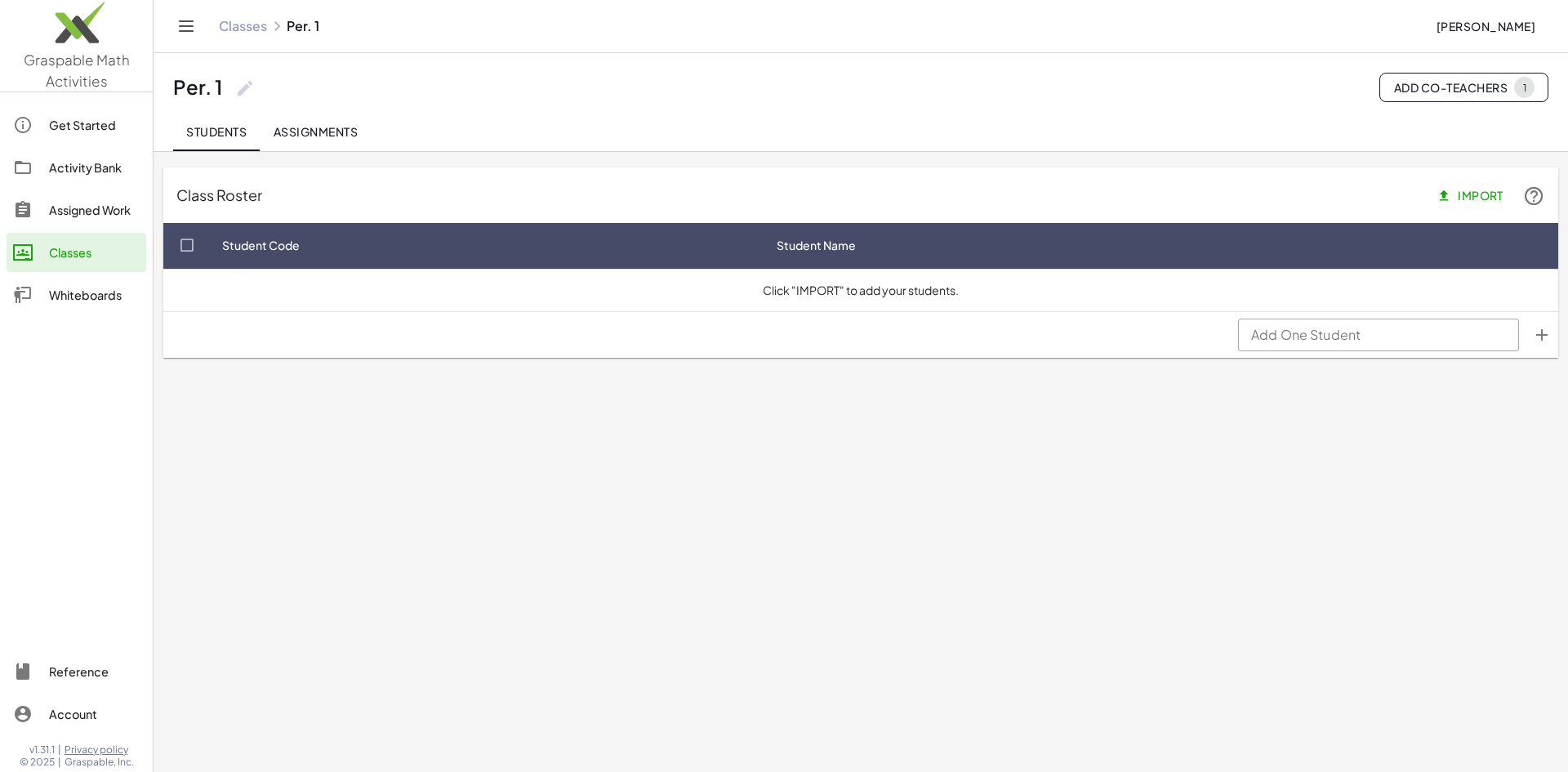
click at [73, 251] on div "Classes" at bounding box center [94, 252] width 91 height 19
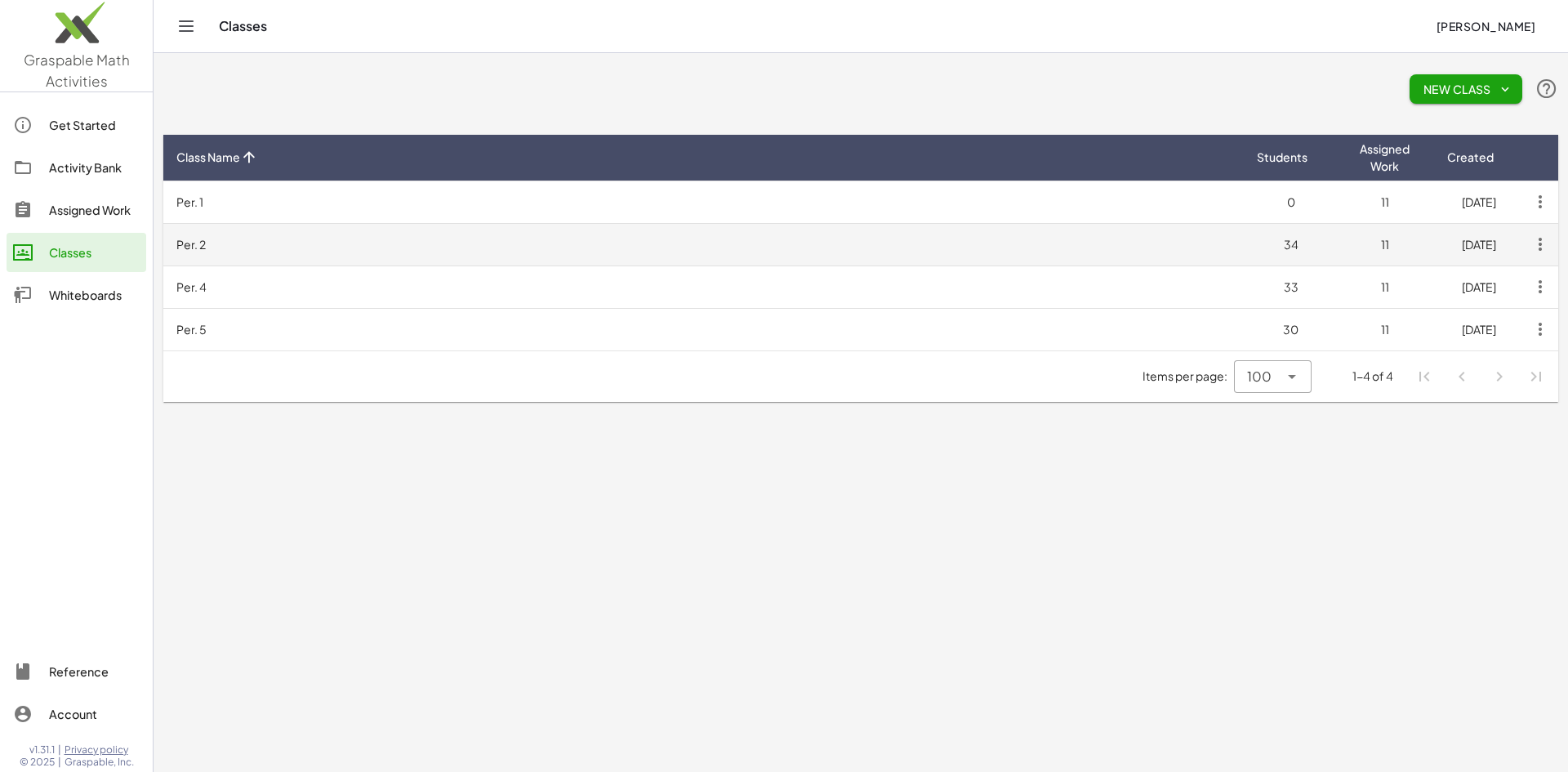
click at [179, 233] on td "Per. 2" at bounding box center [704, 244] width 1081 height 42
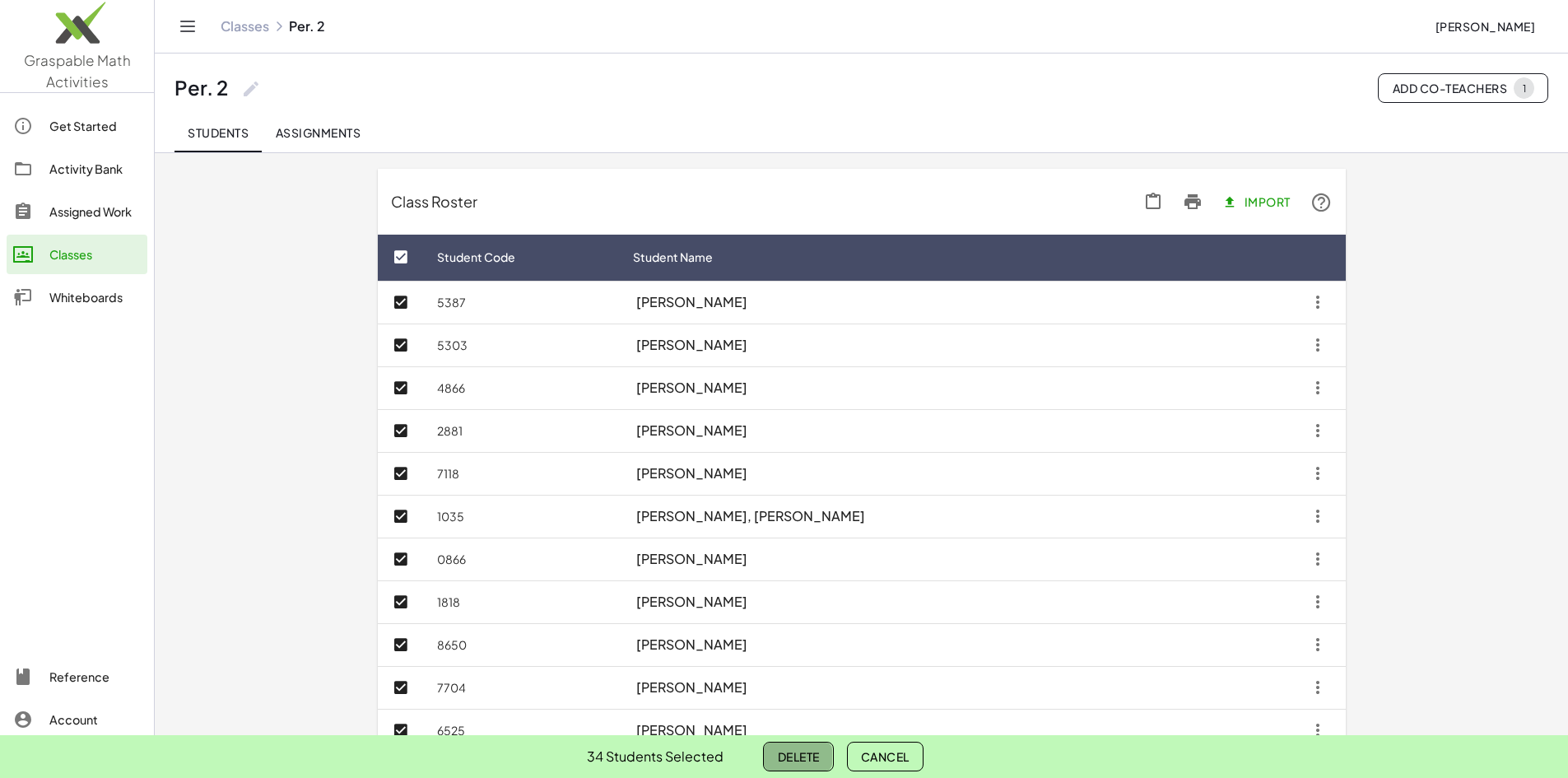
click at [803, 753] on span "Delete" at bounding box center [798, 756] width 42 height 14
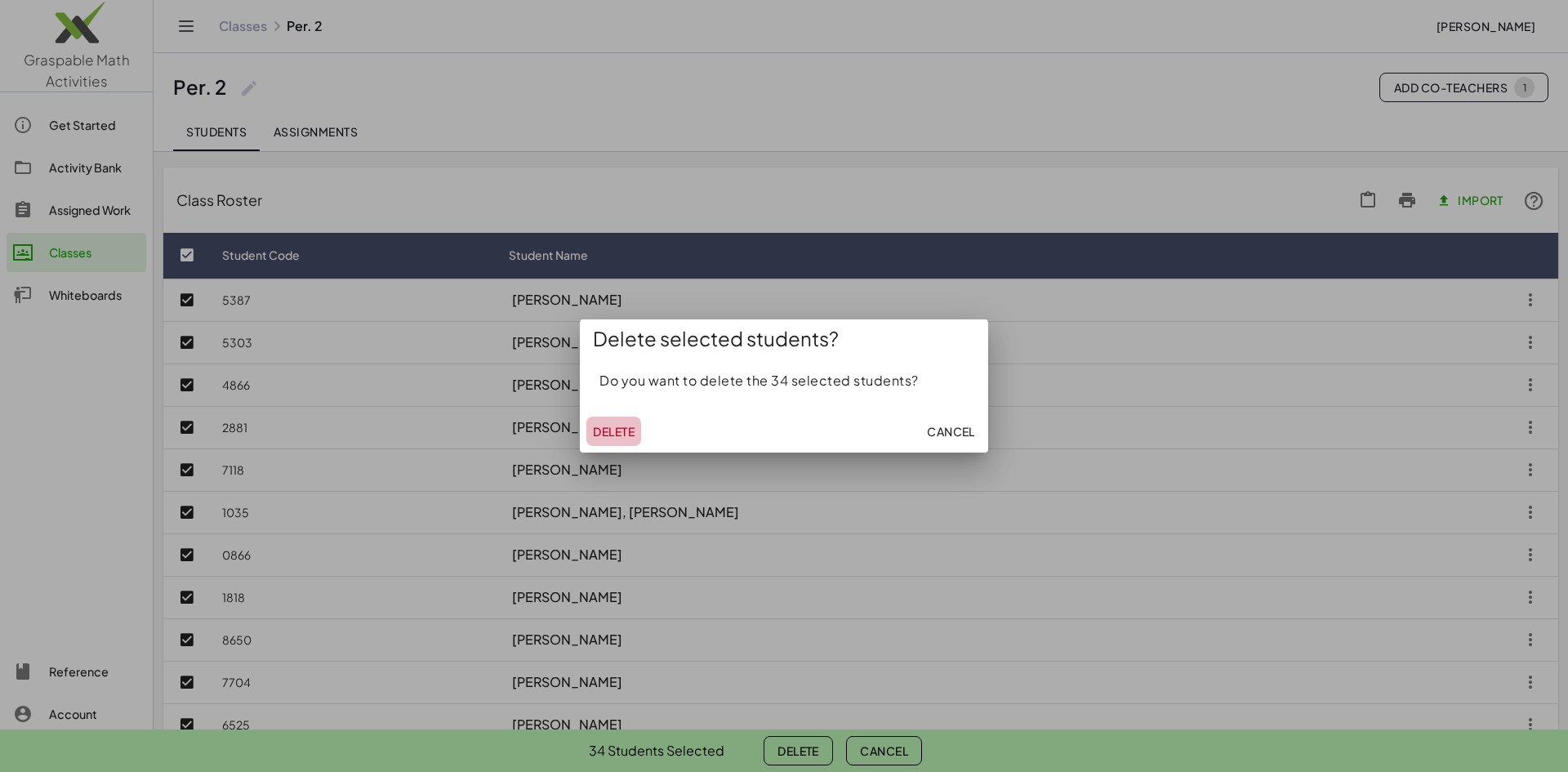
click at [606, 430] on span "Delete" at bounding box center [613, 431] width 41 height 14
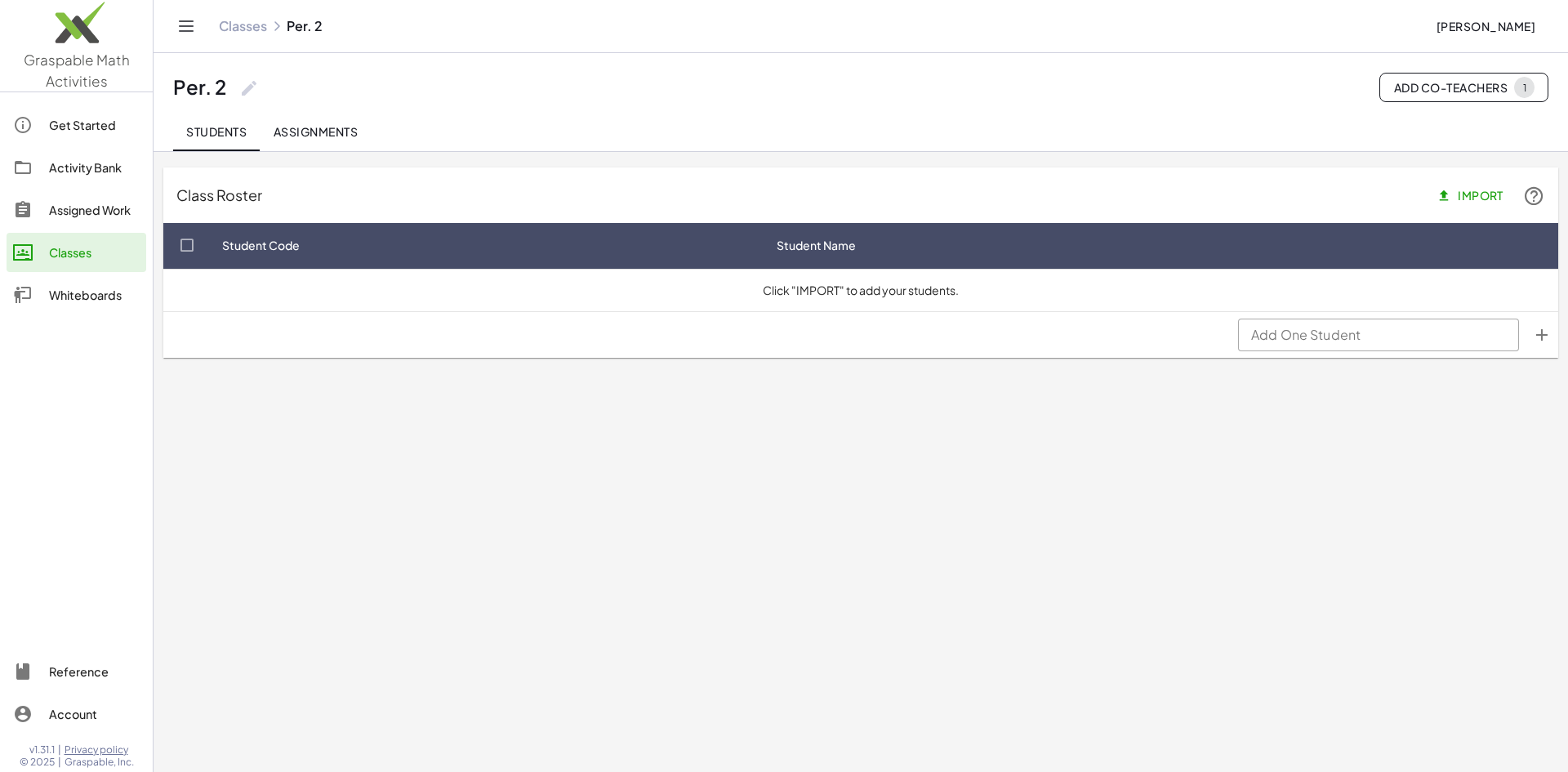
click at [73, 251] on div "Classes" at bounding box center [94, 252] width 91 height 19
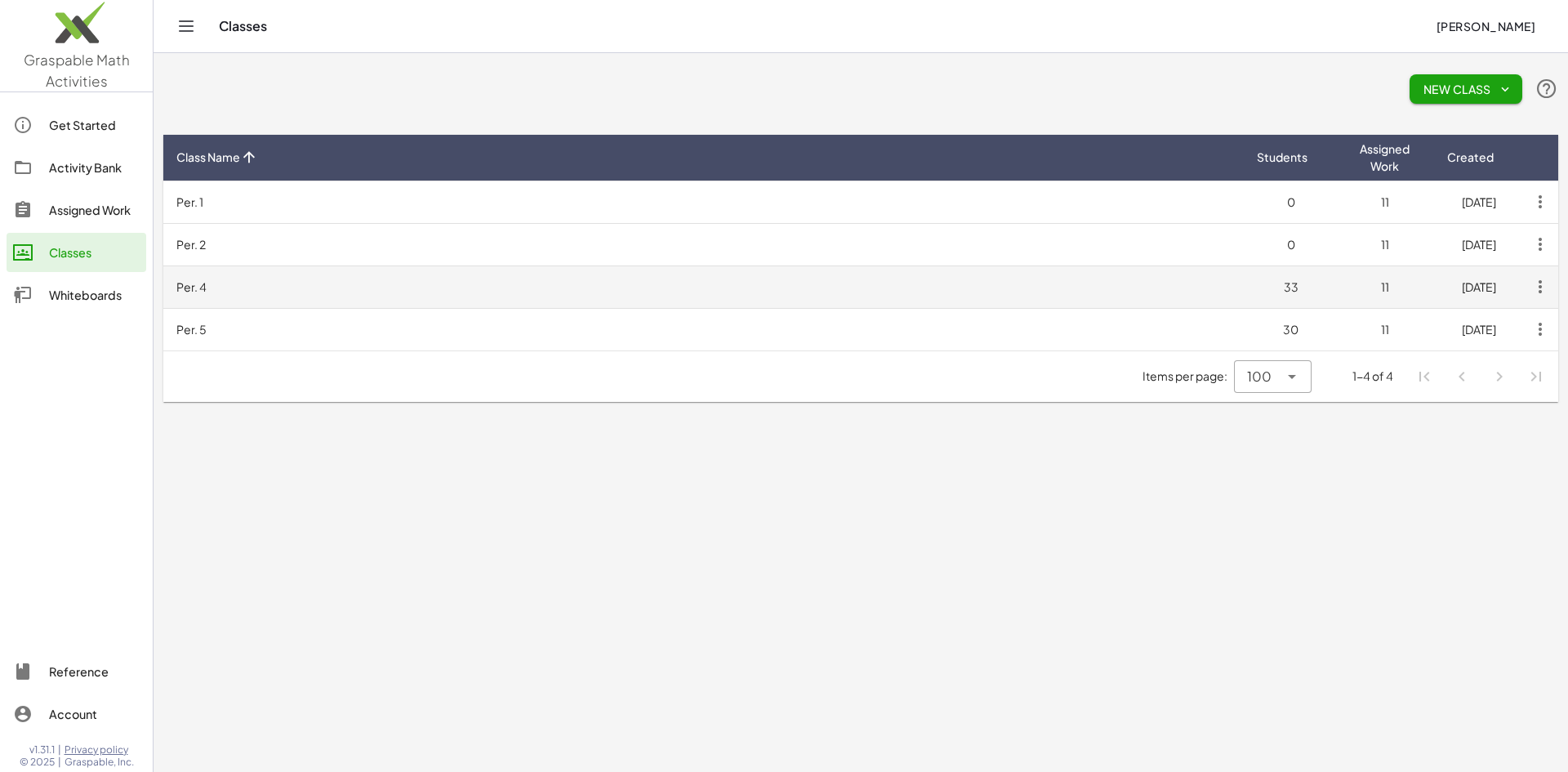
click at [201, 286] on td "Per. 4" at bounding box center [704, 287] width 1081 height 42
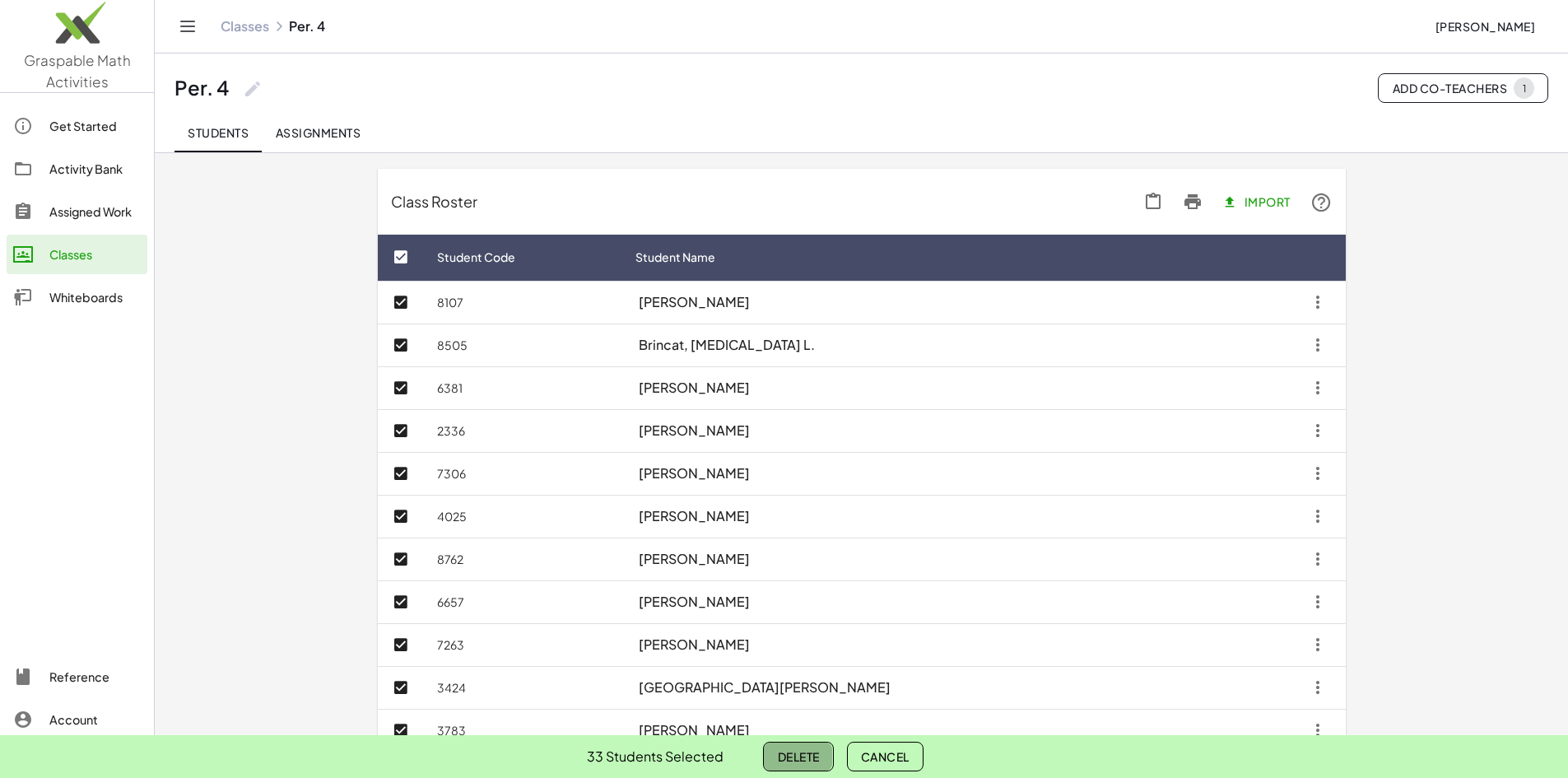
click at [804, 742] on button "Delete" at bounding box center [798, 756] width 70 height 30
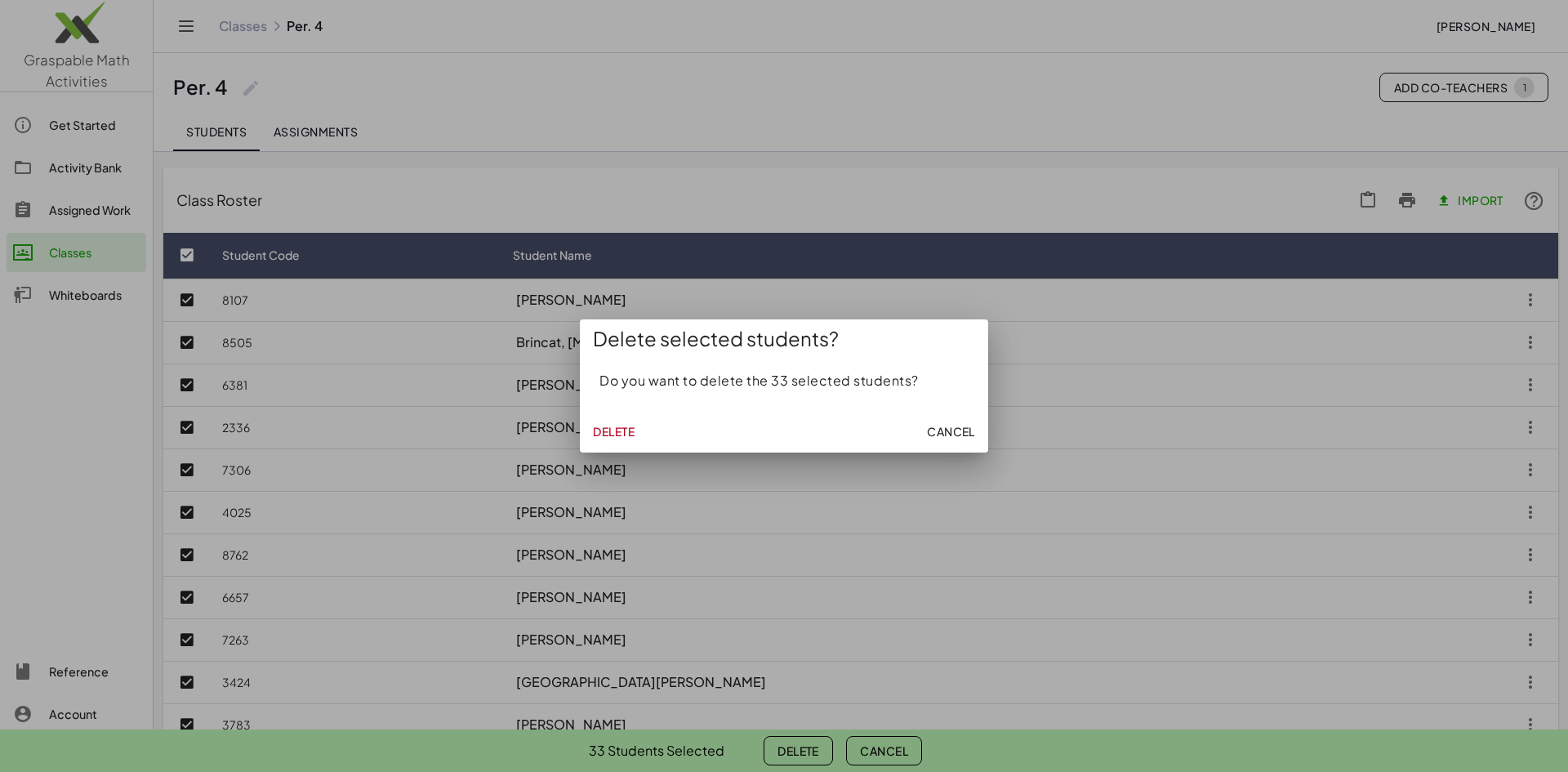
click at [620, 426] on span "Delete" at bounding box center [613, 431] width 41 height 14
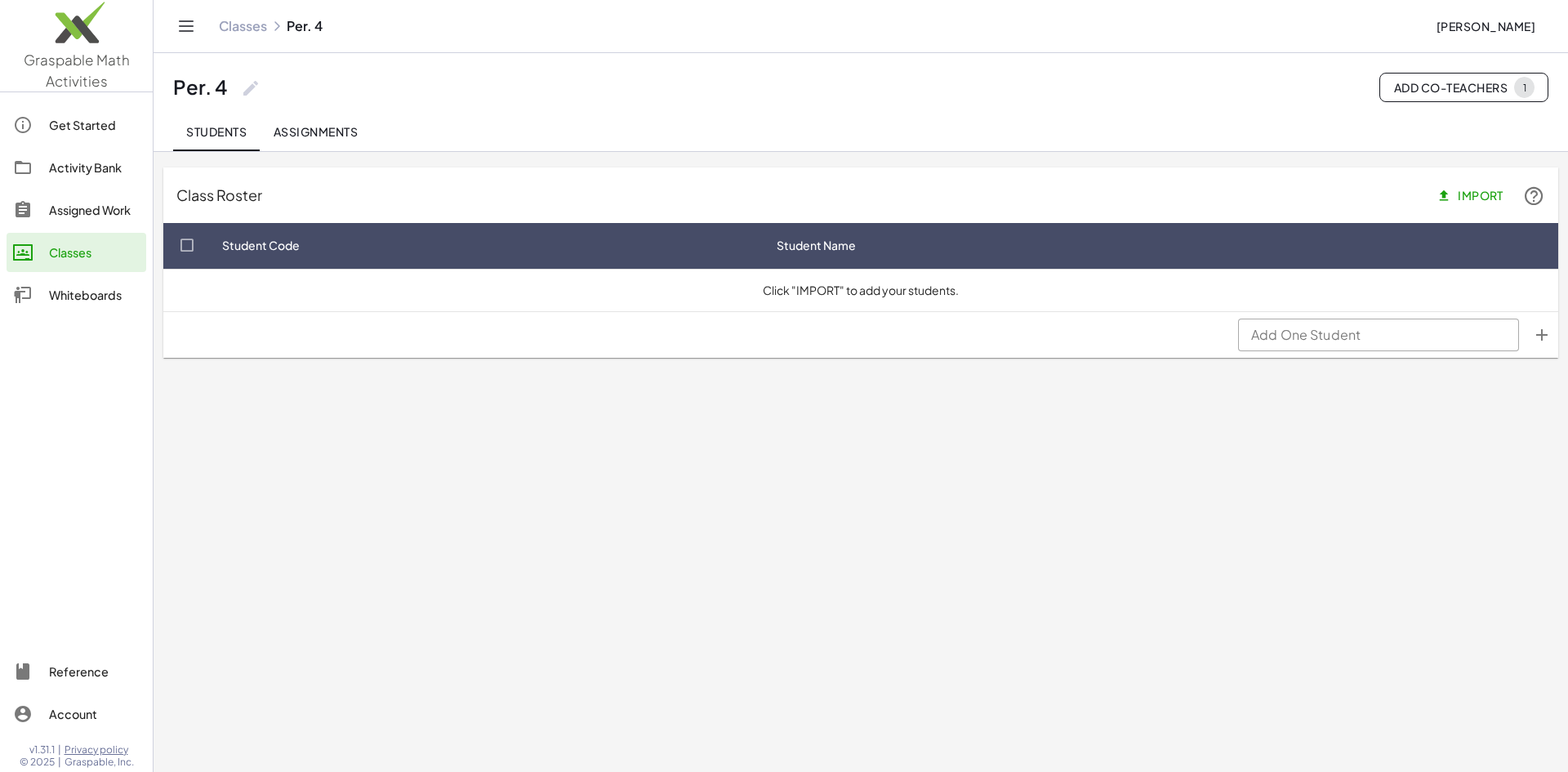
click at [78, 249] on div "Classes" at bounding box center [94, 252] width 91 height 19
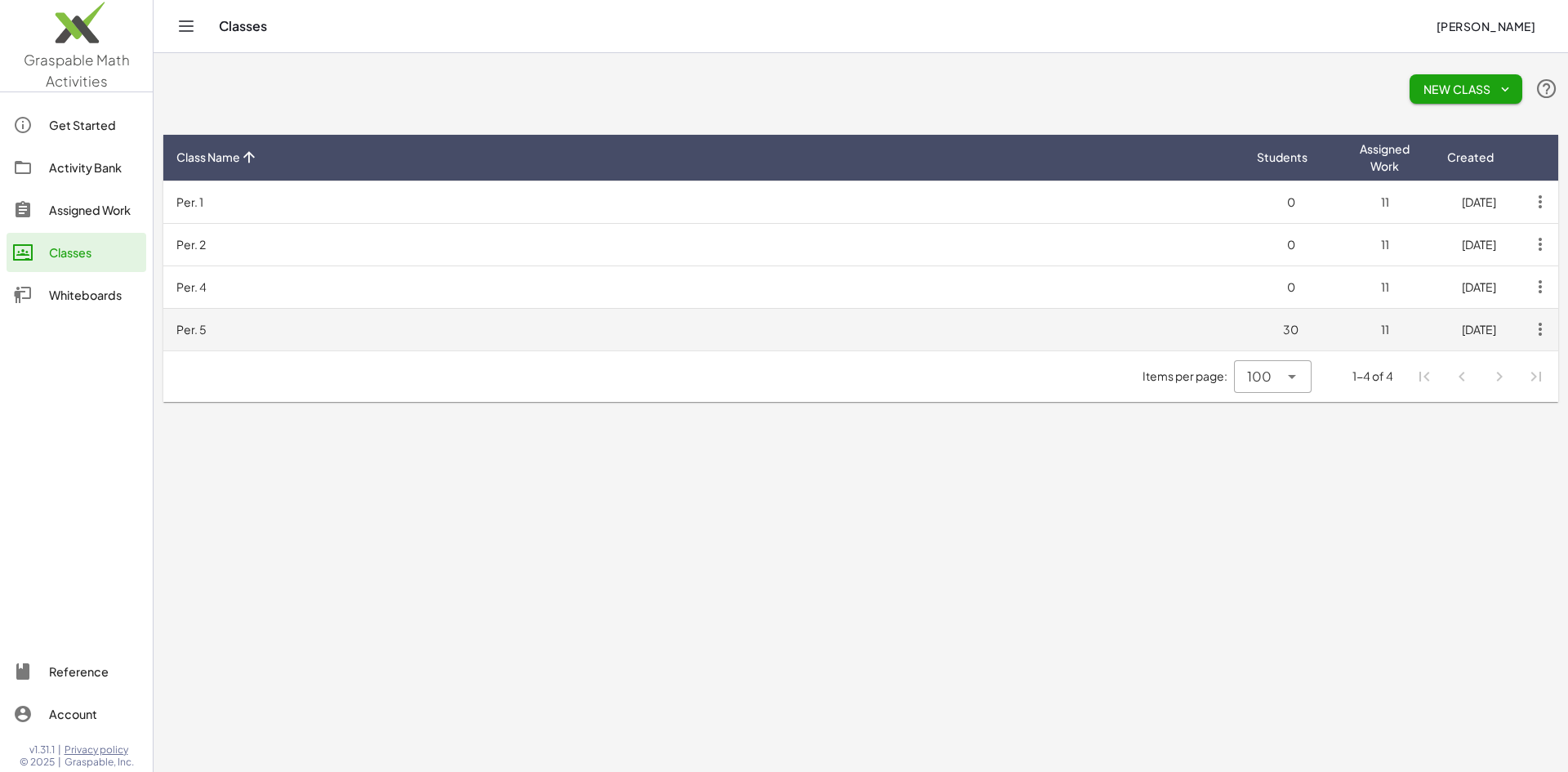
click at [196, 331] on td "Per. 5" at bounding box center [704, 329] width 1081 height 42
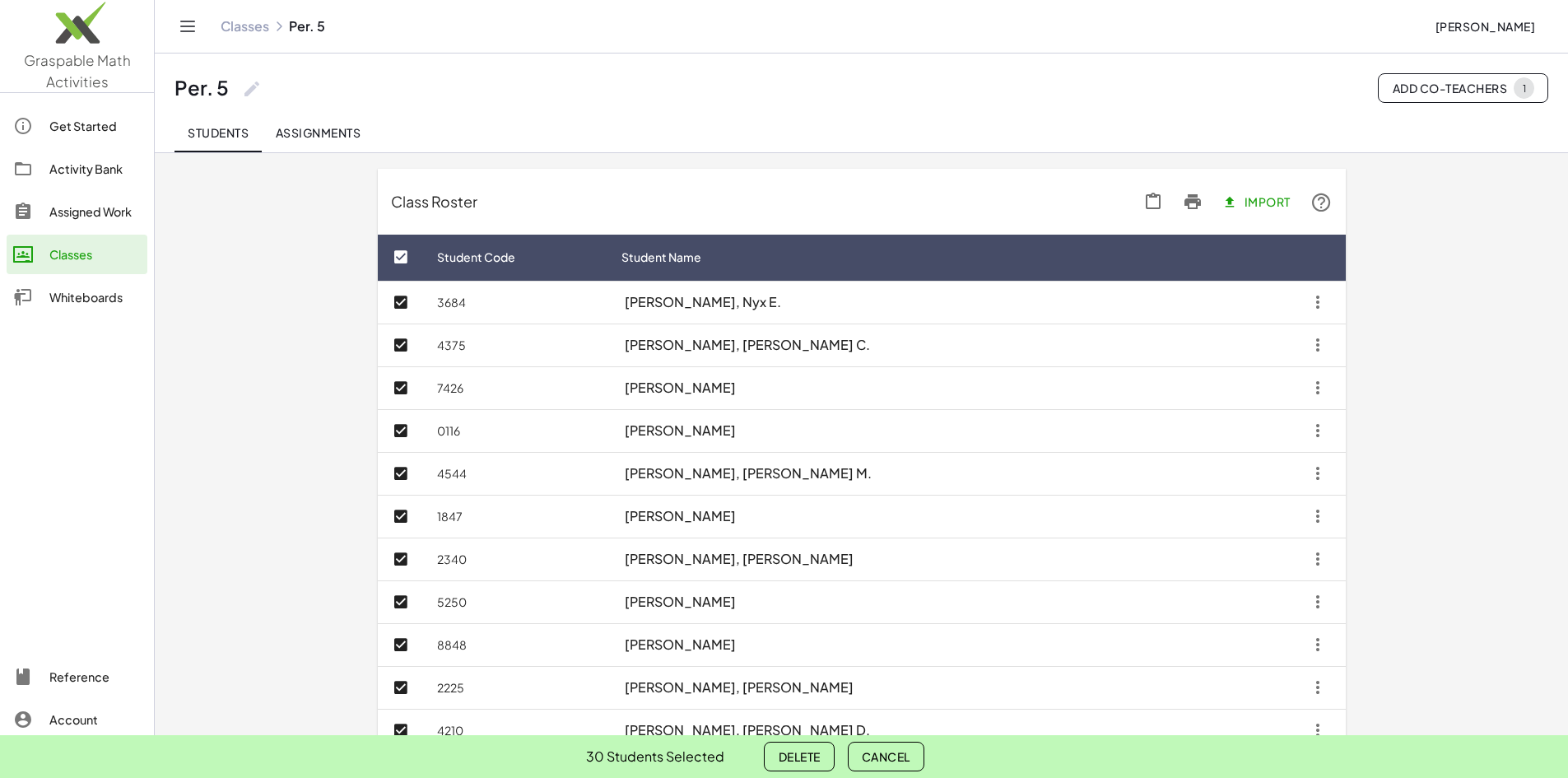
click at [790, 752] on span "Delete" at bounding box center [798, 756] width 42 height 14
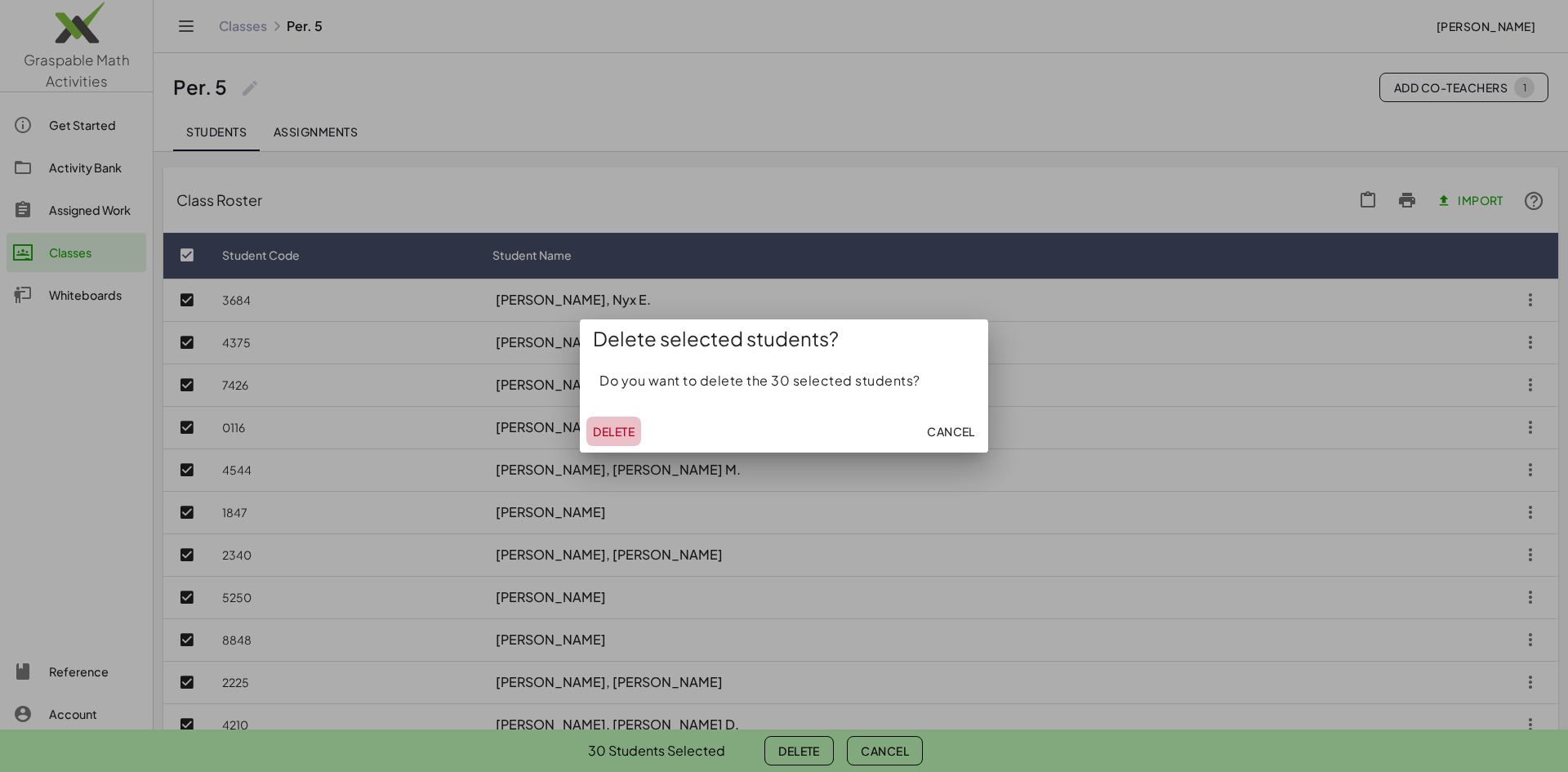
click at [616, 427] on span "Delete" at bounding box center [613, 431] width 41 height 14
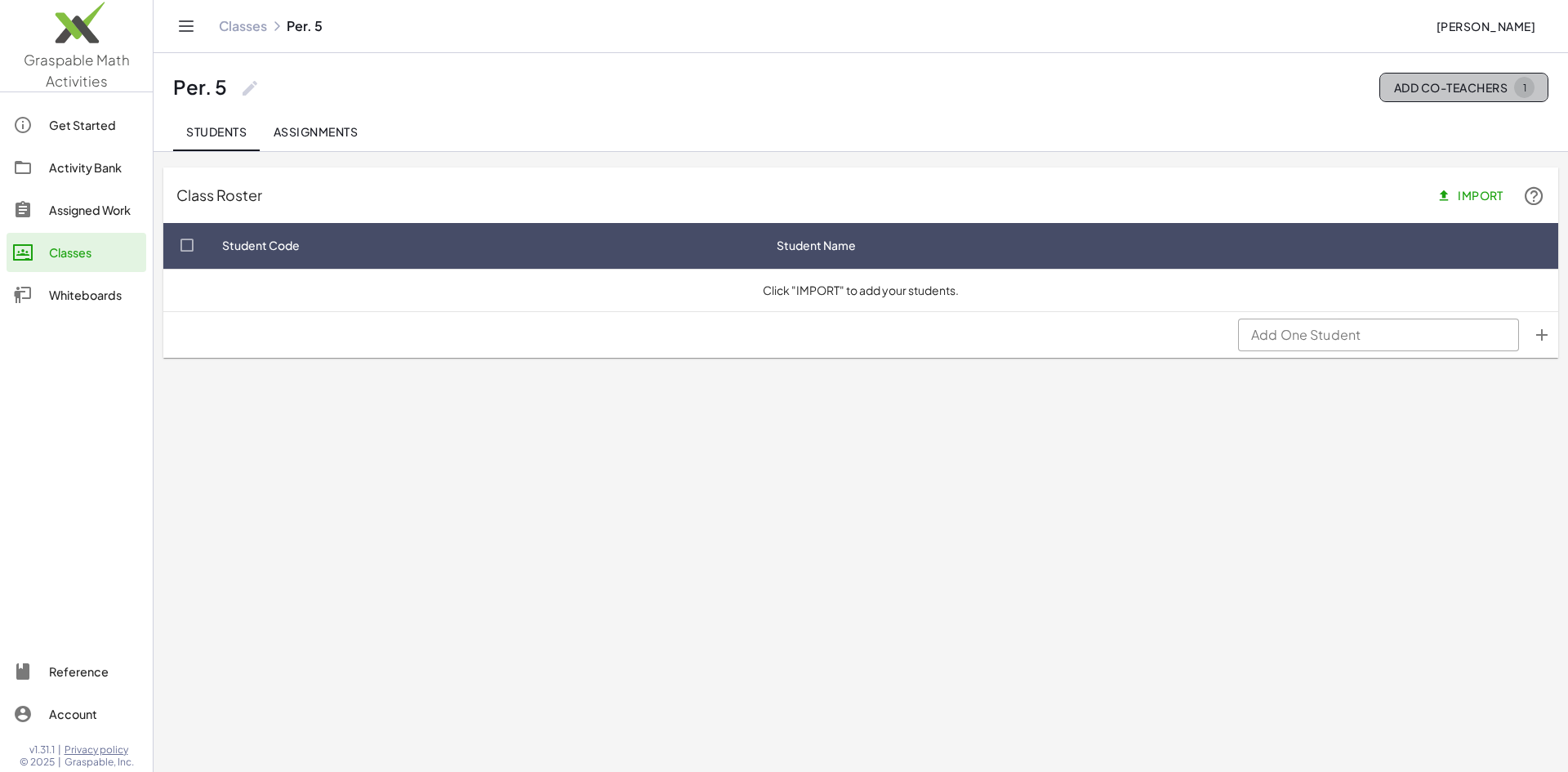
click at [1459, 88] on span "Add Co-Teachers 1" at bounding box center [1464, 87] width 142 height 21
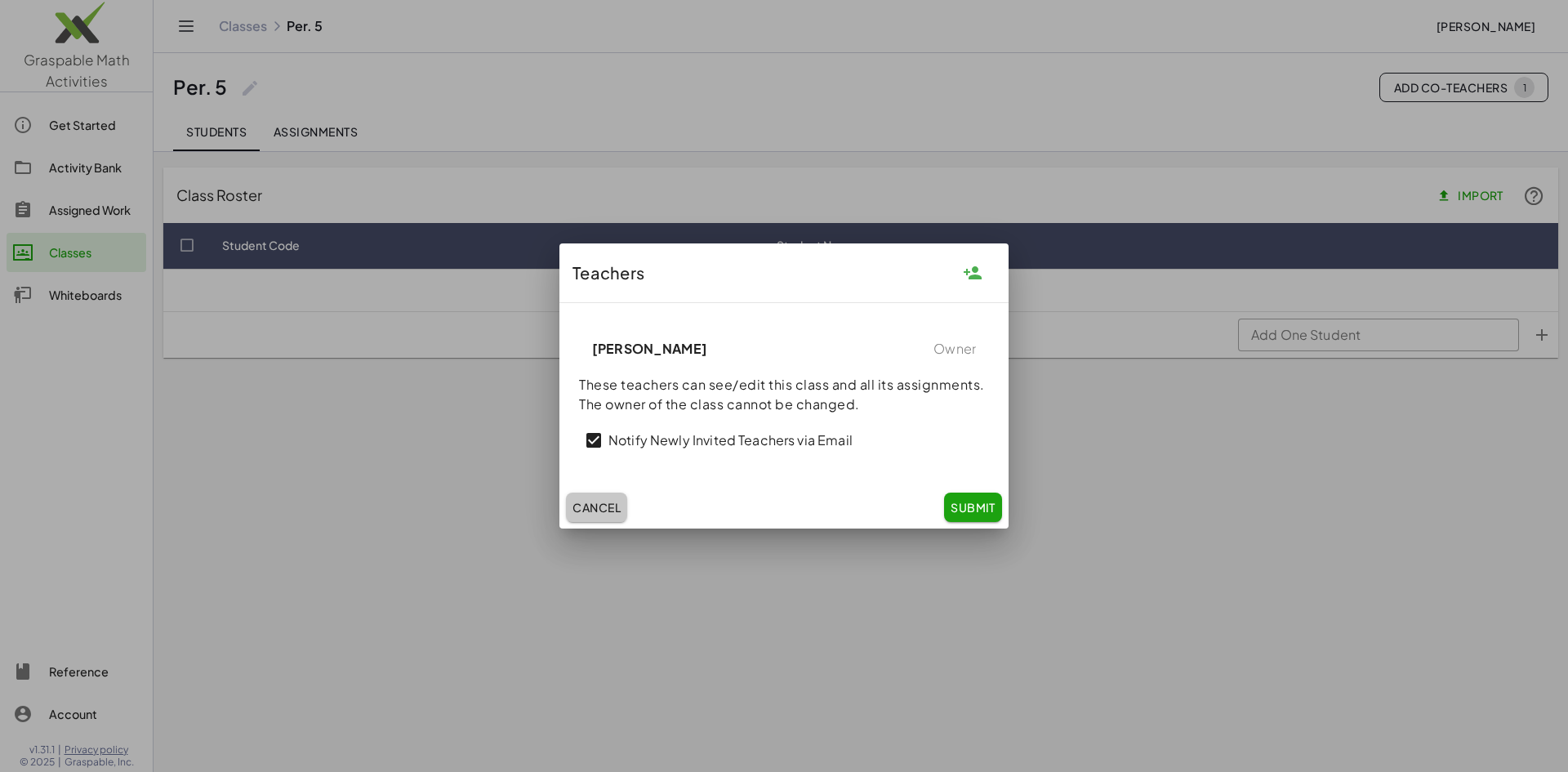
click at [598, 504] on span "Cancel" at bounding box center [596, 507] width 48 height 14
